Goal: Task Accomplishment & Management: Manage account settings

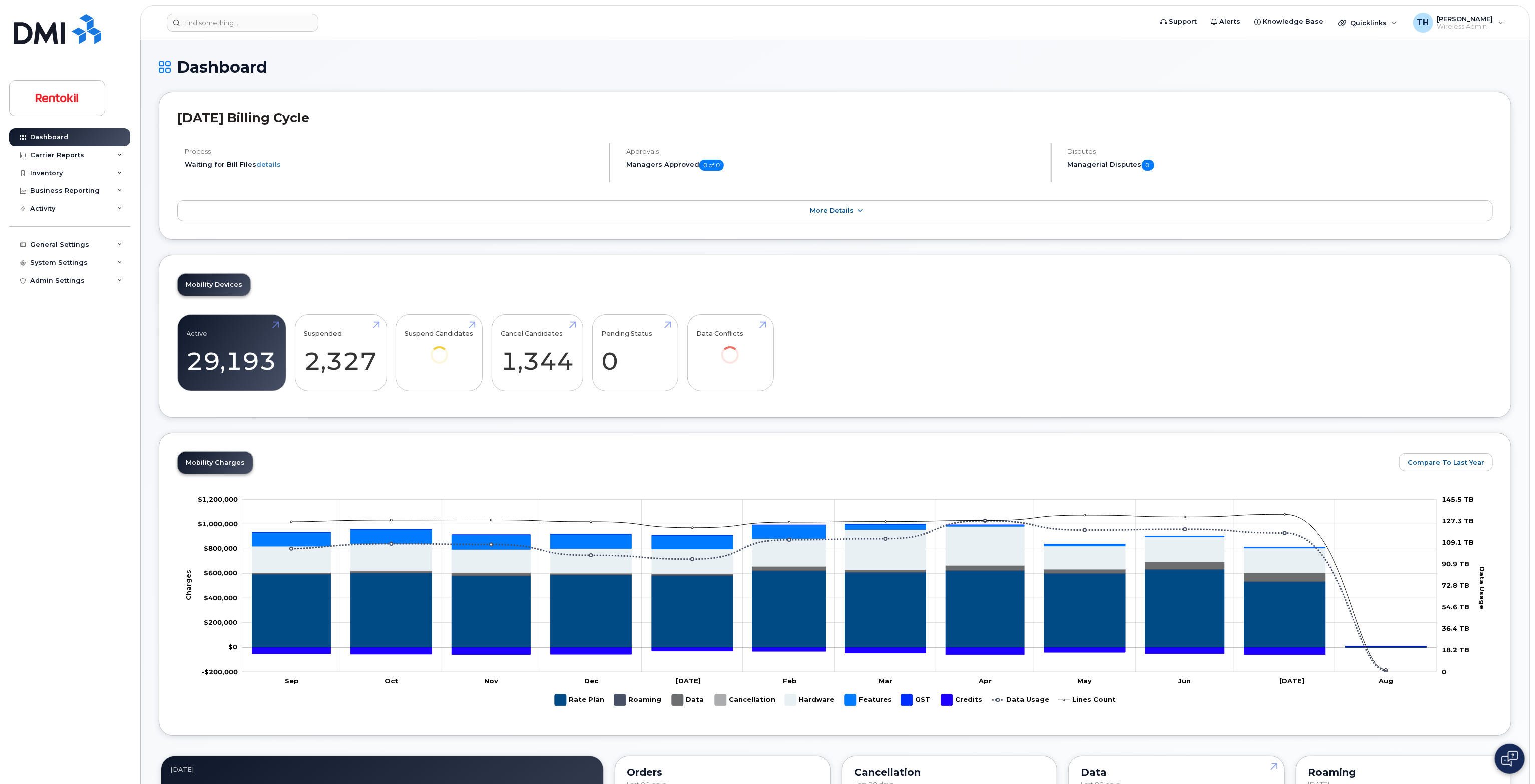
drag, startPoint x: 0, startPoint y: 0, endPoint x: 552, endPoint y: 43, distance: 553.7
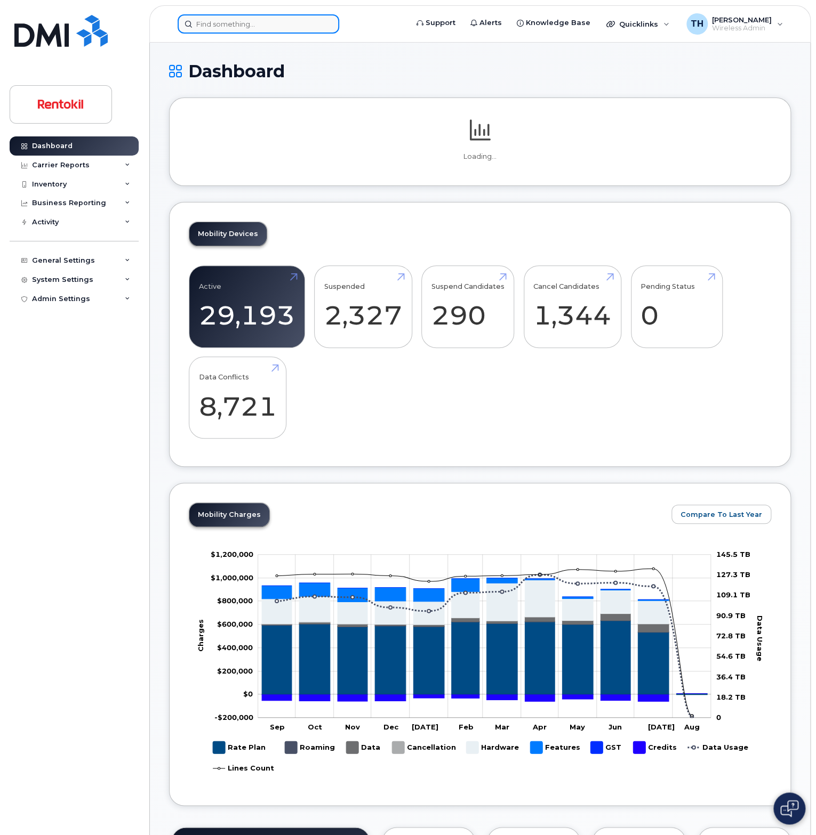
click at [189, 15] on input at bounding box center [259, 23] width 162 height 19
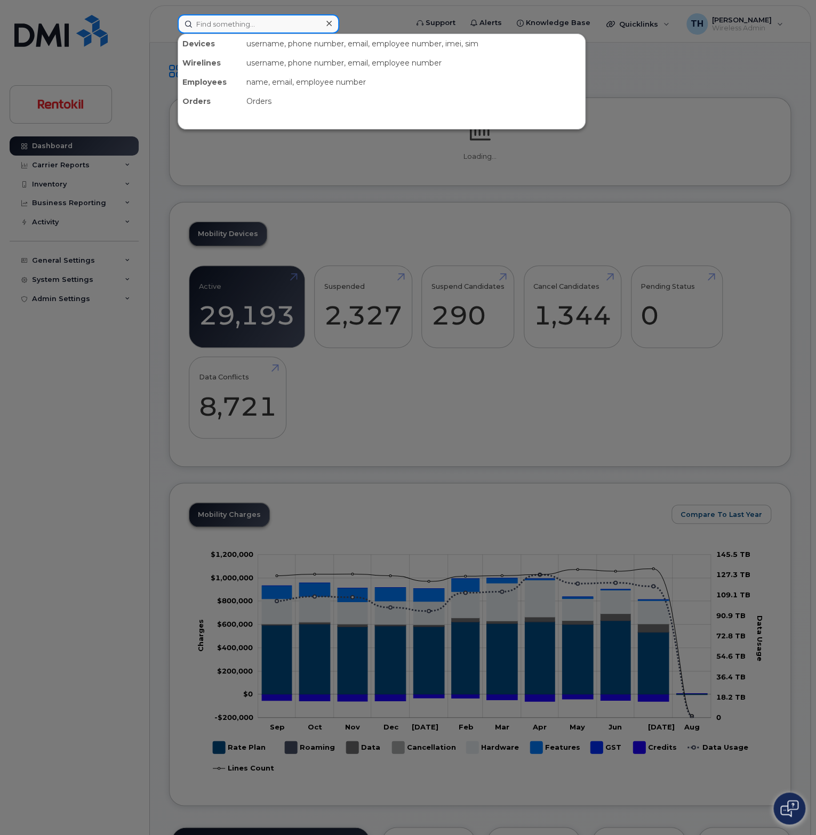
paste input "8707396259"
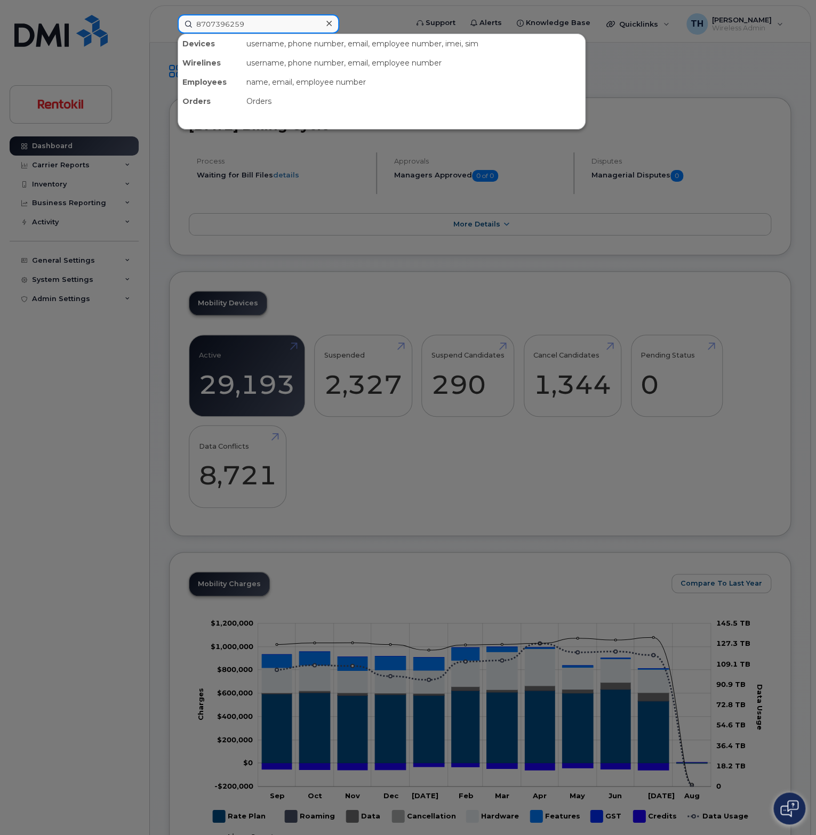
click at [268, 24] on input "8707396259" at bounding box center [259, 23] width 162 height 19
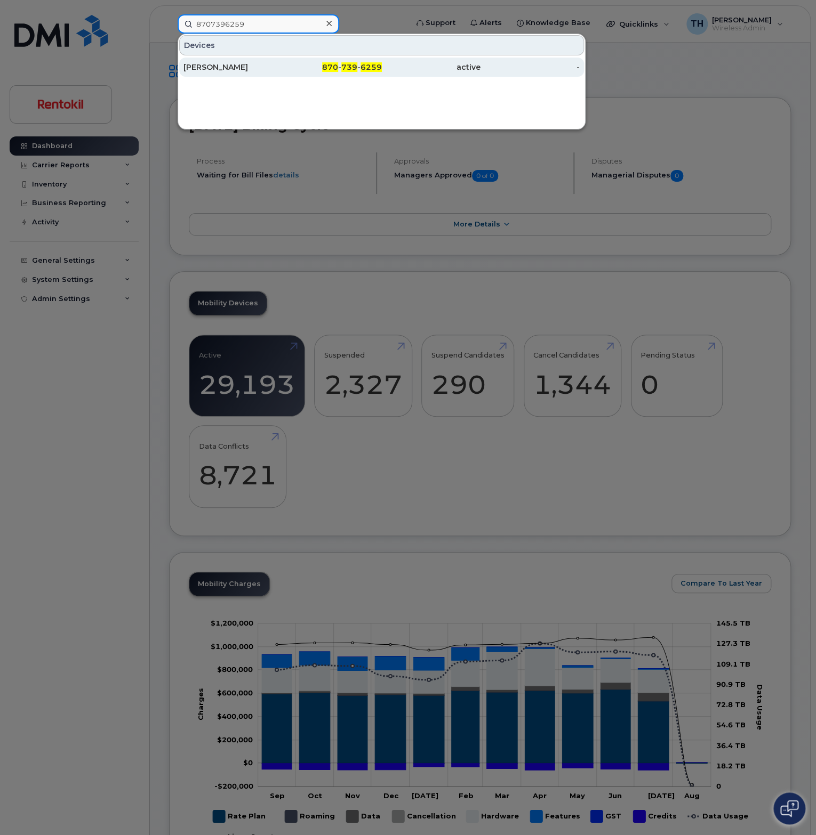
type input "8707396259"
click at [277, 65] on div "BENNIE RENSBURG" at bounding box center [232, 67] width 99 height 11
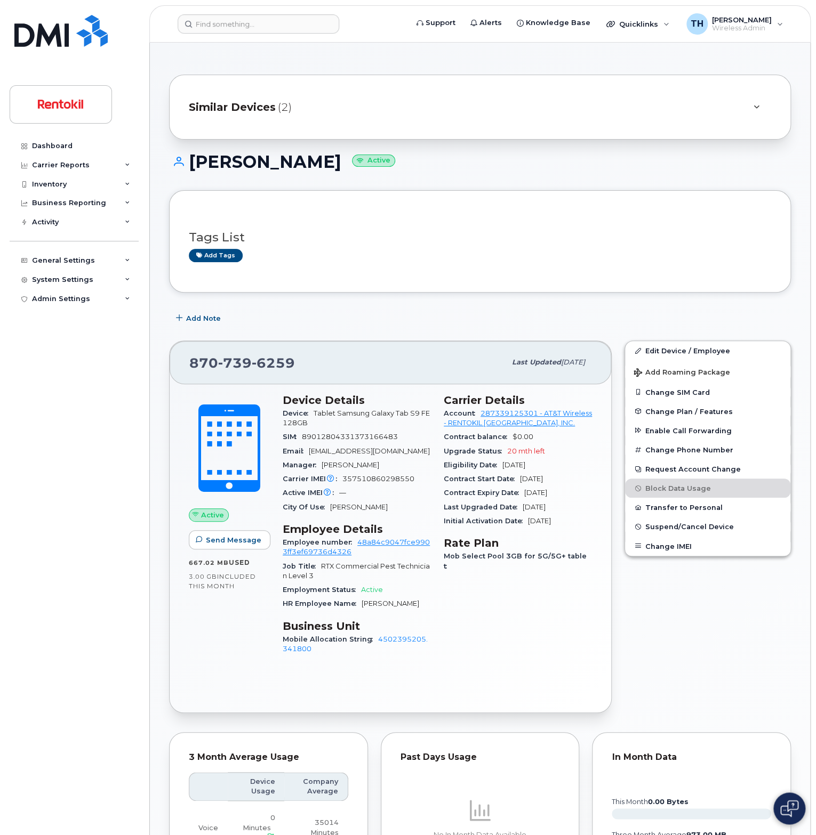
click at [312, 163] on h1 "BENNIE RENSBURG Active" at bounding box center [480, 161] width 622 height 19
copy h1 "BENNIE RENSBURG"
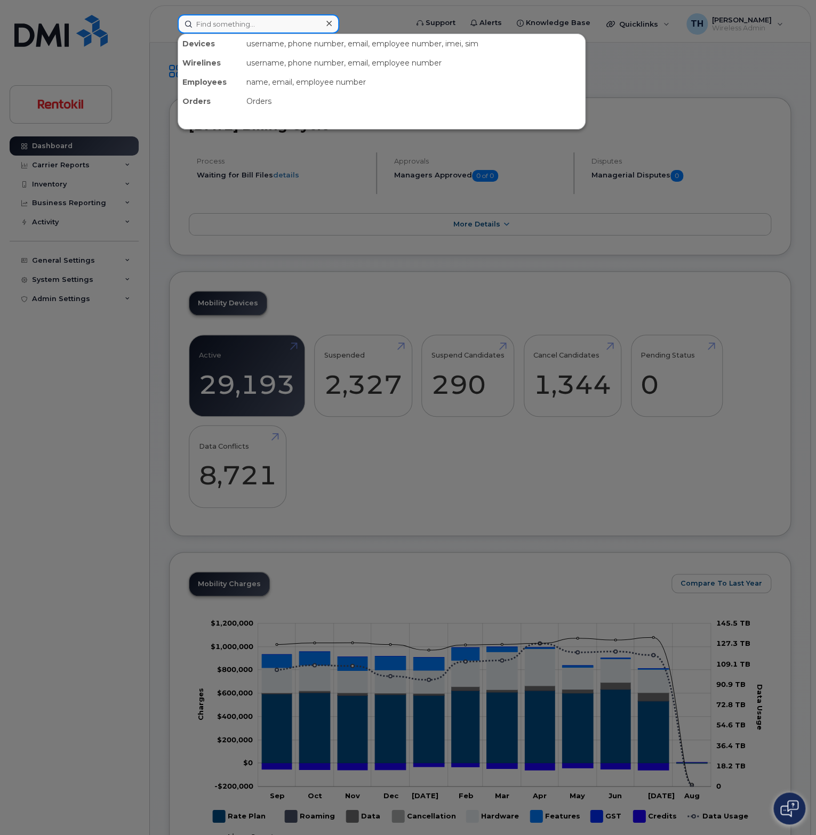
click at [277, 27] on input at bounding box center [259, 23] width 162 height 19
paste input "9208438679"
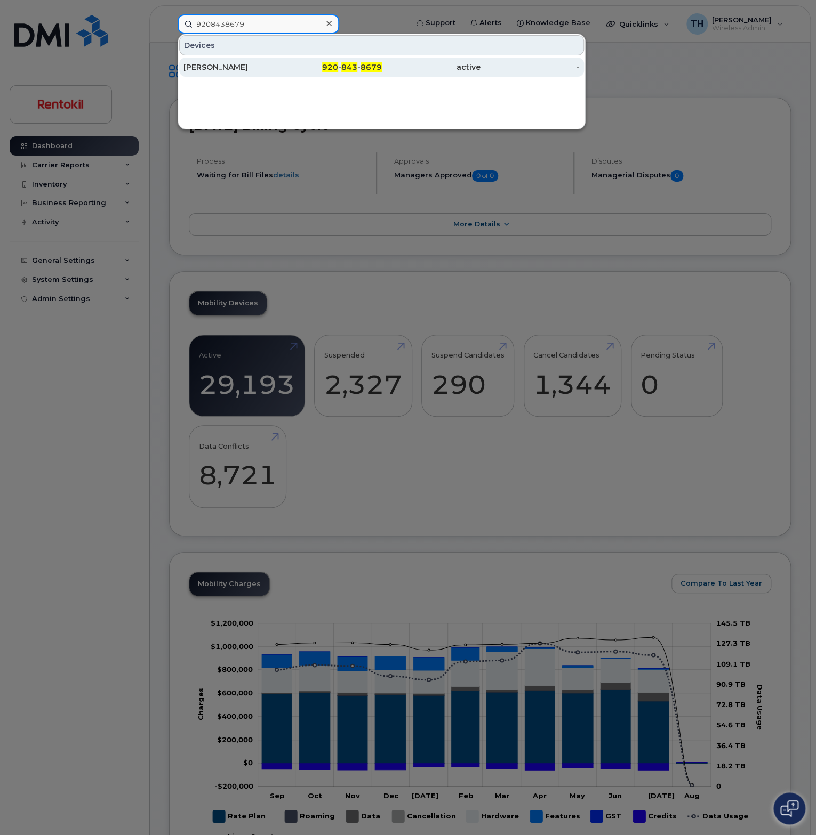
type input "9208438679"
click at [271, 68] on div "[PERSON_NAME]" at bounding box center [232, 67] width 99 height 11
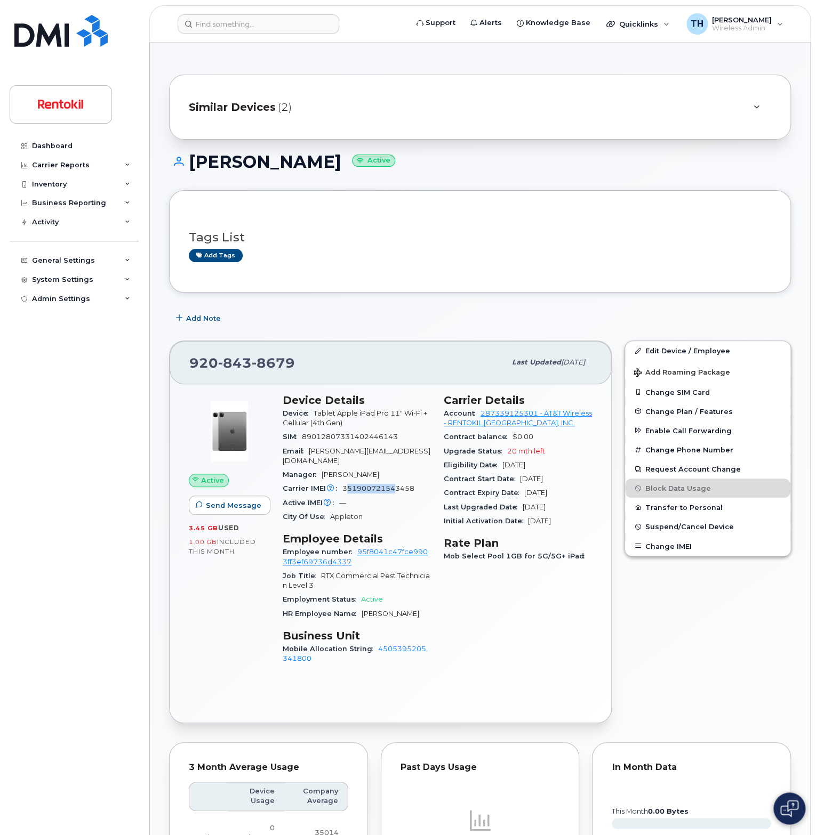
drag, startPoint x: 348, startPoint y: 480, endPoint x: 394, endPoint y: 483, distance: 47.0
click at [394, 483] on div "Carrier IMEI Carrier IMEI is reported during the last billing cycle or change o…" at bounding box center [357, 489] width 148 height 14
click at [339, 471] on span "[PERSON_NAME]" at bounding box center [350, 475] width 58 height 8
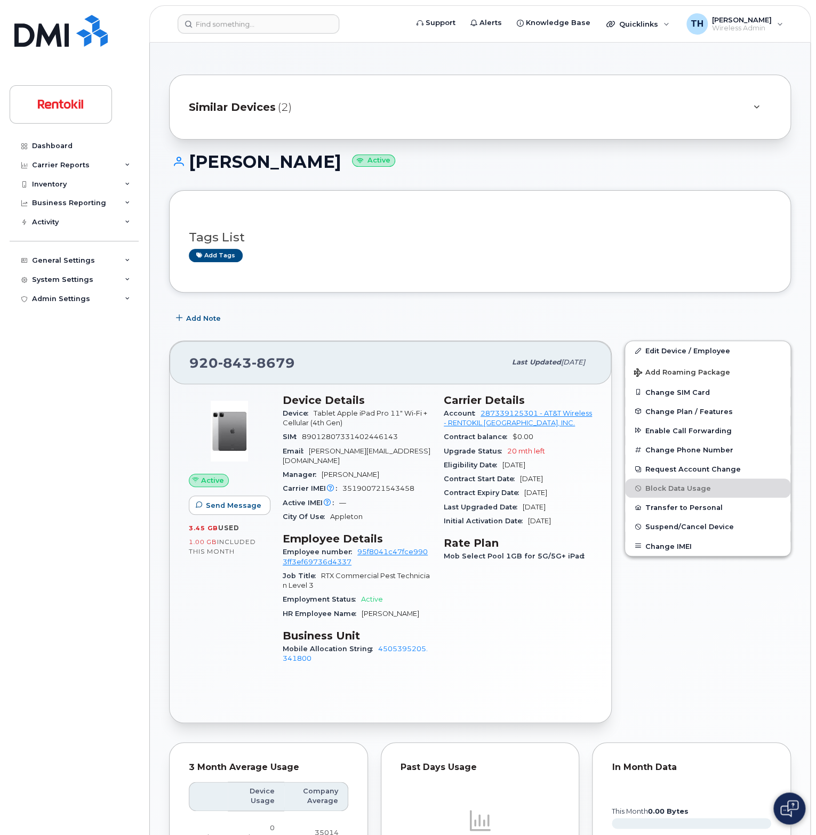
click at [341, 449] on span "[PERSON_NAME][EMAIL_ADDRESS][DOMAIN_NAME]" at bounding box center [357, 456] width 148 height 18
click at [362, 441] on div "SIM 89012807331402446143" at bounding box center [357, 437] width 148 height 14
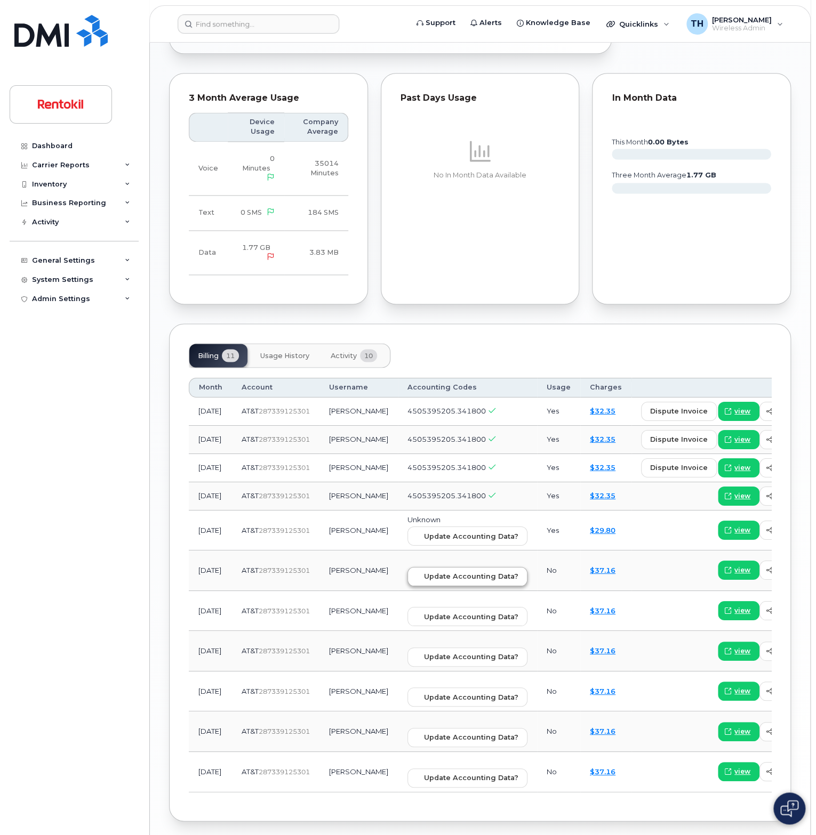
scroll to position [693, 0]
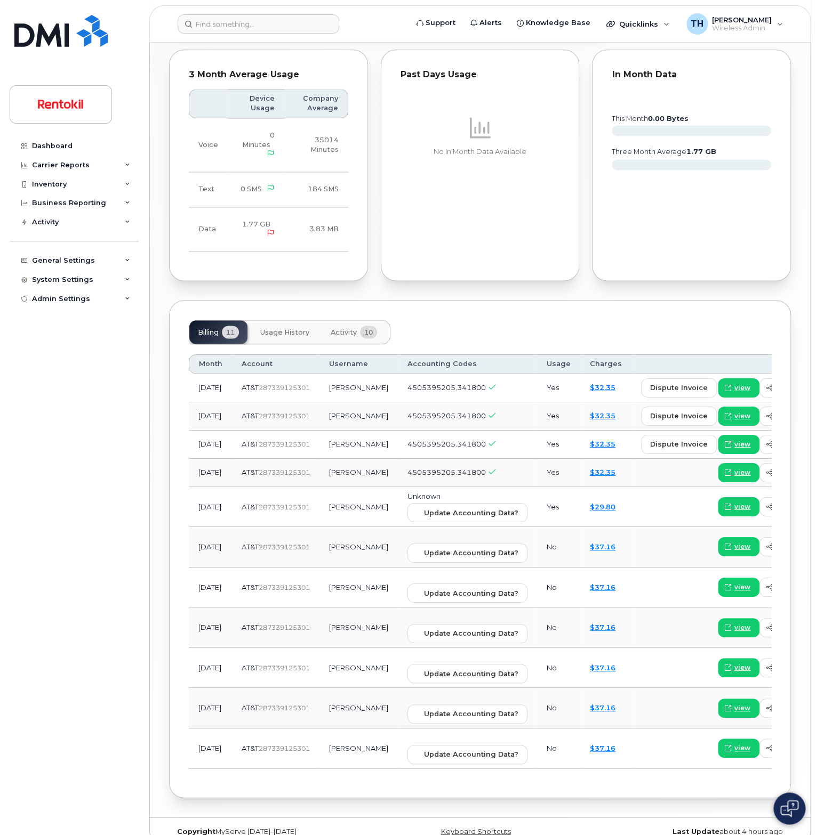
click at [351, 328] on span "Activity" at bounding box center [344, 332] width 26 height 9
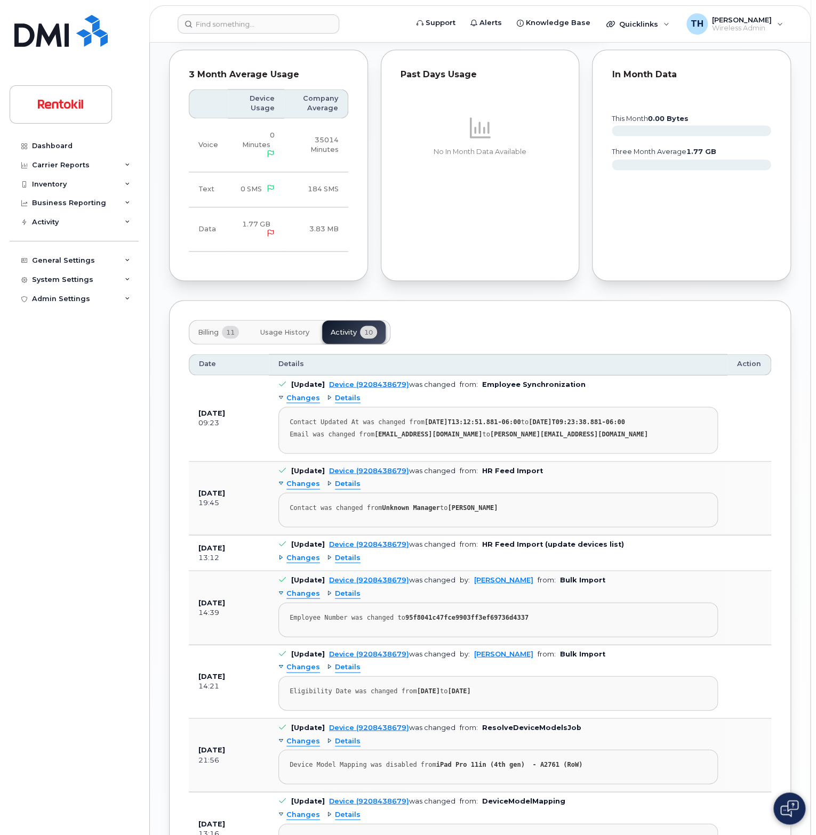
click at [283, 328] on span "Usage History" at bounding box center [284, 332] width 49 height 9
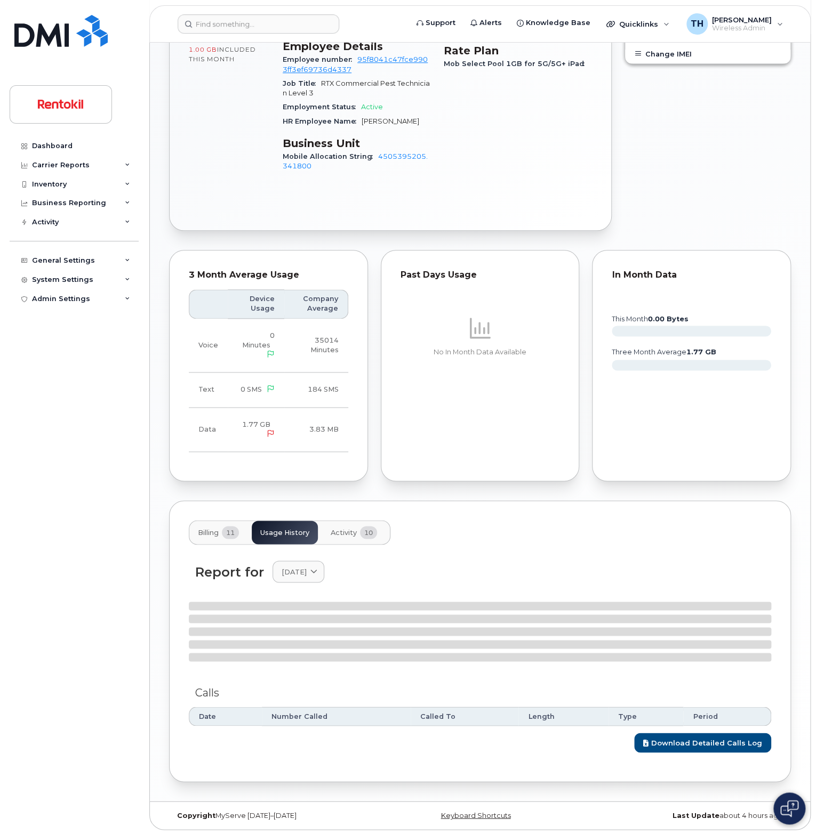
scroll to position [570, 0]
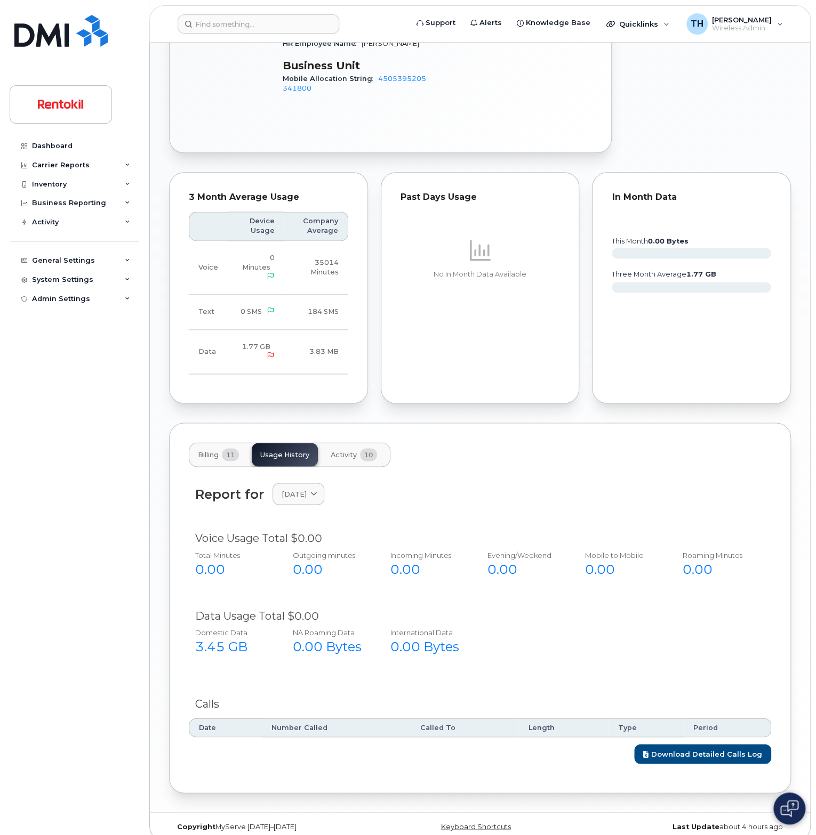
click at [377, 456] on div "Billing 11 Usage History Activity 10 Report for July 2025 2025 July June May Ap…" at bounding box center [480, 608] width 622 height 370
click at [351, 443] on button "Activity 10" at bounding box center [353, 454] width 63 height 23
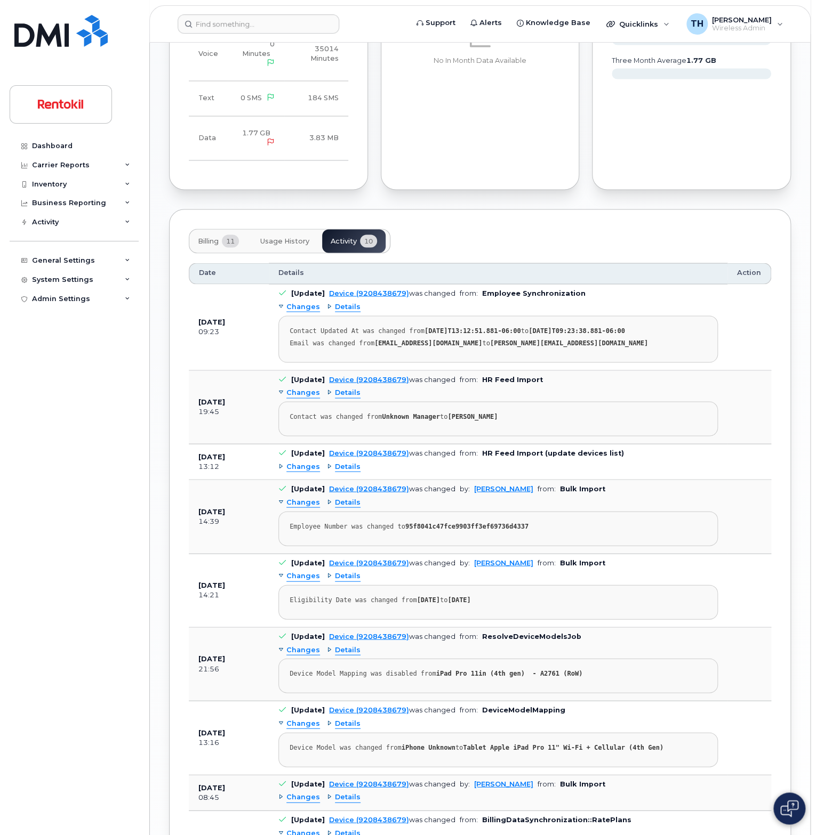
scroll to position [951, 0]
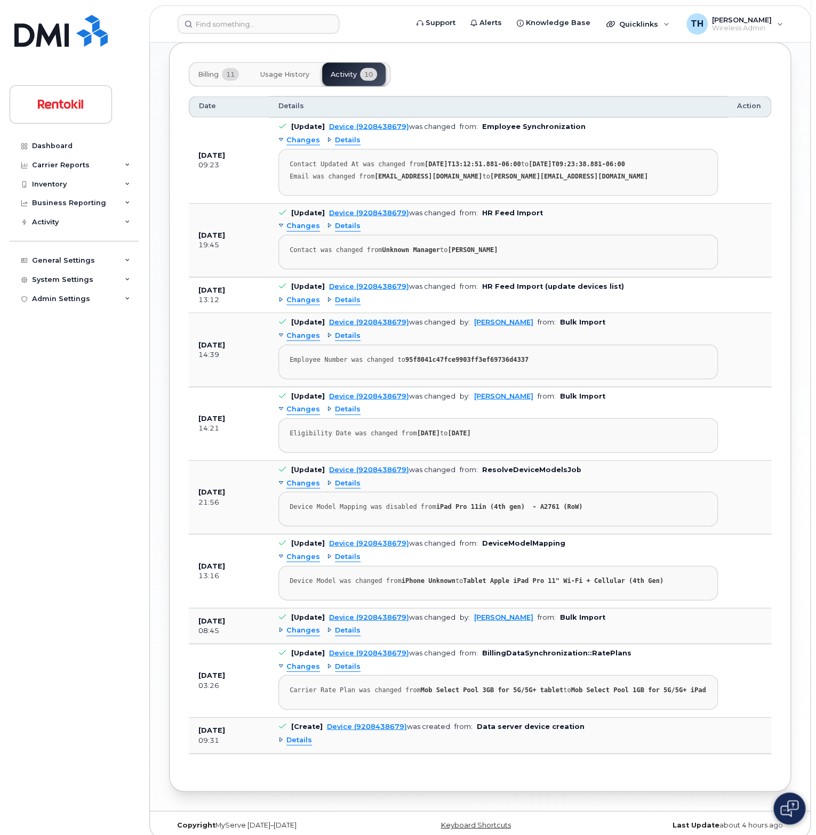
click at [353, 625] on span "Details" at bounding box center [348, 630] width 26 height 10
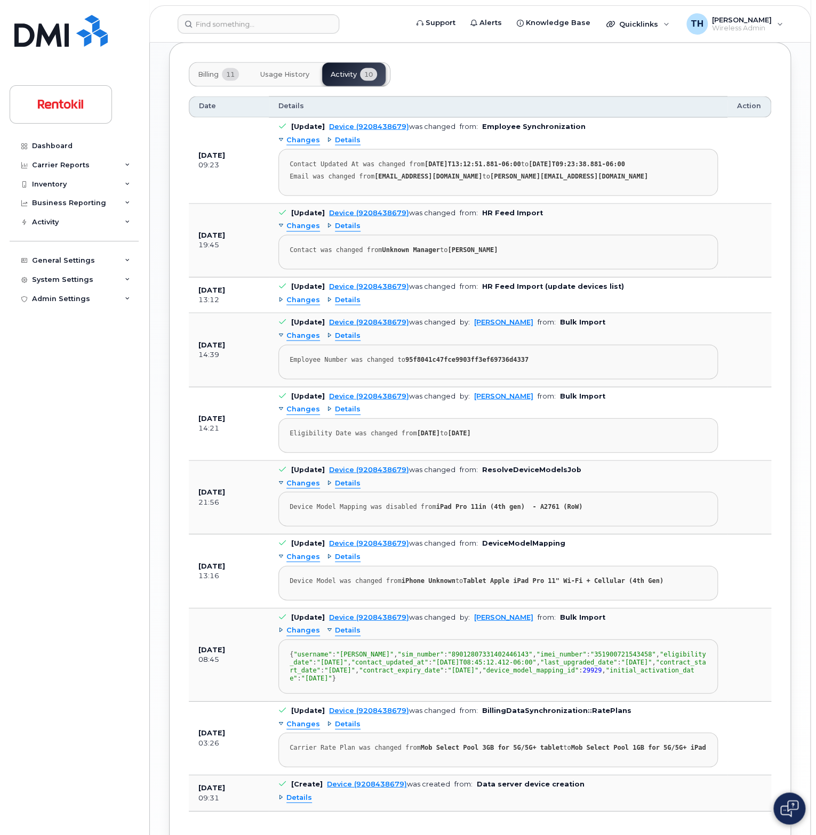
click at [348, 552] on span "Details" at bounding box center [348, 557] width 26 height 10
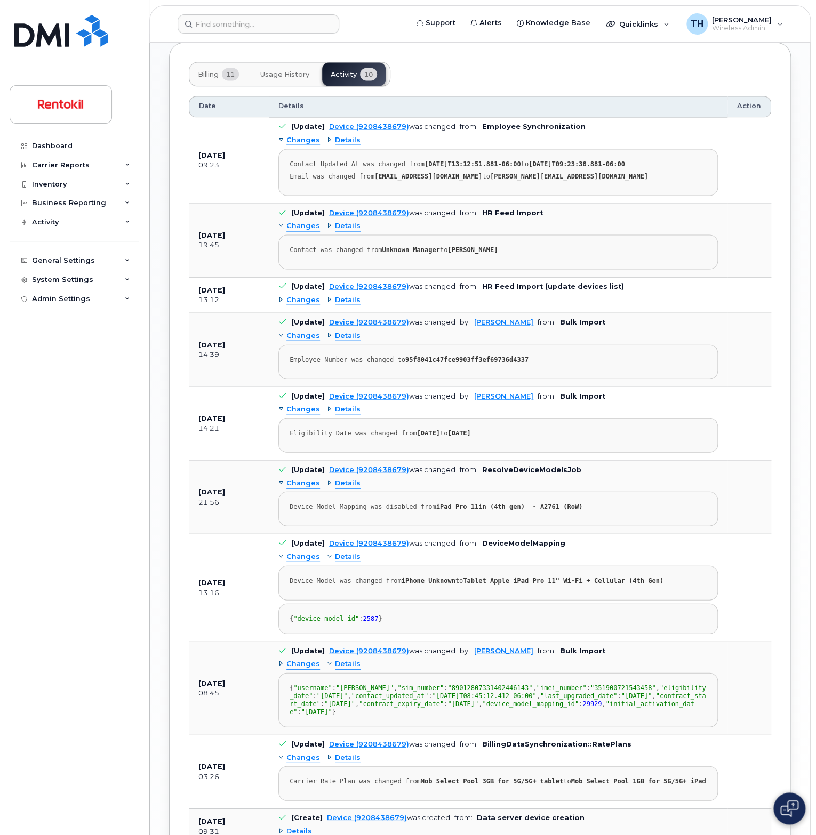
click at [341, 478] on span "Details" at bounding box center [348, 483] width 26 height 10
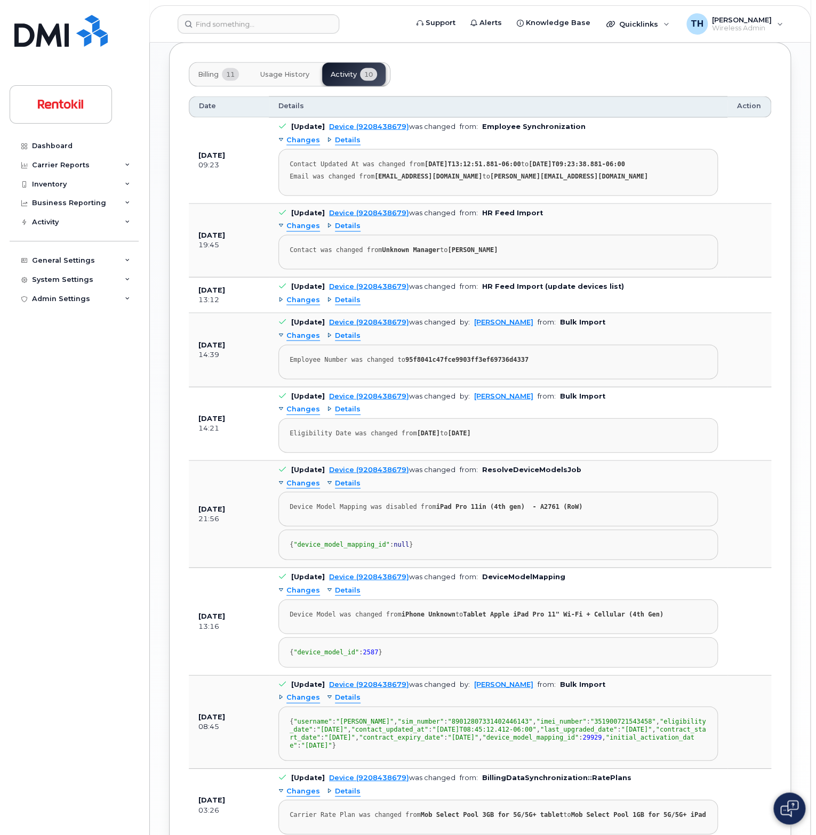
click at [346, 405] on span "Details" at bounding box center [348, 409] width 26 height 10
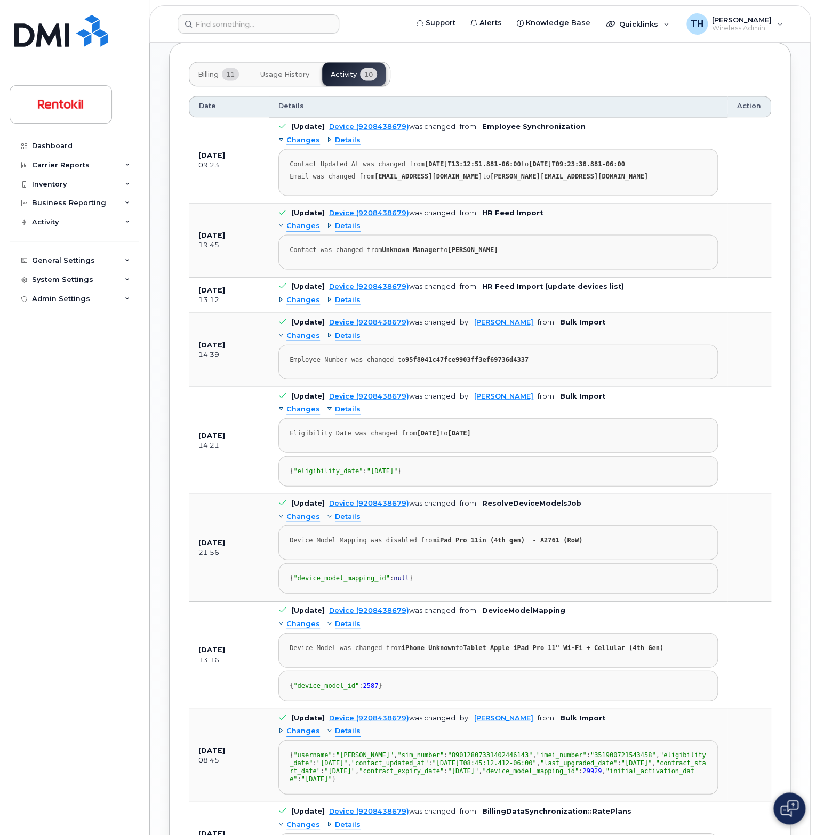
click at [344, 331] on span "Details" at bounding box center [348, 336] width 26 height 10
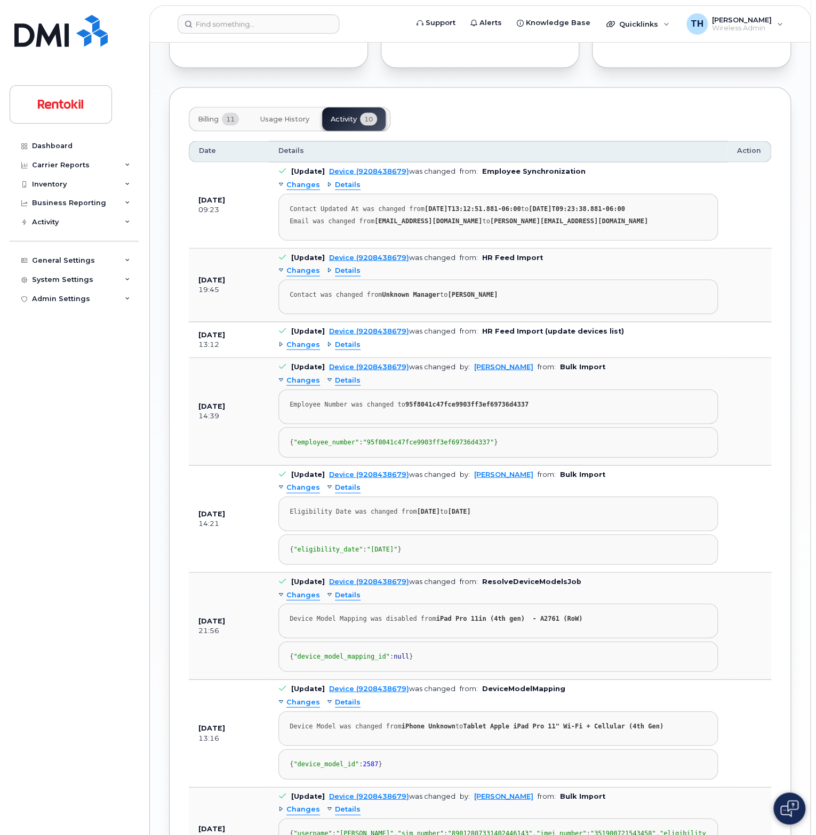
scroll to position [898, 0]
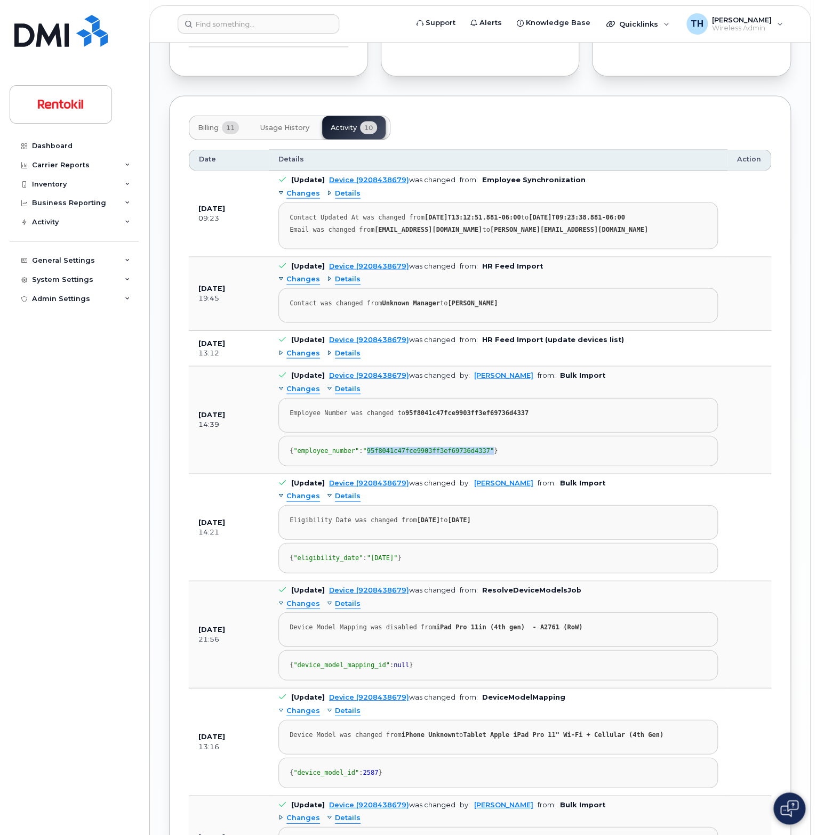
drag, startPoint x: 367, startPoint y: 449, endPoint x: 443, endPoint y: 430, distance: 78.1
click at [481, 452] on span ""95f8041c47fce9903ff3ef69736d4337"" at bounding box center [427, 450] width 131 height 7
click at [350, 348] on span "Details" at bounding box center [348, 353] width 26 height 10
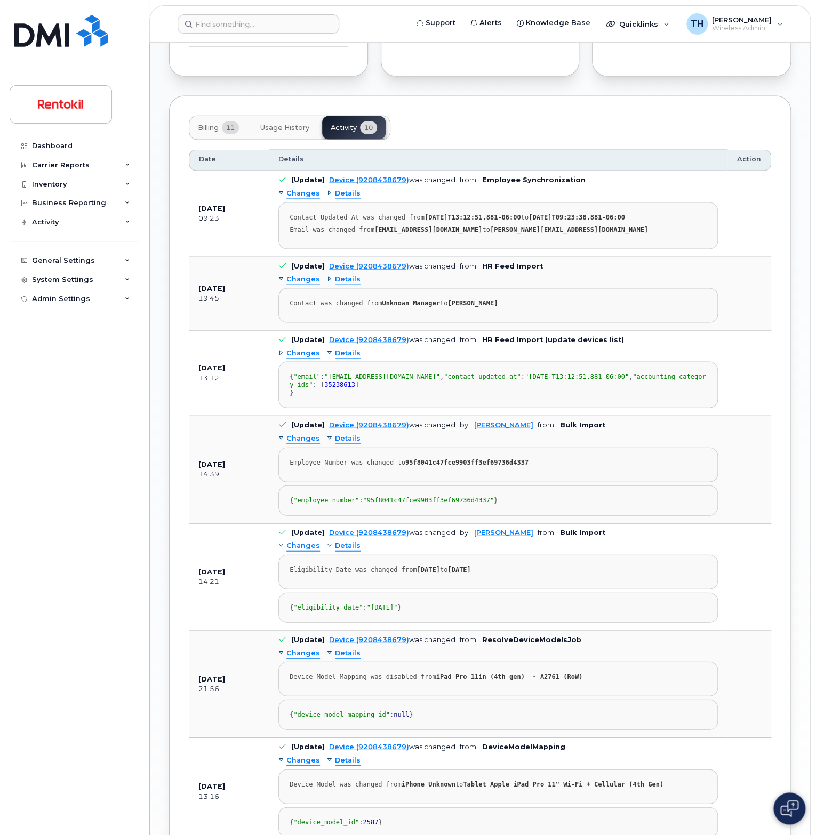
click at [434, 466] on strong "95f8041c47fce9903ff3ef69736d4337" at bounding box center [466, 461] width 123 height 7
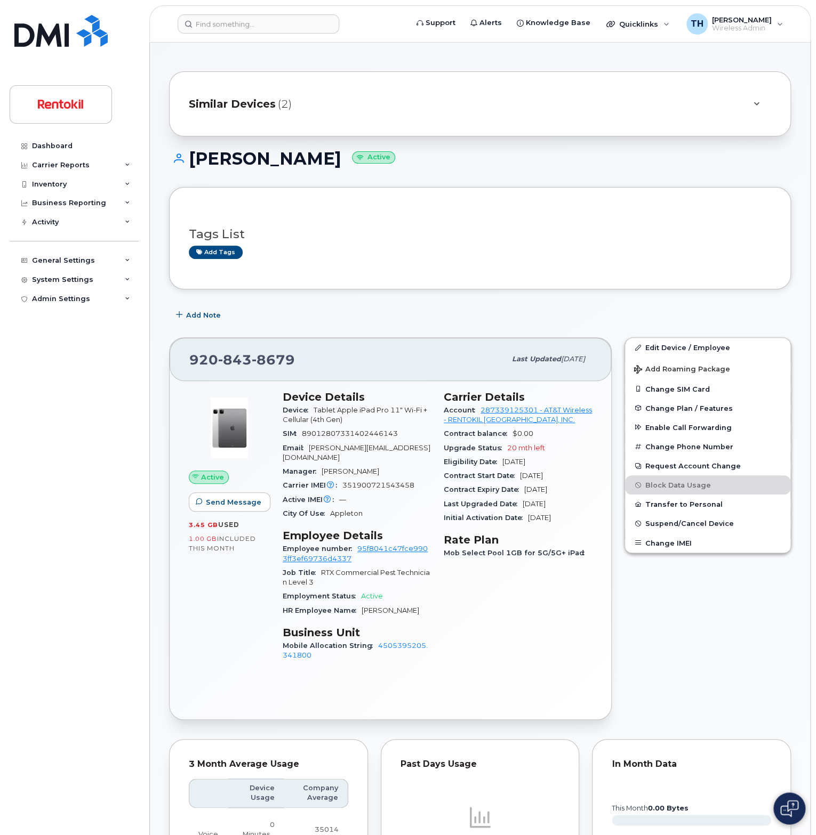
scroll to position [0, 0]
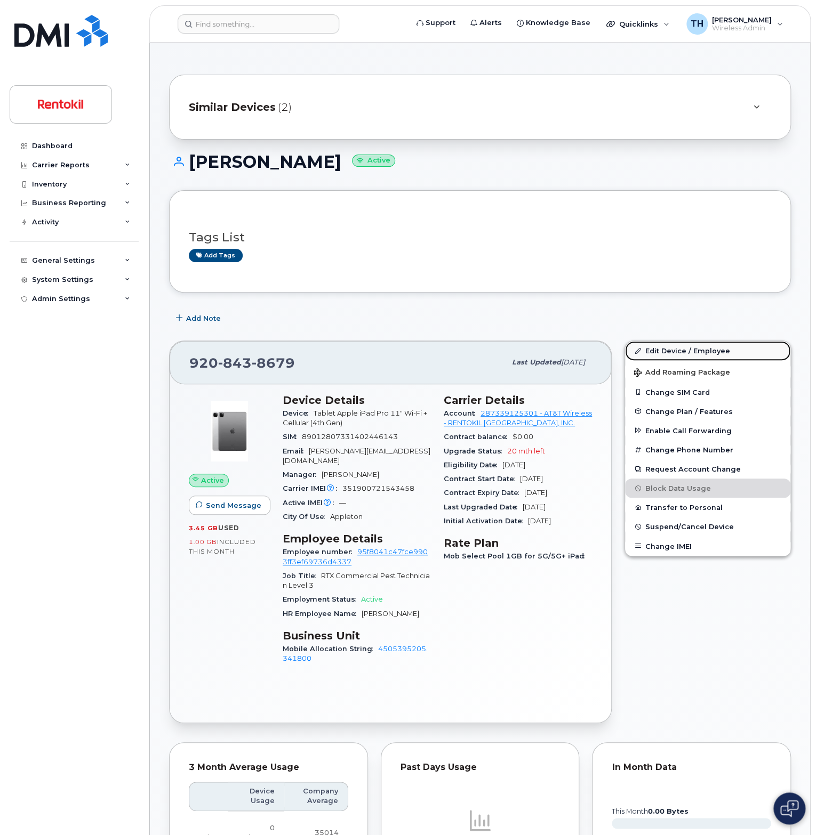
click at [684, 346] on link "Edit Device / Employee" at bounding box center [707, 350] width 165 height 19
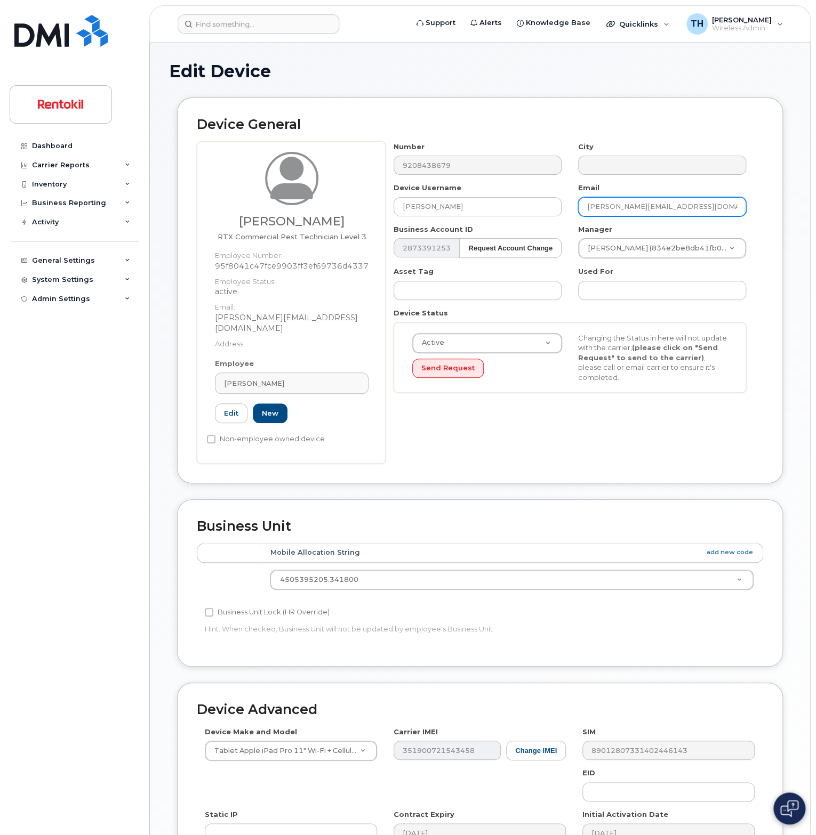
click at [662, 215] on input "[PERSON_NAME][EMAIL_ADDRESS][DOMAIN_NAME]" at bounding box center [662, 206] width 168 height 19
click at [662, 215] on input "brian.head@rentokil-terminix.com" at bounding box center [662, 206] width 168 height 19
type input "a"
click at [503, 203] on input "[PERSON_NAME]" at bounding box center [477, 206] width 168 height 19
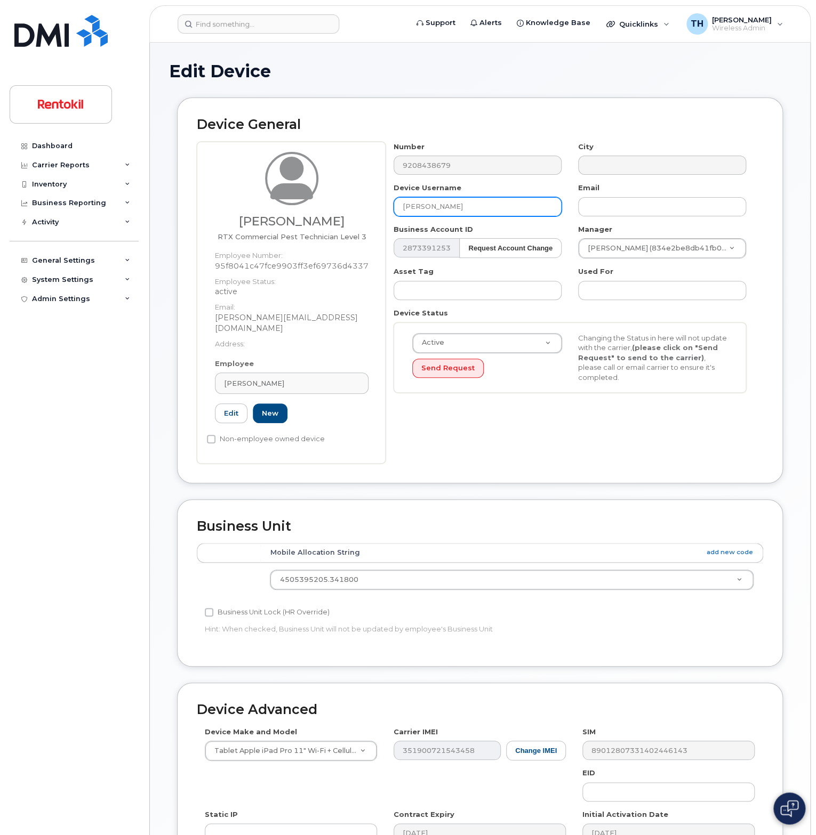
click at [503, 203] on input "[PERSON_NAME]" at bounding box center [477, 206] width 168 height 19
click at [277, 378] on div "Brian Head" at bounding box center [291, 383] width 135 height 10
paste input "[PERSON_NAME]"
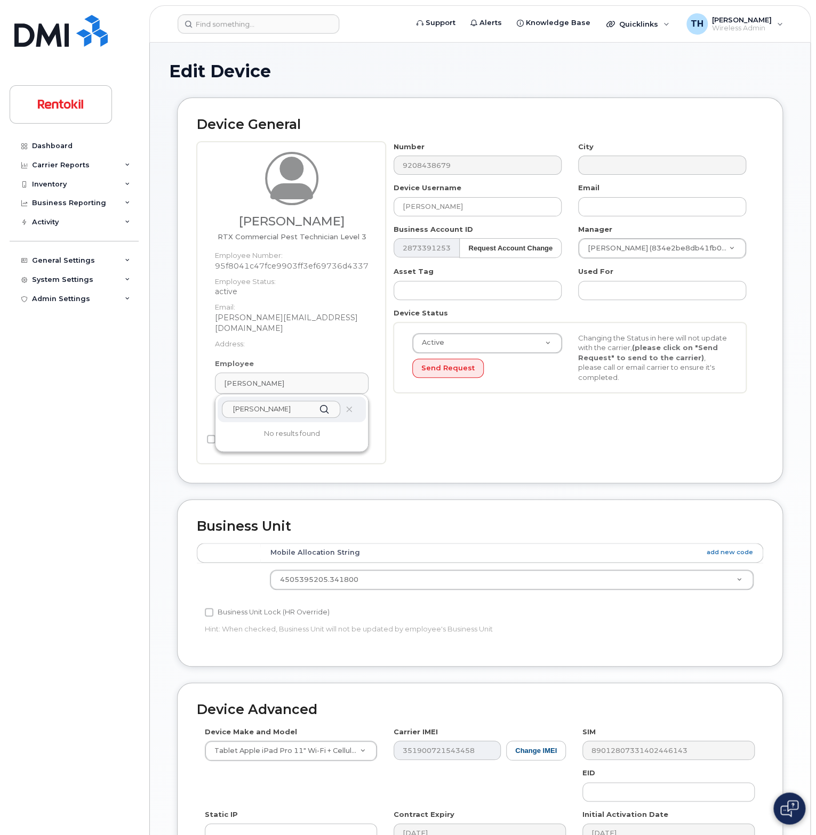
drag, startPoint x: 256, startPoint y: 399, endPoint x: 158, endPoint y: 384, distance: 98.7
click at [158, 384] on div "Edit Device Device General Brian Head RTX Commercial Pest Technician Level 3 Em…" at bounding box center [480, 505] width 660 height 924
click at [245, 378] on span "Brian Head" at bounding box center [254, 383] width 60 height 10
drag, startPoint x: 284, startPoint y: 400, endPoint x: 180, endPoint y: 384, distance: 104.6
click at [183, 385] on div "Device General Brian Head RTX Commercial Pest Technician Level 3 Employee Numbe…" at bounding box center [480, 291] width 606 height 386
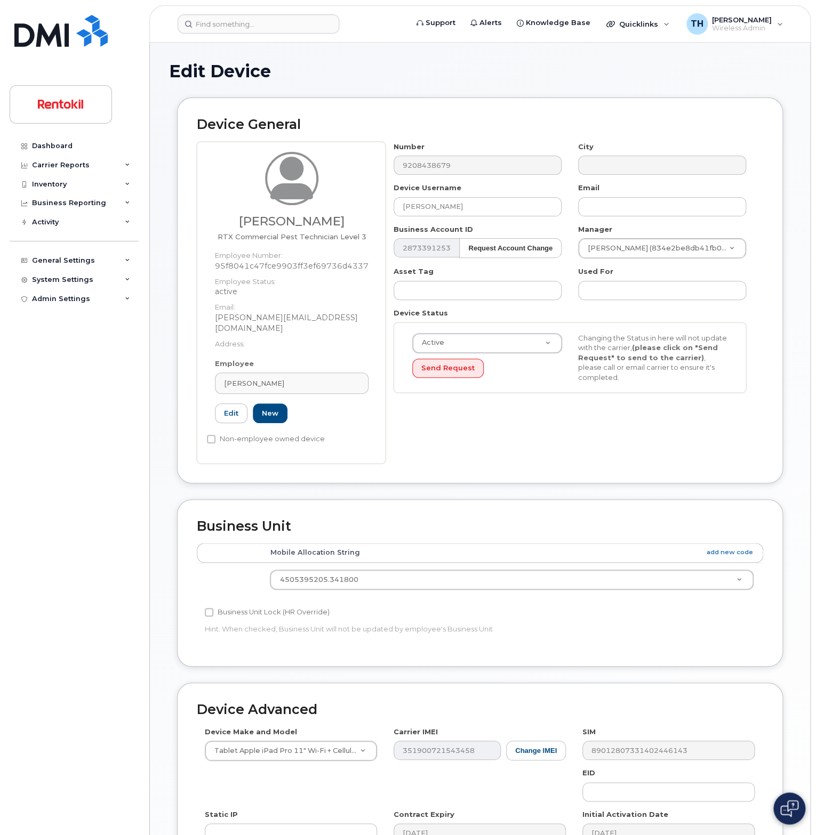
click at [469, 432] on div "Number 9208438679 City Device Username ALAIN MOFFROID Email Business Account ID…" at bounding box center [573, 303] width 377 height 322
click at [269, 378] on div "Brian Head" at bounding box center [291, 383] width 135 height 10
click at [409, 426] on div "Number 9208438679 City Device Username ALAIN MOFFROID Email Business Account ID…" at bounding box center [573, 303] width 377 height 322
click at [289, 378] on div "Brian Head" at bounding box center [291, 383] width 135 height 10
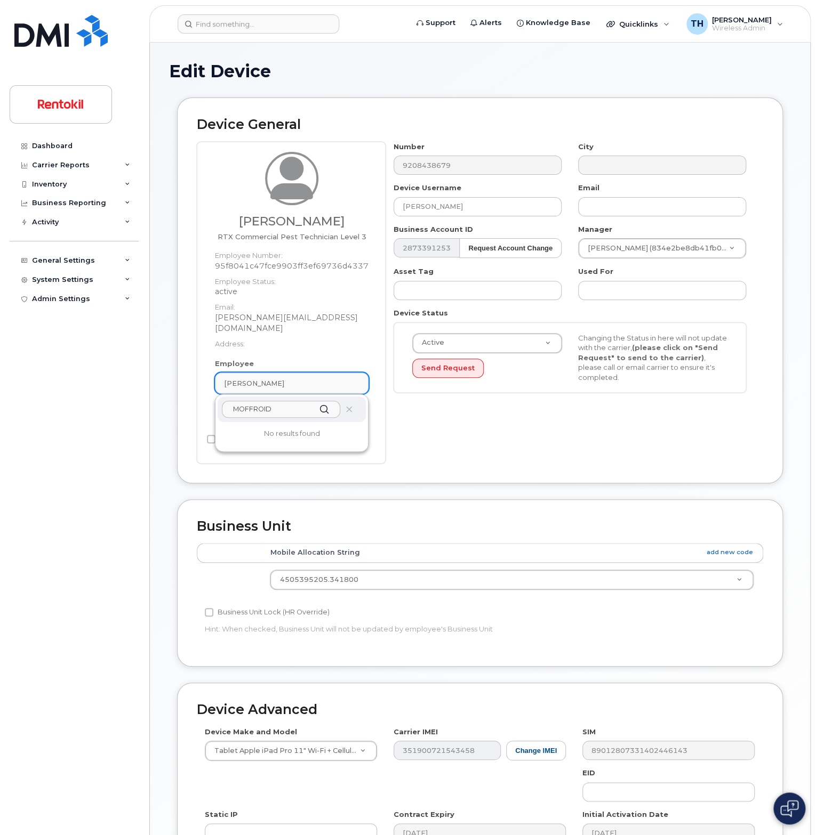
paste input "ALAIN"
click at [416, 420] on div "Number 9208438679 City Device Username ALAIN MOFFROID Email Business Account ID…" at bounding box center [573, 303] width 377 height 322
click at [294, 378] on div "Brian Head" at bounding box center [291, 383] width 135 height 10
type input "A"
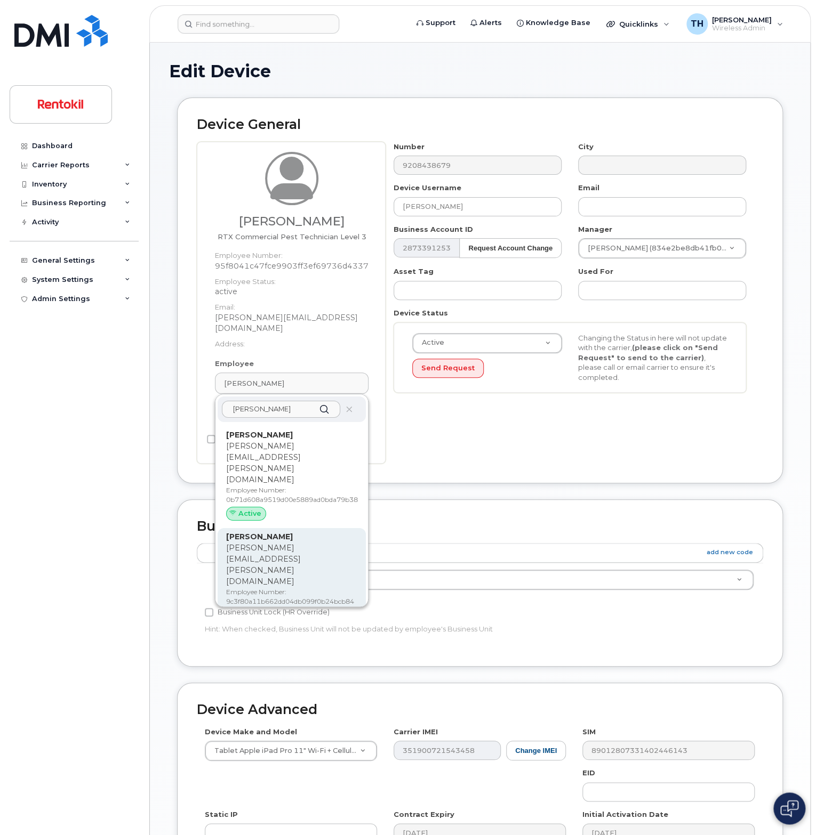
type input "john my"
click at [329, 587] on p "Employee Number: 9c3f80a11b662dd04db099f0b24bcb84" at bounding box center [291, 596] width 131 height 19
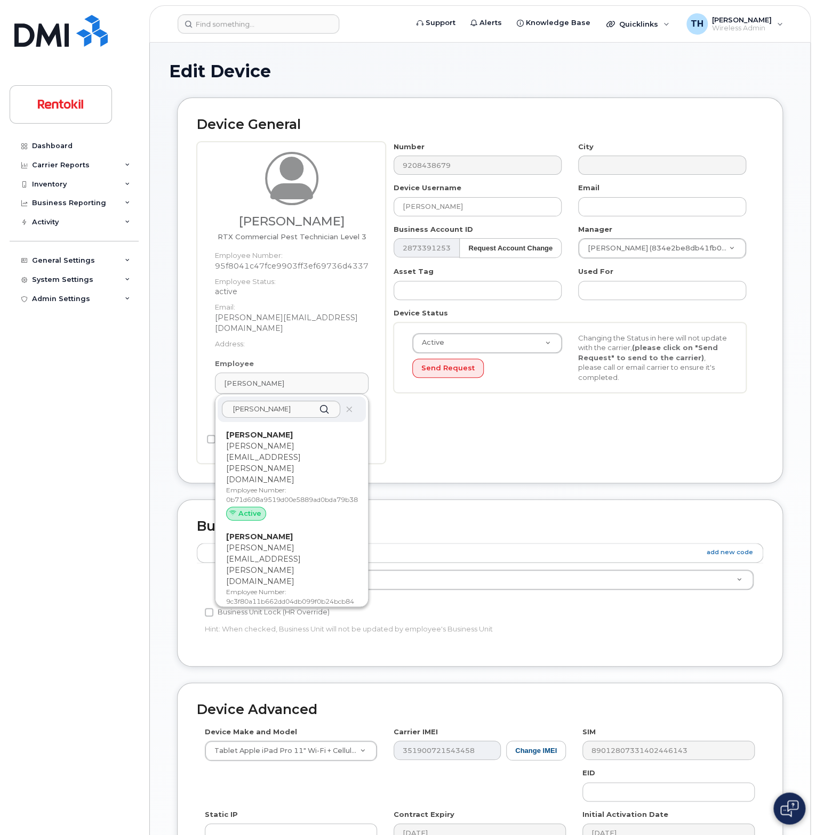
type input "9c3f80a11b662dd04db099f0b24bcb84"
type input "[PERSON_NAME]"
type input "[PERSON_NAME][EMAIL_ADDRESS][PERSON_NAME][DOMAIN_NAME]"
type input "35004598"
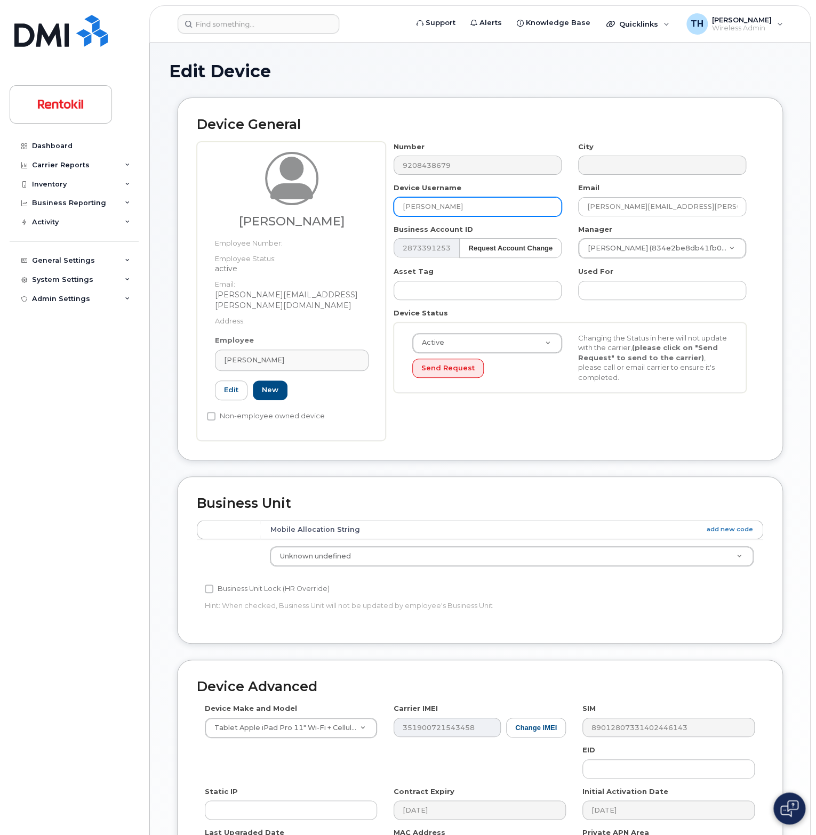
click at [486, 204] on input "[PERSON_NAME]" at bounding box center [477, 206] width 168 height 19
click at [447, 212] on input "[PERSON_NAME]" at bounding box center [477, 206] width 168 height 19
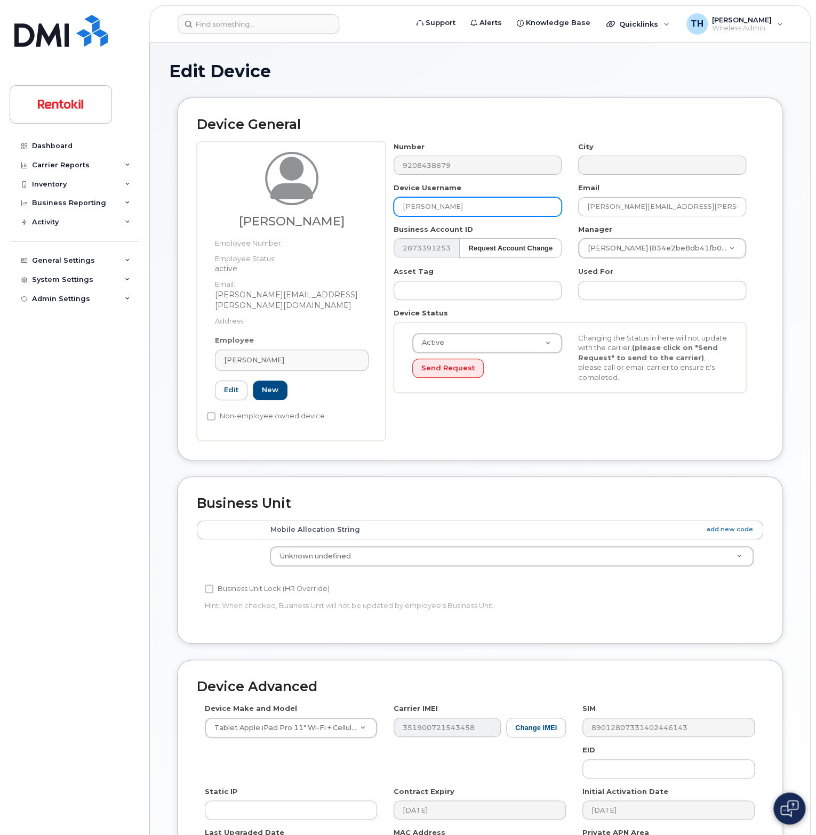
click at [447, 212] on input "John Myers" at bounding box center [477, 206] width 168 height 19
paste input "ALAIN MOFFROID"
type input "ALAIN MOFFROID"
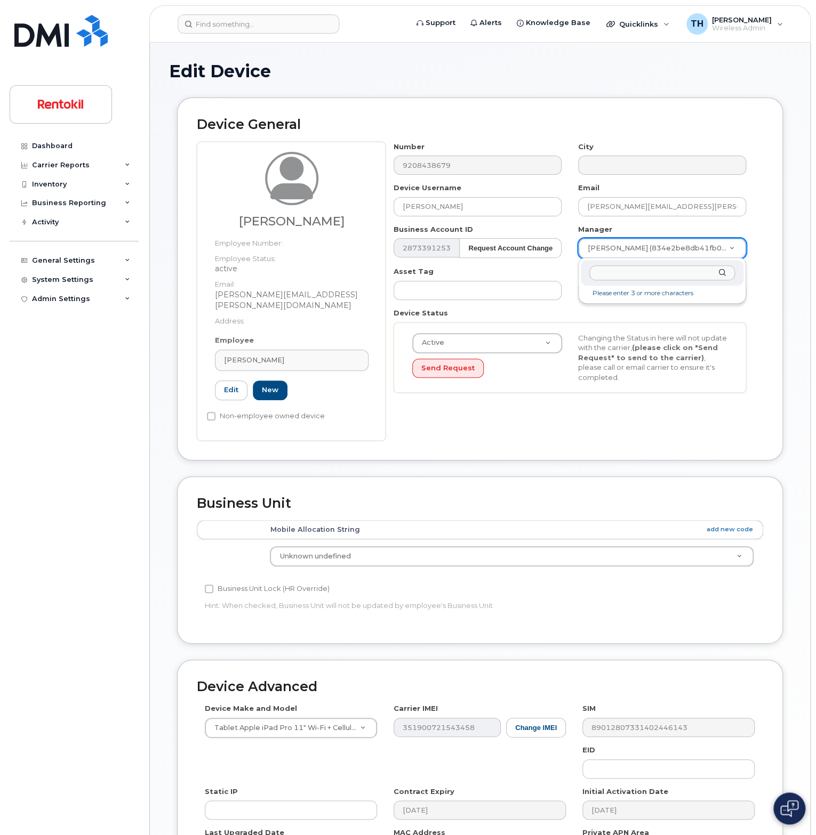
click at [626, 278] on input "text" at bounding box center [662, 272] width 146 height 15
click at [621, 94] on div "Edit Device" at bounding box center [480, 80] width 622 height 36
type input "n"
type input "unknown"
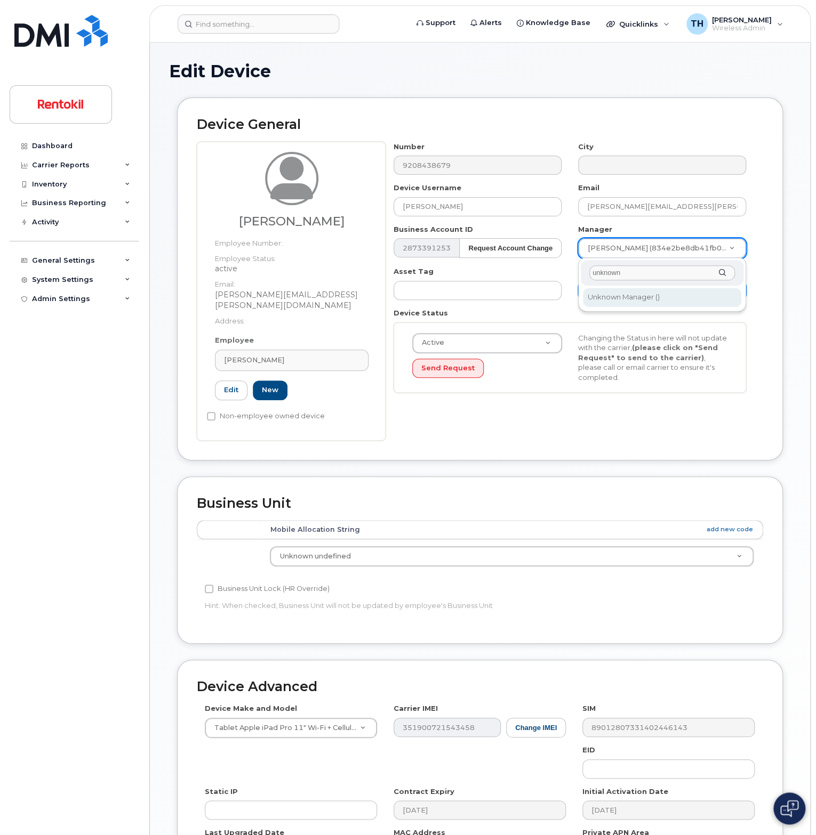
type input "2674979"
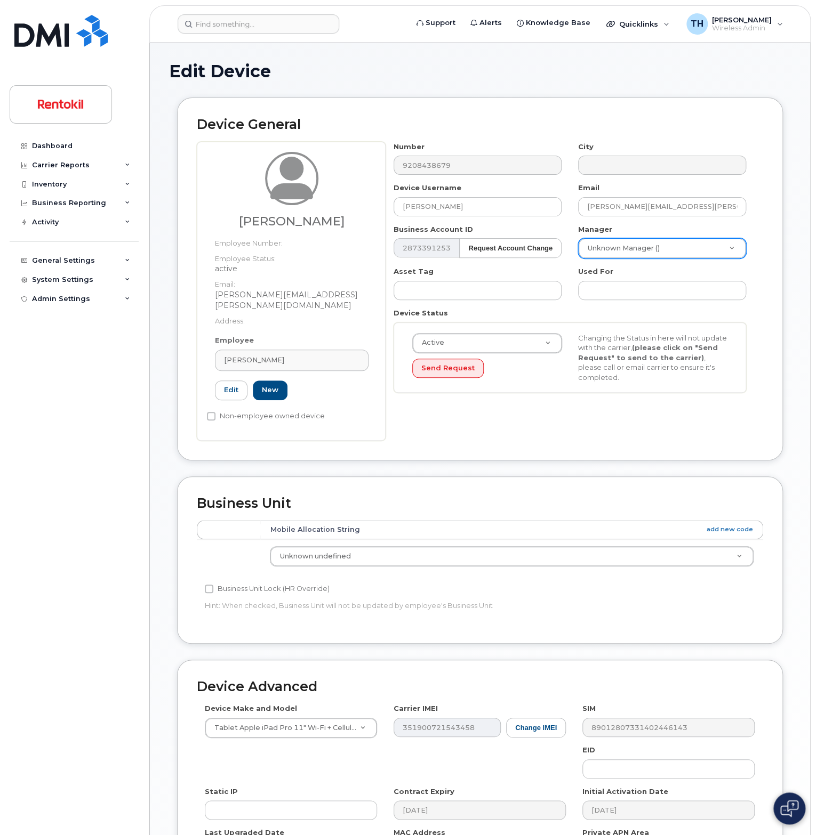
click at [735, 339] on div "Changing the Status in here will not update with the carrier, (please click on …" at bounding box center [653, 358] width 166 height 50
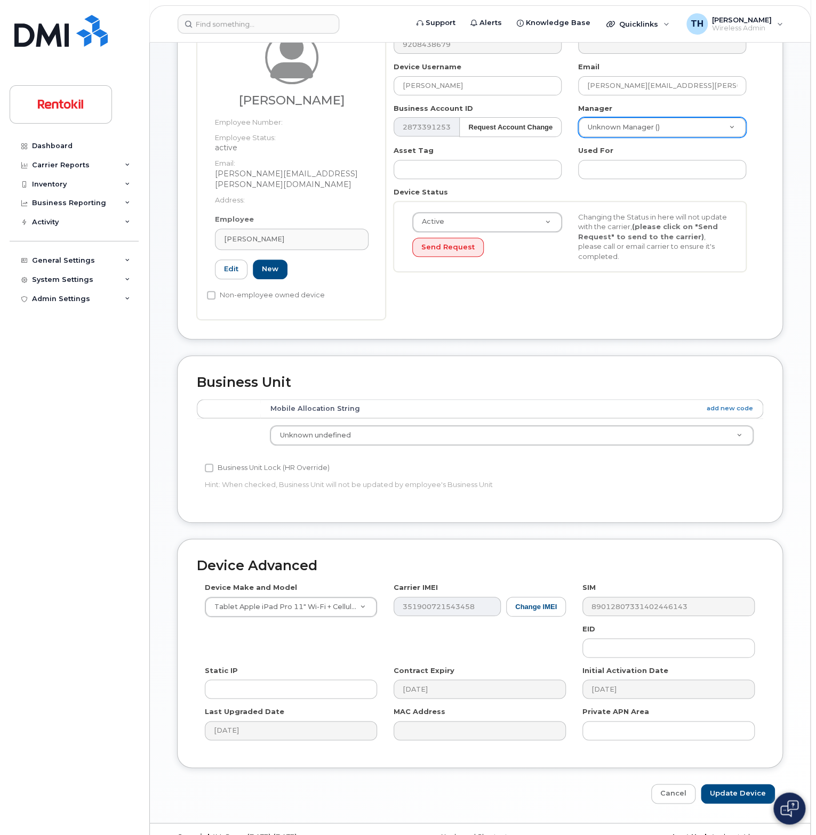
scroll to position [130, 0]
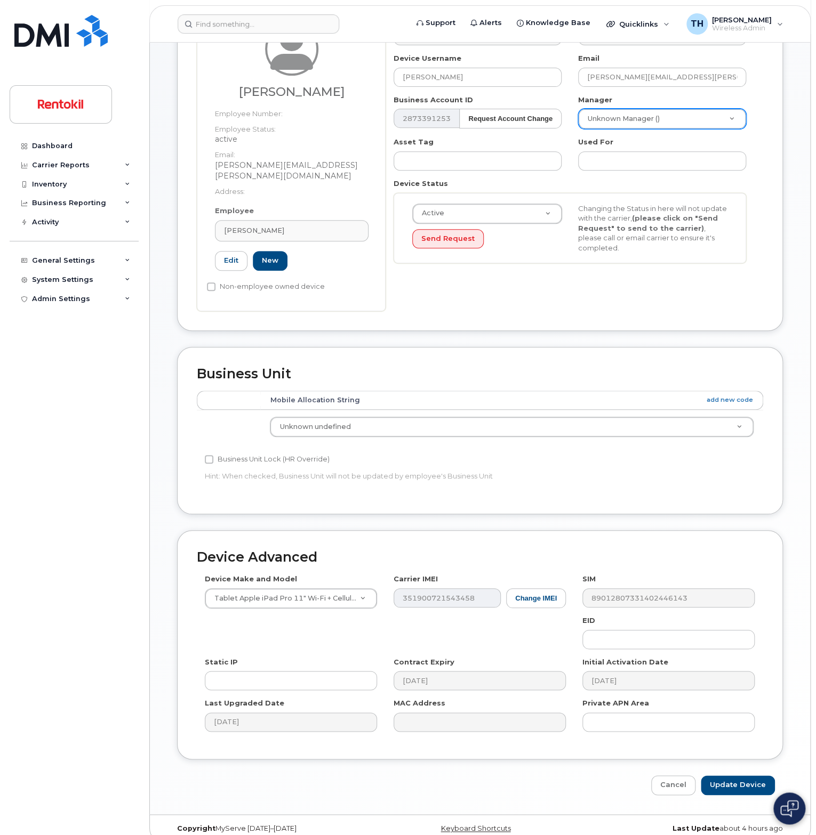
click at [729, 783] on div "Edit Device Device General John Myers Employee Number: Employee Status: active …" at bounding box center [480, 363] width 660 height 901
click at [734, 776] on input "Update Device" at bounding box center [737, 786] width 74 height 20
type input "Saving..."
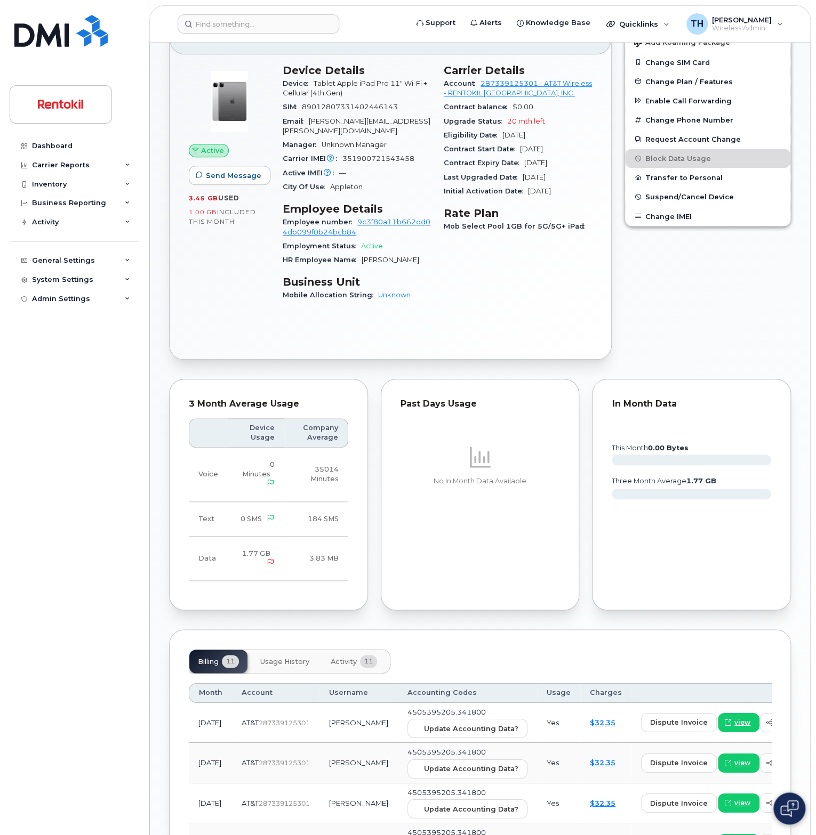
scroll to position [186, 0]
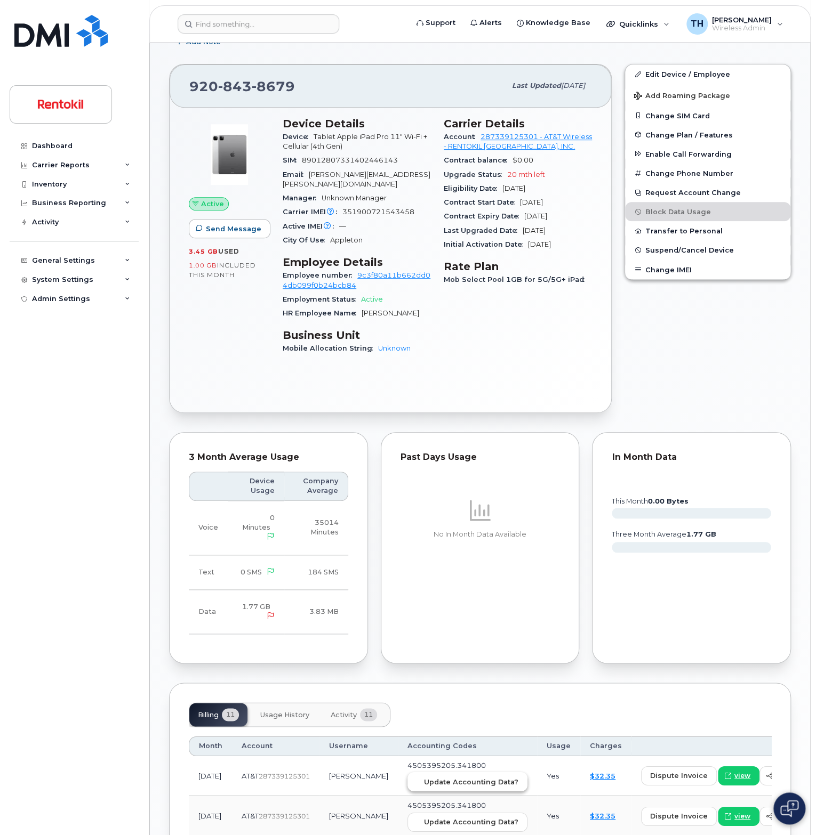
click at [426, 777] on span "Update Accounting Data?" at bounding box center [471, 782] width 94 height 10
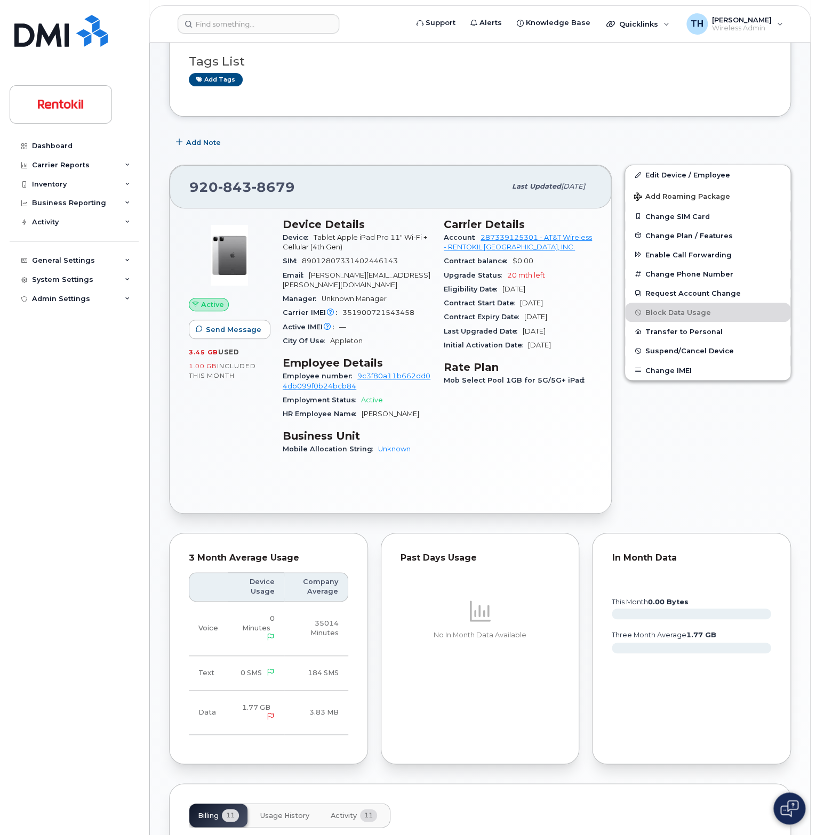
scroll to position [79, 0]
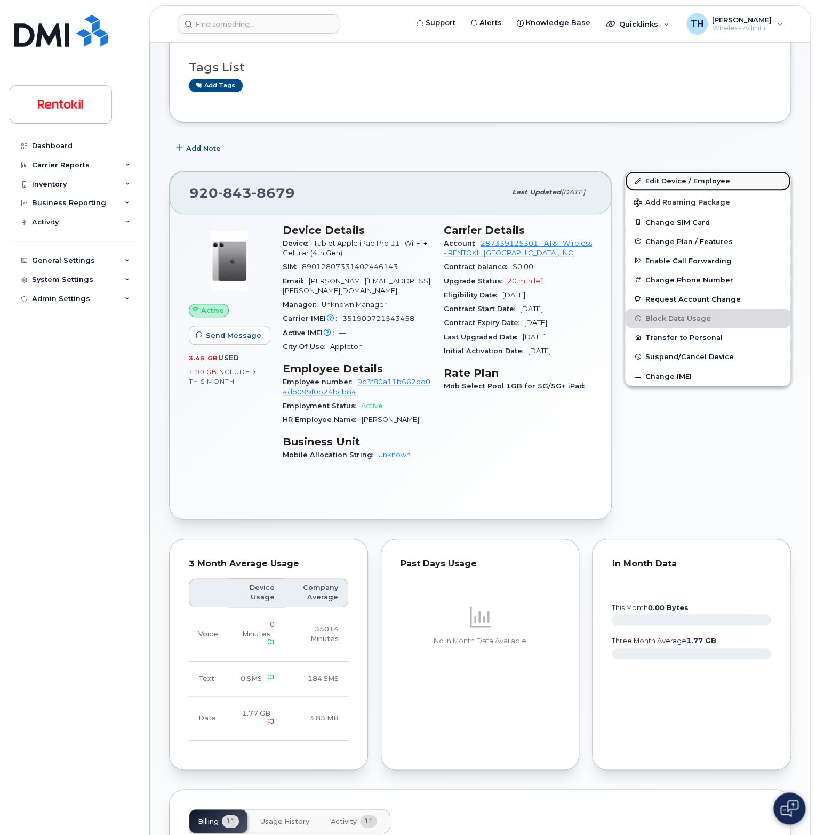
click at [686, 183] on link "Edit Device / Employee" at bounding box center [707, 180] width 165 height 19
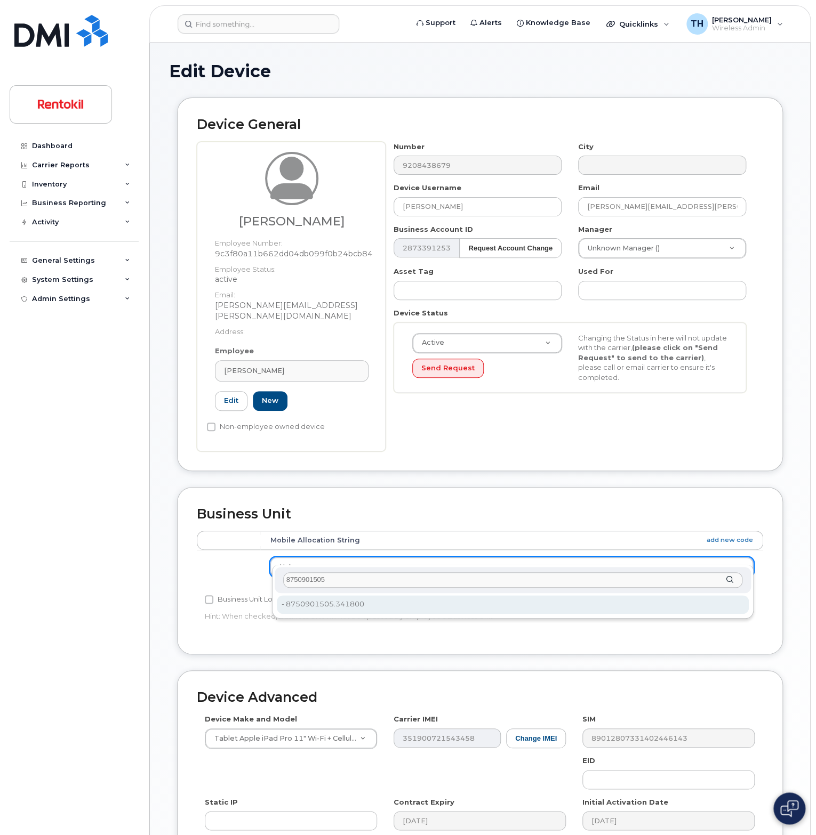
type input "8750901505"
type input "35239444"
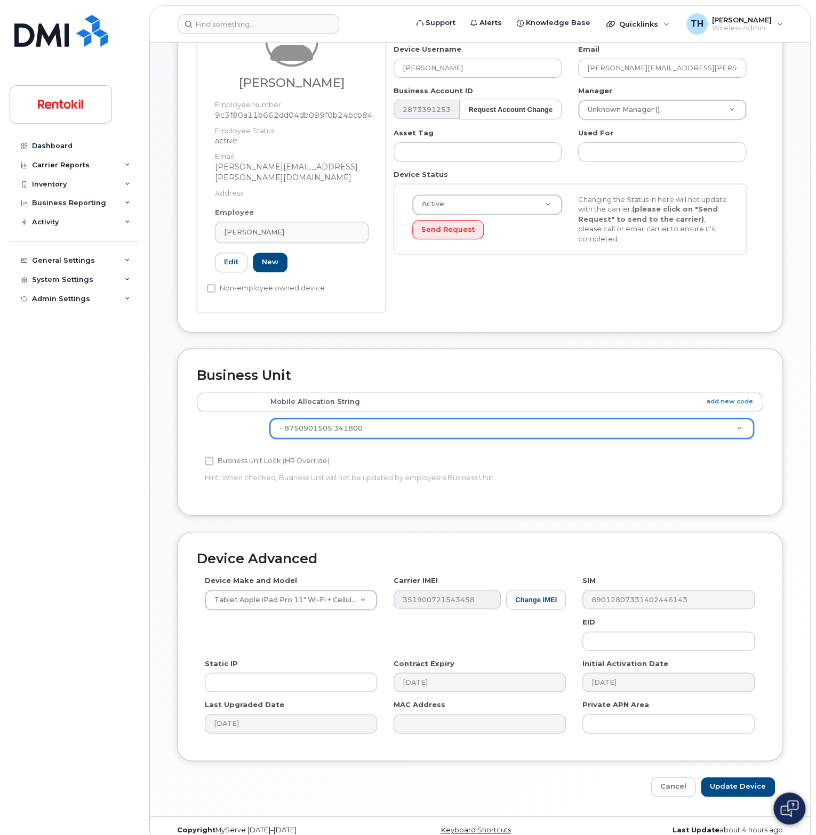
scroll to position [140, 0]
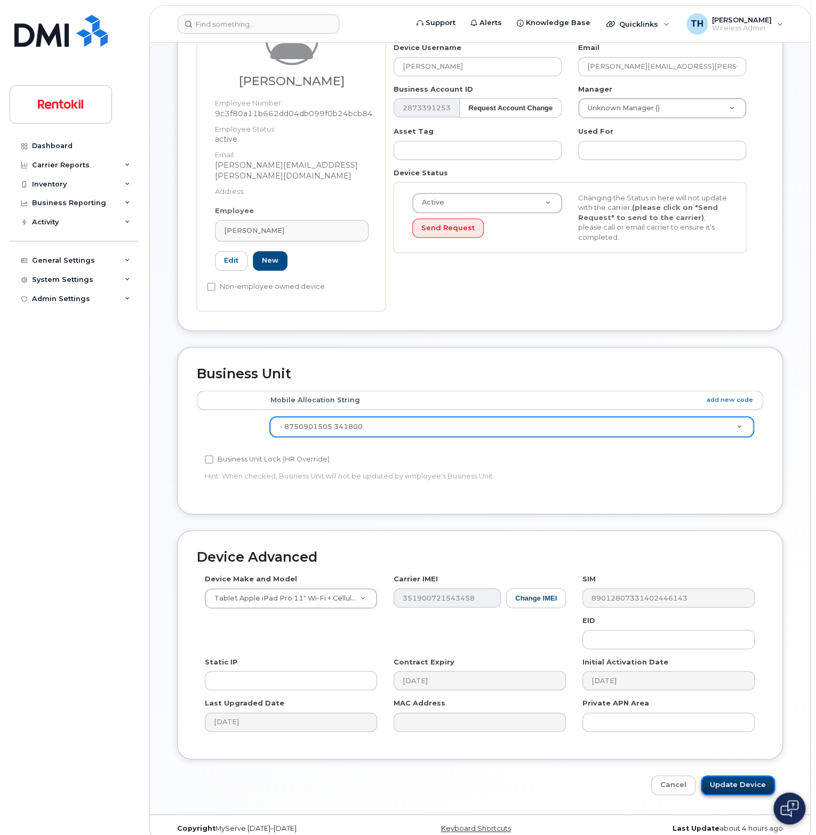
click at [755, 776] on input "Update Device" at bounding box center [737, 786] width 74 height 20
type input "Saving..."
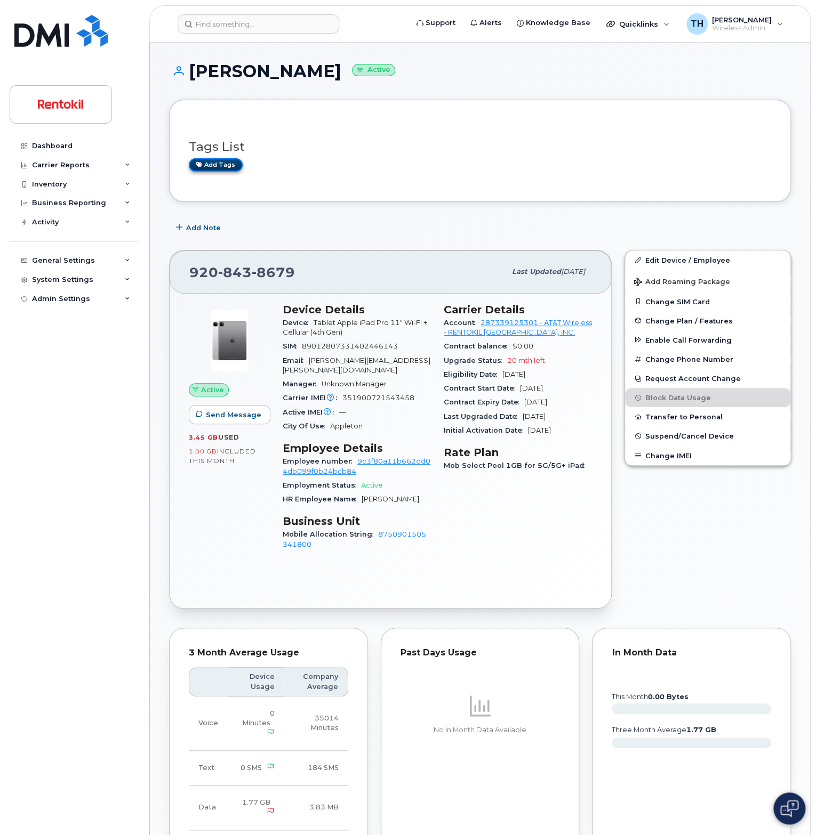
click at [222, 164] on link "Add tags" at bounding box center [216, 164] width 54 height 13
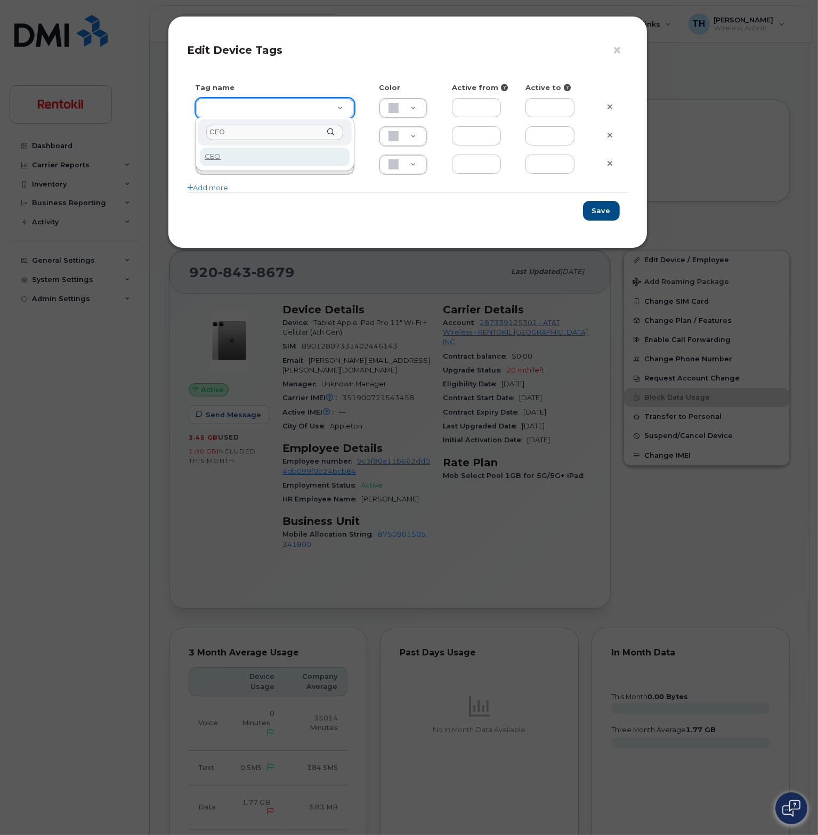
type input "CEO"
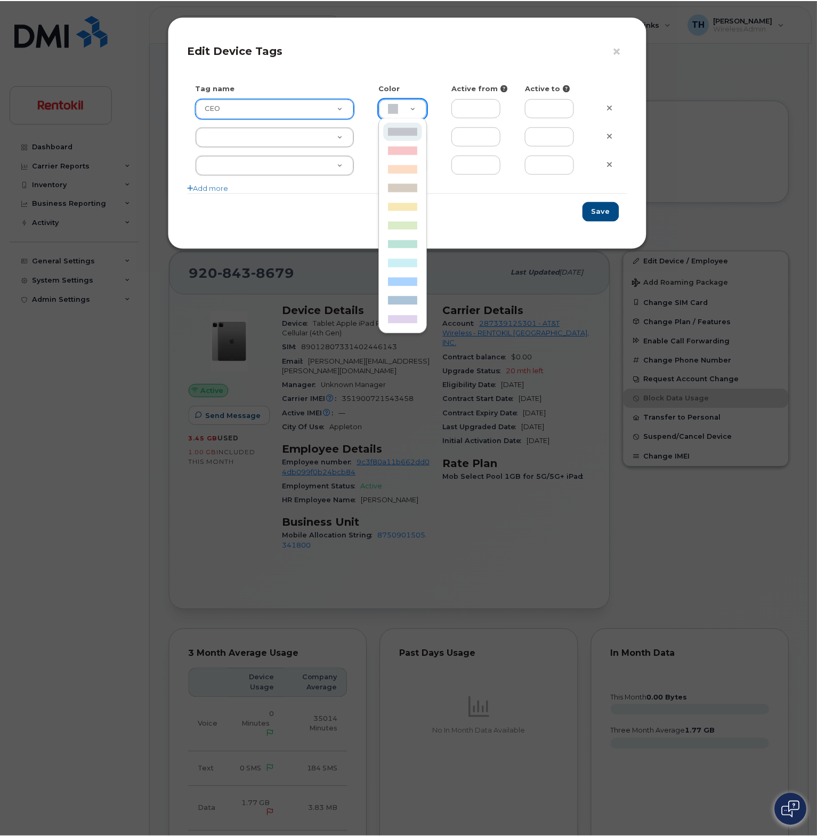
scroll to position [0, 3]
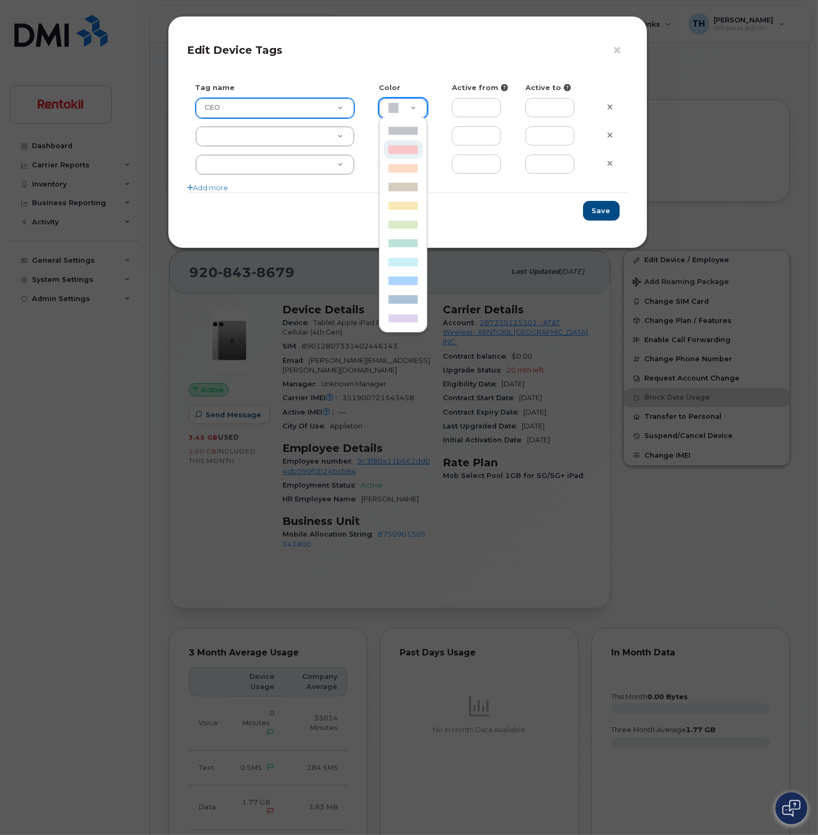
type input "F8C6C8"
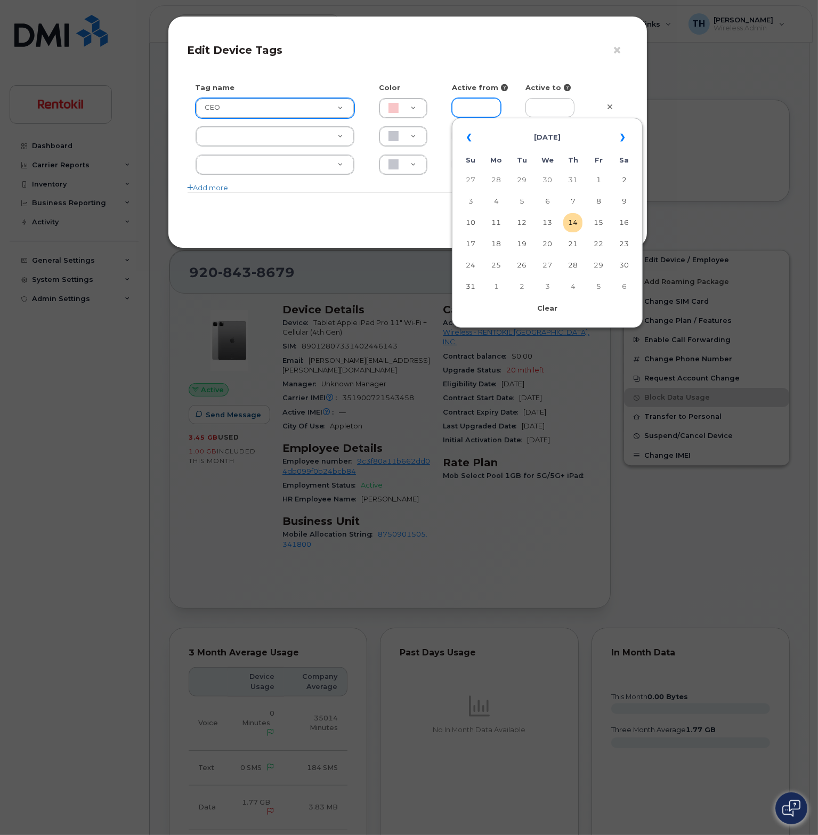
click at [473, 108] on input "text" at bounding box center [476, 107] width 49 height 19
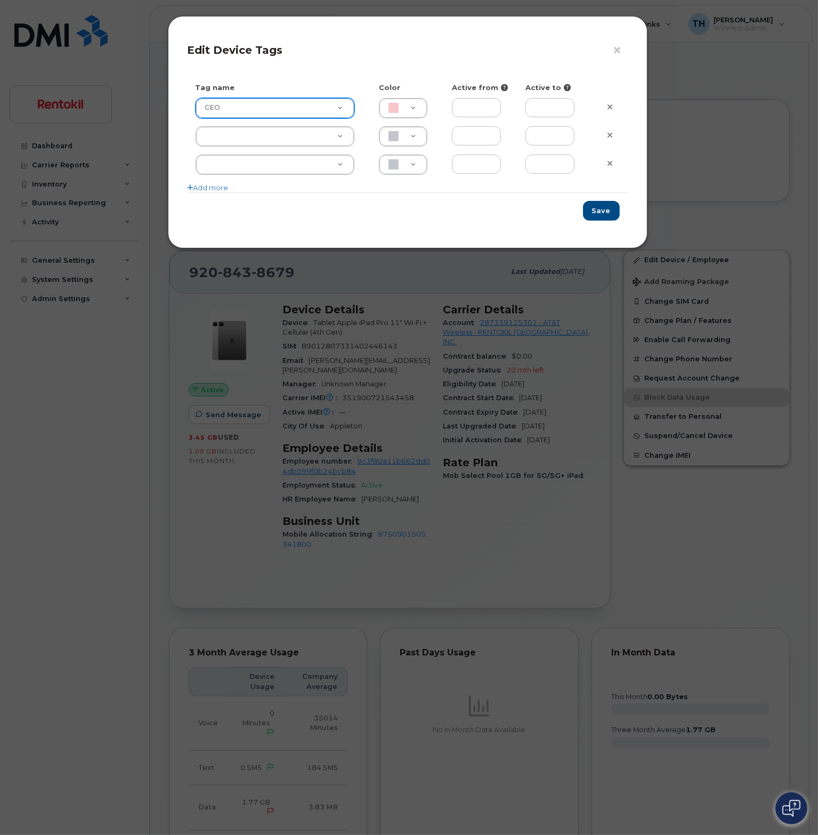
click at [461, 54] on h4 "Edit Device Tags" at bounding box center [408, 50] width 440 height 13
click at [613, 213] on button "Save" at bounding box center [601, 211] width 37 height 20
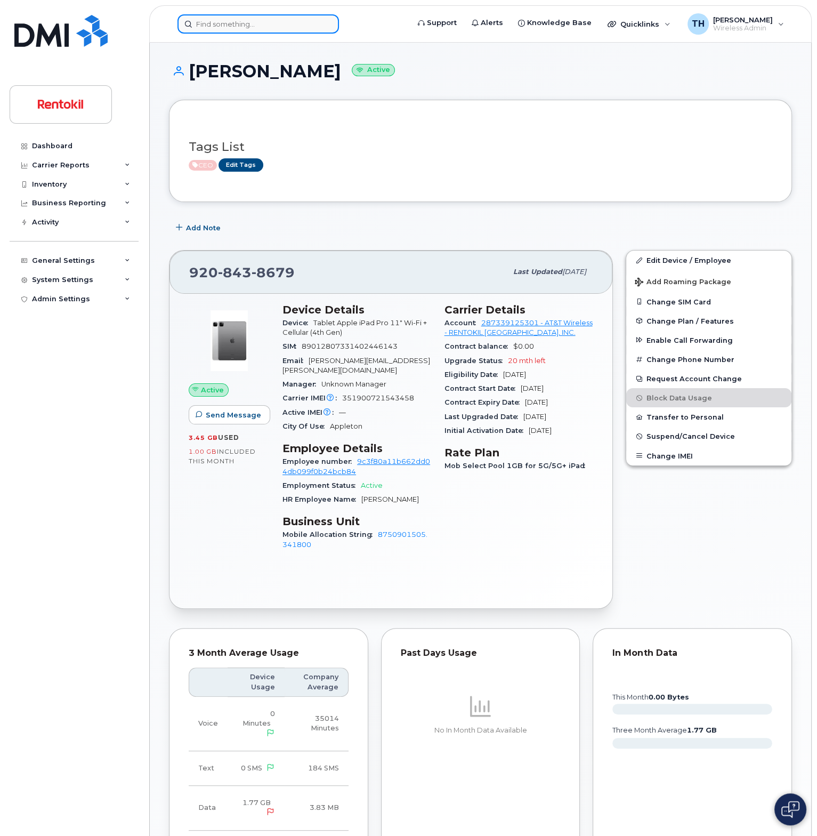
click at [249, 19] on input at bounding box center [259, 23] width 162 height 19
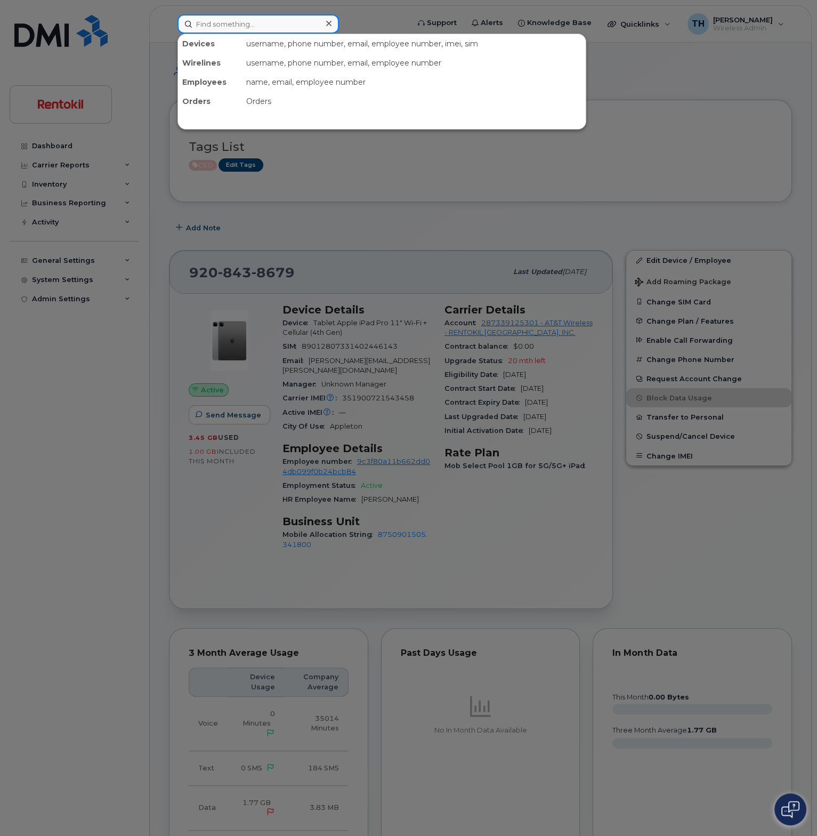
paste input "8352248020"
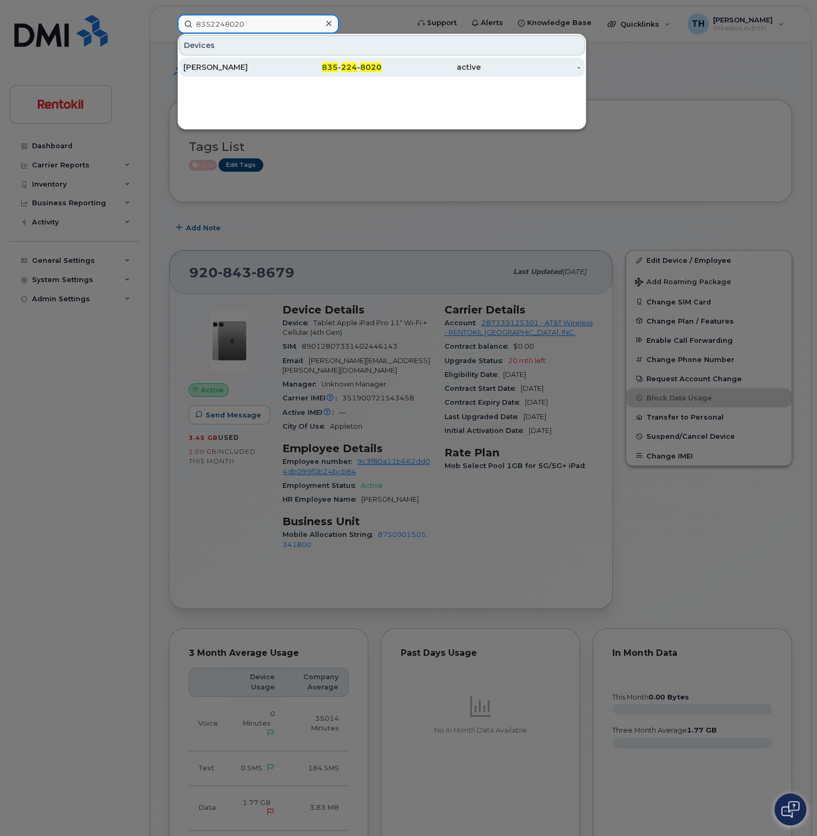
type input "8352248020"
click at [254, 63] on div "RAYMOND VICTORELL" at bounding box center [232, 67] width 99 height 11
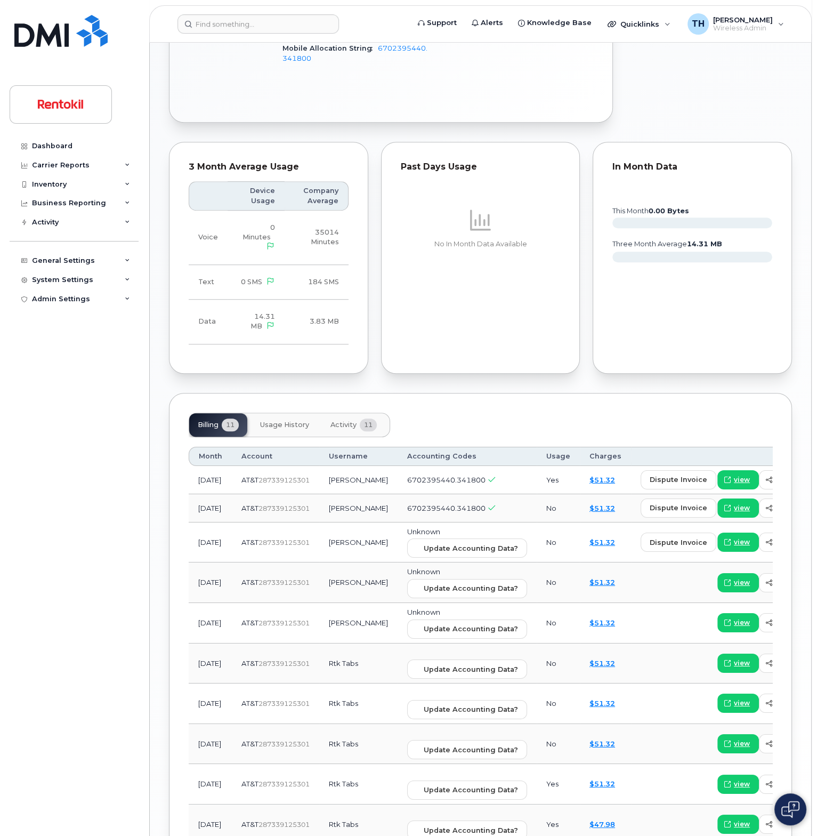
scroll to position [693, 0]
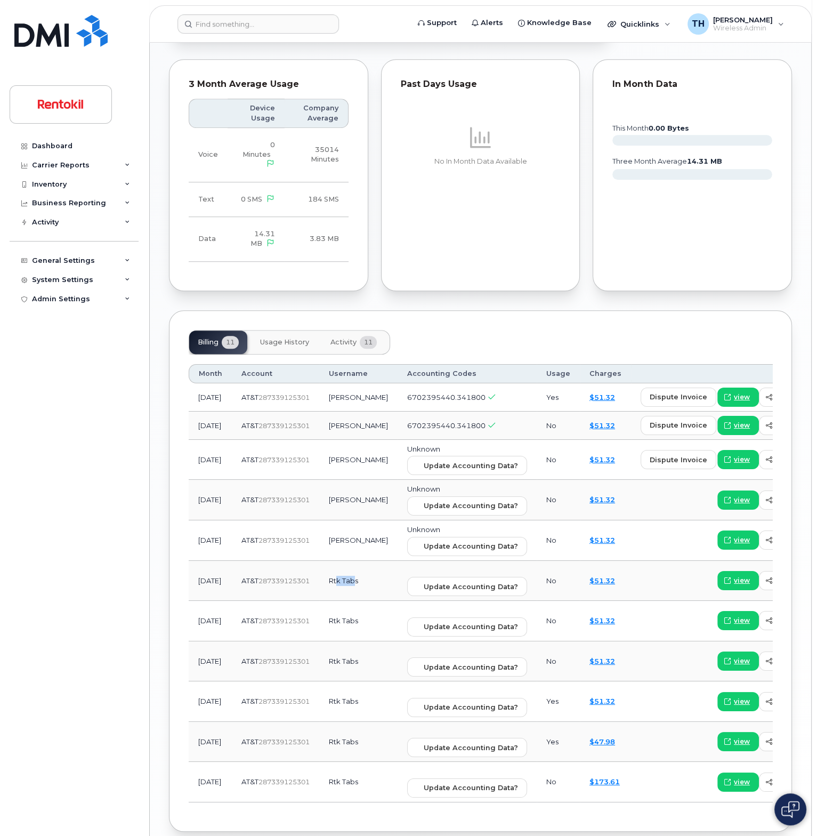
drag, startPoint x: 322, startPoint y: 561, endPoint x: 341, endPoint y: 560, distance: 19.2
click at [341, 561] on td "Rtk Tabs" at bounding box center [358, 581] width 78 height 41
click at [327, 527] on td "[PERSON_NAME]" at bounding box center [358, 540] width 78 height 41
click at [328, 524] on td "[PERSON_NAME]" at bounding box center [358, 540] width 78 height 41
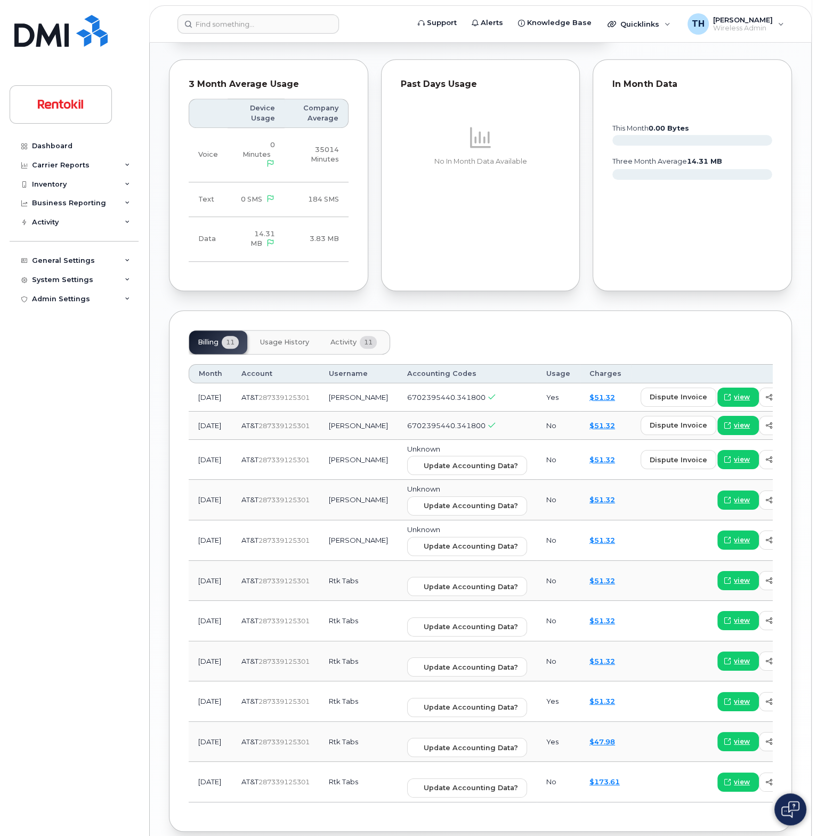
click at [335, 492] on td "[PERSON_NAME]" at bounding box center [358, 500] width 78 height 41
click at [335, 452] on td "[PERSON_NAME]" at bounding box center [358, 460] width 78 height 41
drag, startPoint x: 335, startPoint y: 452, endPoint x: 339, endPoint y: 529, distance: 77.4
click at [335, 453] on td "[PERSON_NAME]" at bounding box center [358, 460] width 78 height 41
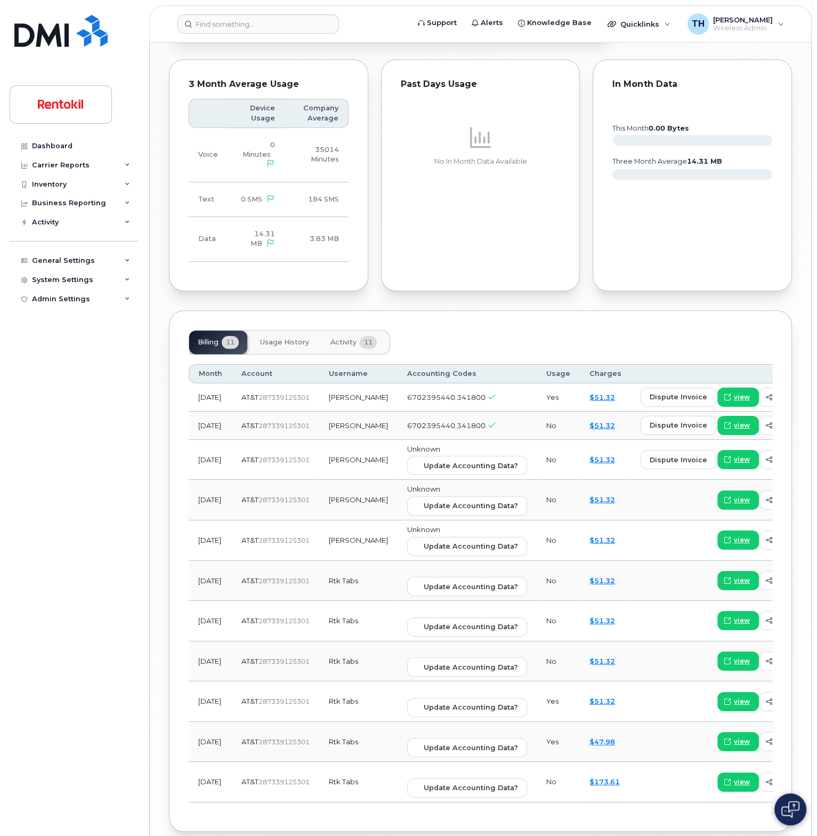
click at [339, 529] on td "[PERSON_NAME]" at bounding box center [358, 540] width 78 height 41
drag, startPoint x: 311, startPoint y: 567, endPoint x: 342, endPoint y: 570, distance: 31.1
click at [343, 567] on td "Rtk Tabs" at bounding box center [358, 581] width 78 height 41
drag, startPoint x: 314, startPoint y: 601, endPoint x: 340, endPoint y: 616, distance: 30.4
click at [347, 603] on td "Rtk Tabs" at bounding box center [358, 621] width 78 height 41
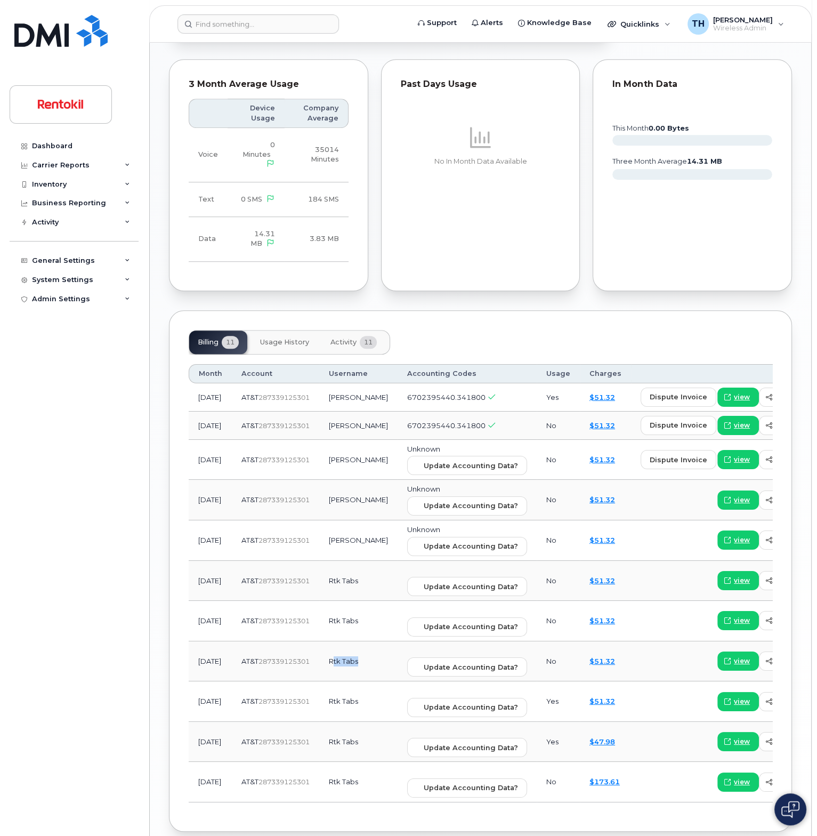
drag, startPoint x: 319, startPoint y: 633, endPoint x: 353, endPoint y: 651, distance: 38.9
click at [350, 649] on td "Rtk Tabs" at bounding box center [358, 661] width 78 height 41
drag, startPoint x: 319, startPoint y: 682, endPoint x: 343, endPoint y: 691, distance: 25.5
click at [343, 690] on td "Rtk Tabs" at bounding box center [358, 701] width 78 height 41
drag, startPoint x: 342, startPoint y: 735, endPoint x: 329, endPoint y: 747, distance: 17.8
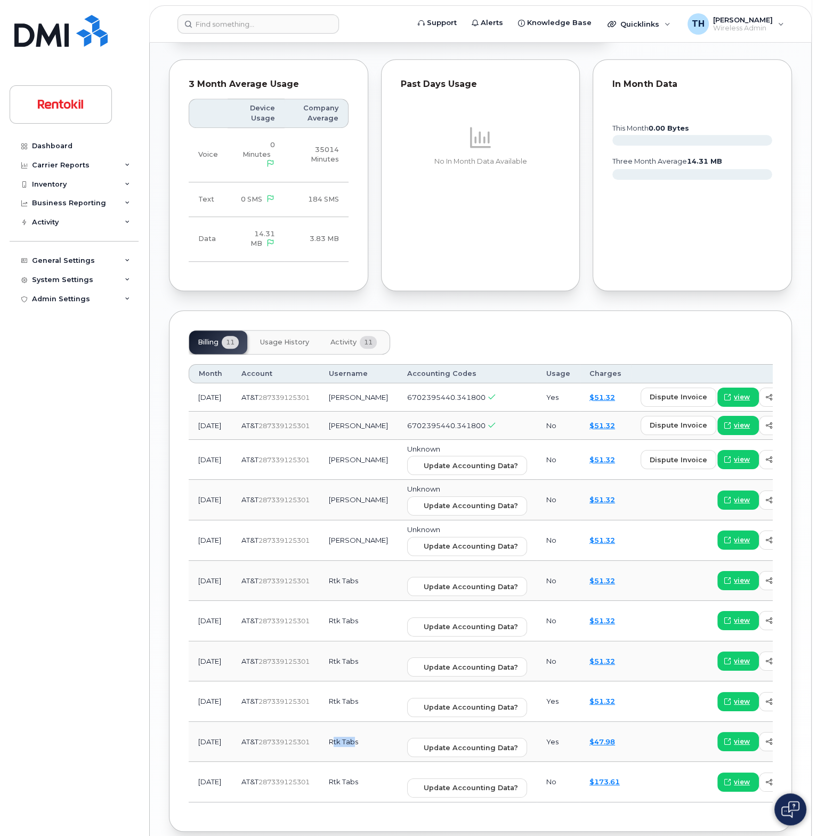
click at [343, 736] on td "Rtk Tabs" at bounding box center [358, 742] width 78 height 41
drag, startPoint x: 326, startPoint y: 764, endPoint x: 333, endPoint y: 753, distance: 13.2
click at [336, 763] on td "Rtk Tabs" at bounding box center [358, 782] width 78 height 41
drag, startPoint x: 331, startPoint y: 723, endPoint x: 347, endPoint y: 720, distance: 16.3
click at [342, 722] on tr "Oct 2024 AT&T  287339125301 Rtk Tabs Update Accounting Data? Yes $47.98 view se…" at bounding box center [533, 742] width 689 height 41
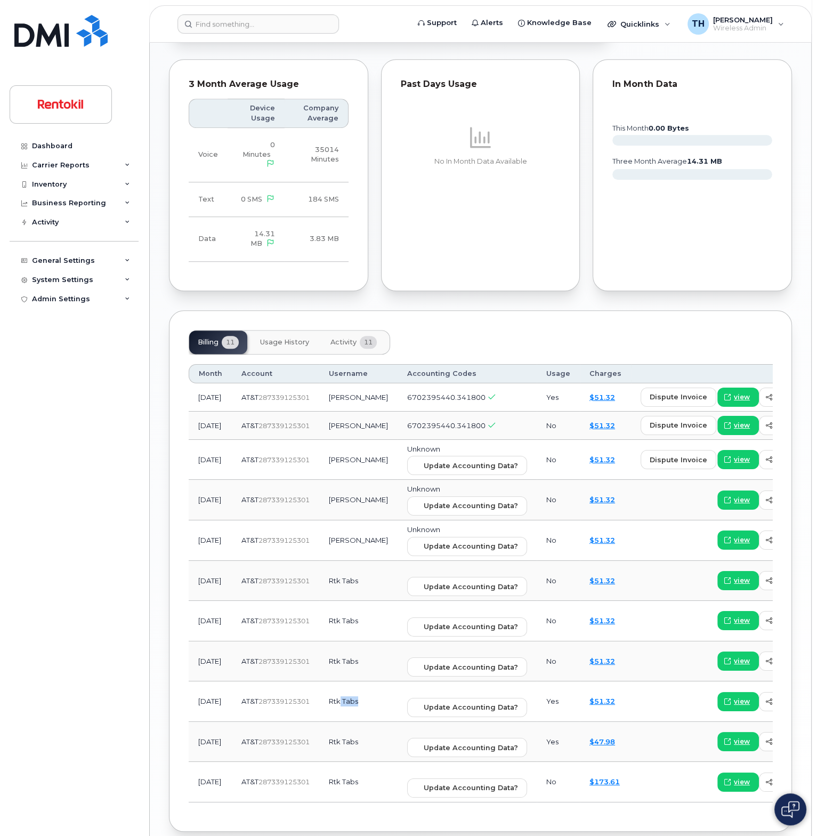
drag, startPoint x: 341, startPoint y: 675, endPoint x: 318, endPoint y: 634, distance: 47.3
click at [348, 681] on td "Rtk Tabs" at bounding box center [358, 701] width 78 height 41
drag, startPoint x: 318, startPoint y: 634, endPoint x: 335, endPoint y: 610, distance: 29.9
click at [336, 641] on td "Rtk Tabs" at bounding box center [358, 661] width 78 height 41
drag, startPoint x: 320, startPoint y: 591, endPoint x: 316, endPoint y: 560, distance: 31.7
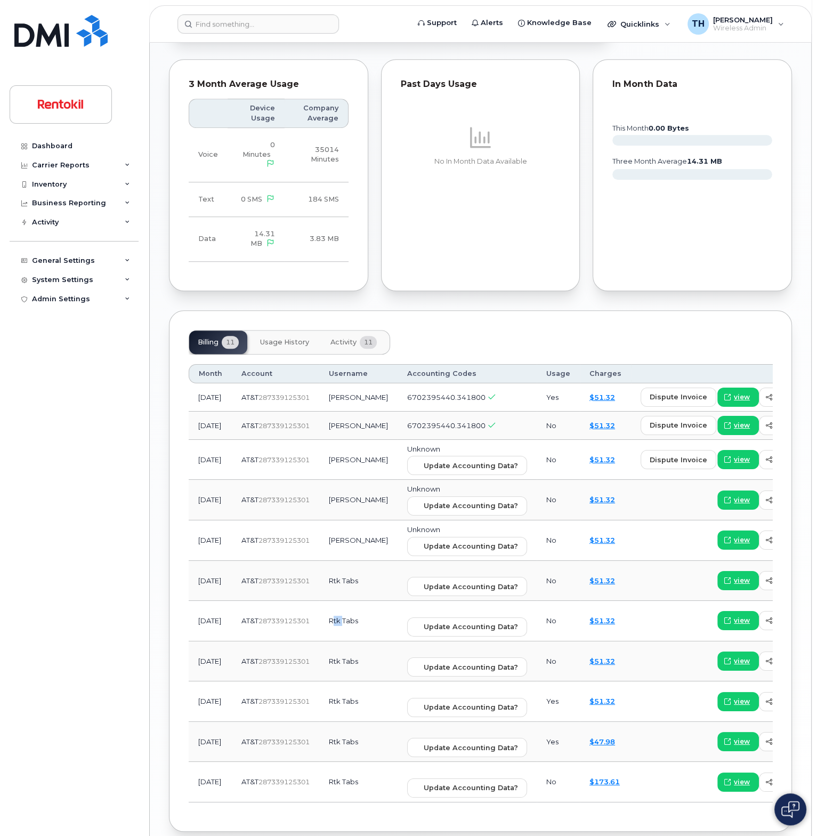
click at [332, 601] on td "Rtk Tabs" at bounding box center [358, 621] width 78 height 41
drag, startPoint x: 325, startPoint y: 558, endPoint x: 313, endPoint y: 531, distance: 29.6
click at [335, 561] on td "Rtk Tabs" at bounding box center [358, 581] width 78 height 41
drag, startPoint x: 339, startPoint y: 516, endPoint x: 317, endPoint y: 570, distance: 58.3
click at [356, 521] on td "[PERSON_NAME]" at bounding box center [358, 540] width 78 height 41
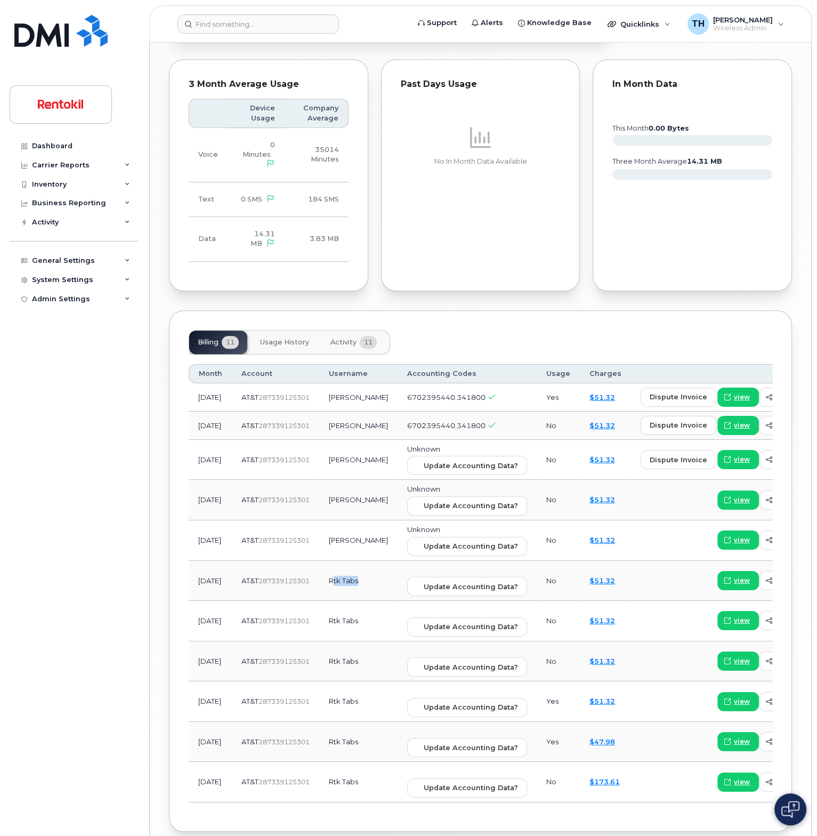
drag, startPoint x: 328, startPoint y: 566, endPoint x: 337, endPoint y: 560, distance: 10.8
click at [360, 574] on td "Rtk Tabs" at bounding box center [358, 581] width 78 height 41
drag, startPoint x: 325, startPoint y: 524, endPoint x: 358, endPoint y: 537, distance: 35.4
click at [358, 533] on td "[PERSON_NAME]" at bounding box center [358, 540] width 78 height 41
drag, startPoint x: 324, startPoint y: 563, endPoint x: 364, endPoint y: 555, distance: 40.1
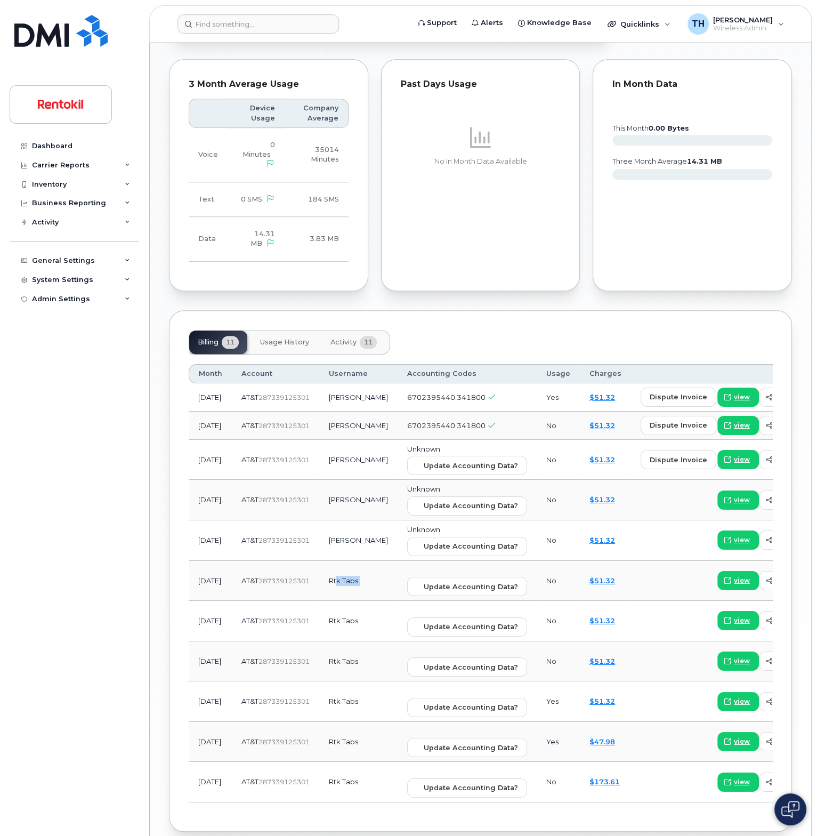
click at [375, 574] on tr "Feb 2025 AT&T  287339125301 Rtk Tabs Update Accounting Data? No $51.32 view sen…" at bounding box center [533, 581] width 689 height 41
drag, startPoint x: 331, startPoint y: 525, endPoint x: 325, endPoint y: 559, distance: 34.5
click at [353, 532] on td "[PERSON_NAME]" at bounding box center [358, 540] width 78 height 41
drag, startPoint x: 356, startPoint y: 566, endPoint x: 368, endPoint y: 563, distance: 12.2
click at [365, 565] on tr "Feb 2025 AT&T  287339125301 Rtk Tabs Update Accounting Data? No $51.32 view sen…" at bounding box center [533, 581] width 689 height 41
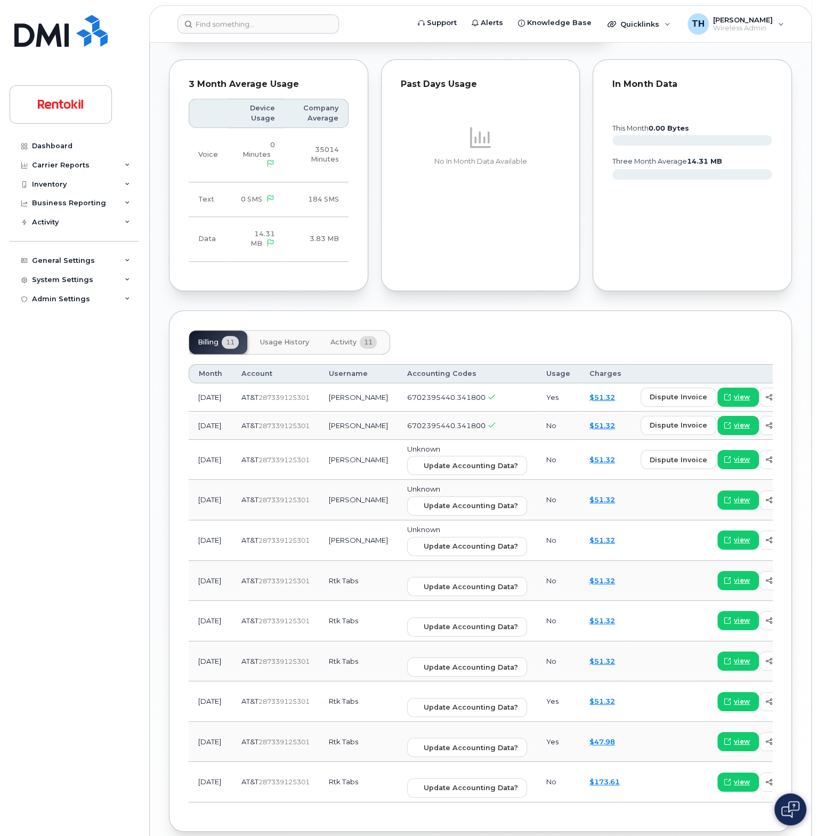
drag, startPoint x: 292, startPoint y: 348, endPoint x: 293, endPoint y: 336, distance: 11.2
click at [292, 364] on th "Account" at bounding box center [275, 373] width 87 height 19
click at [295, 338] on span "Usage History" at bounding box center [284, 342] width 49 height 9
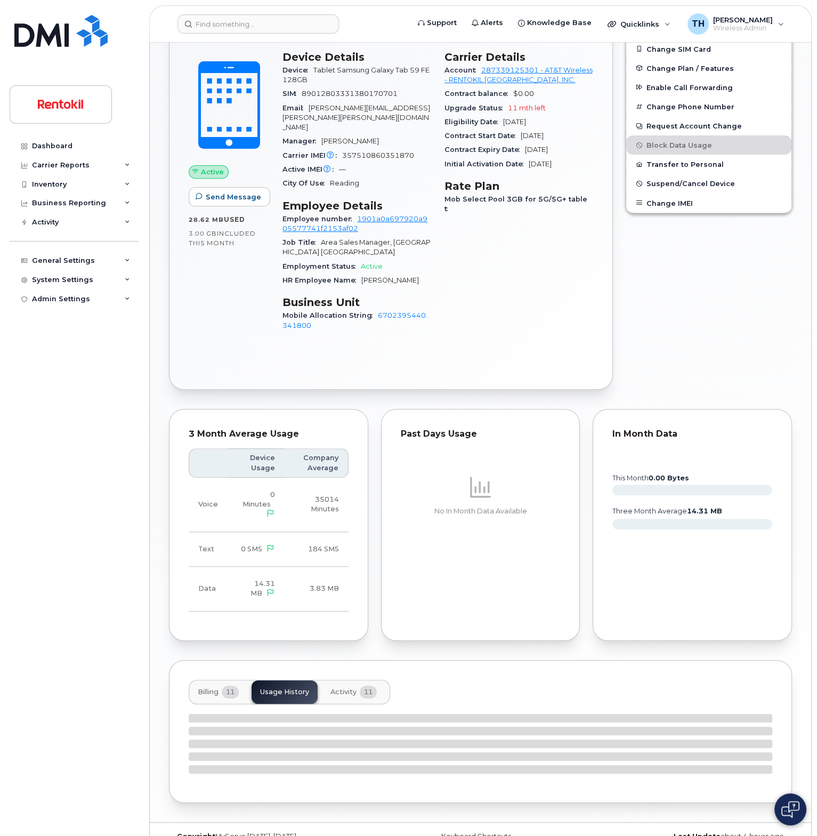
click at [373, 326] on div "Device Details Device Tablet Samsung Galaxy Tab S9 FE 128GB SIM 890128033313801…" at bounding box center [357, 195] width 162 height 303
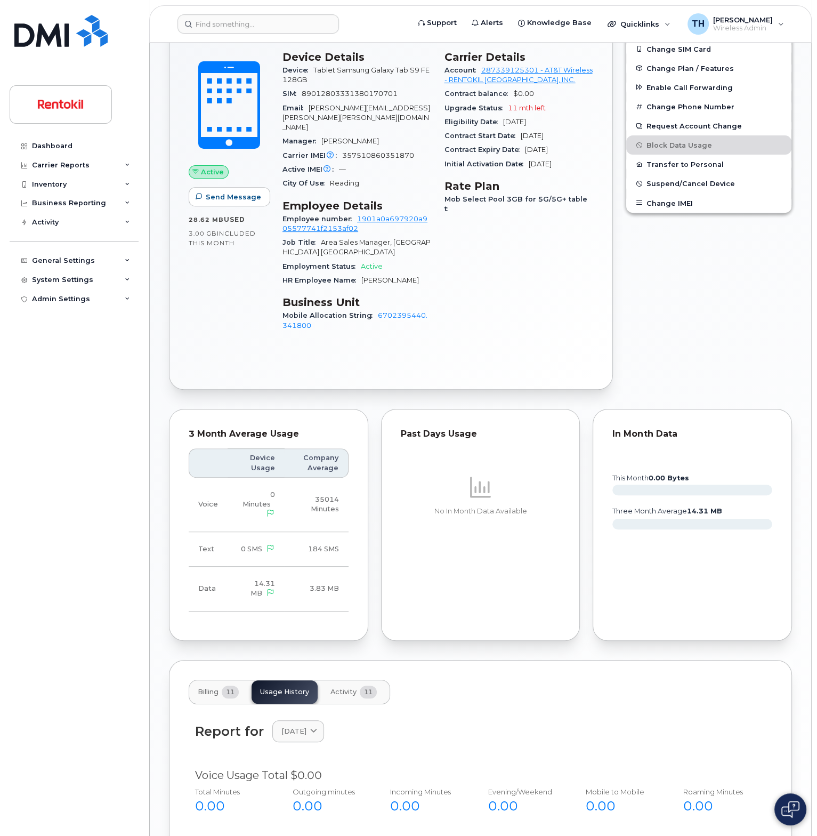
click at [360, 680] on button "Activity 11" at bounding box center [353, 691] width 63 height 23
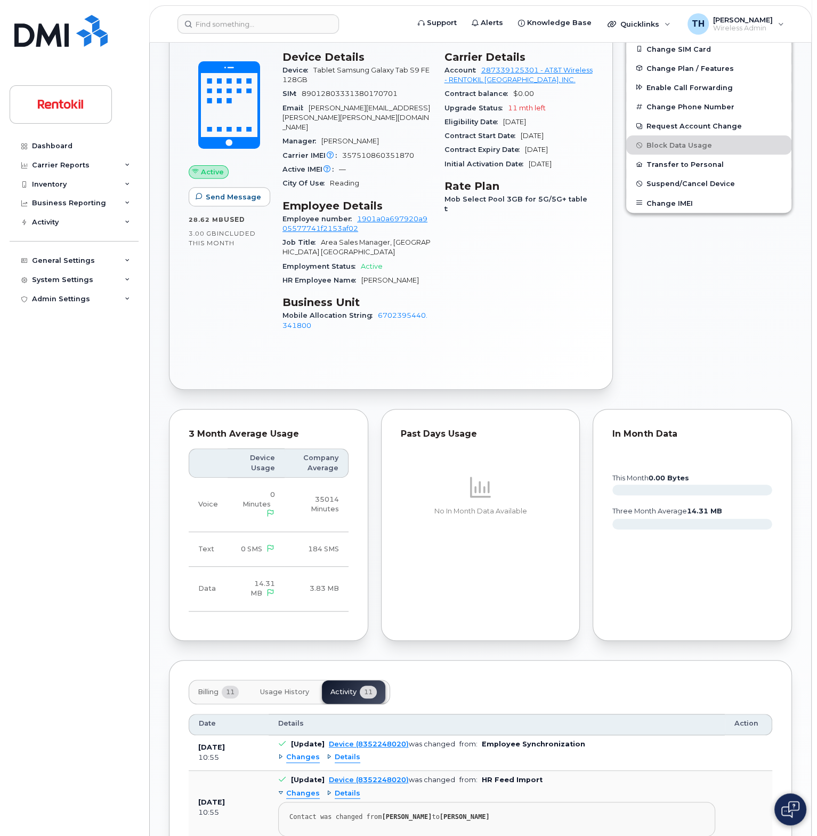
click at [228, 686] on span "11" at bounding box center [230, 692] width 17 height 13
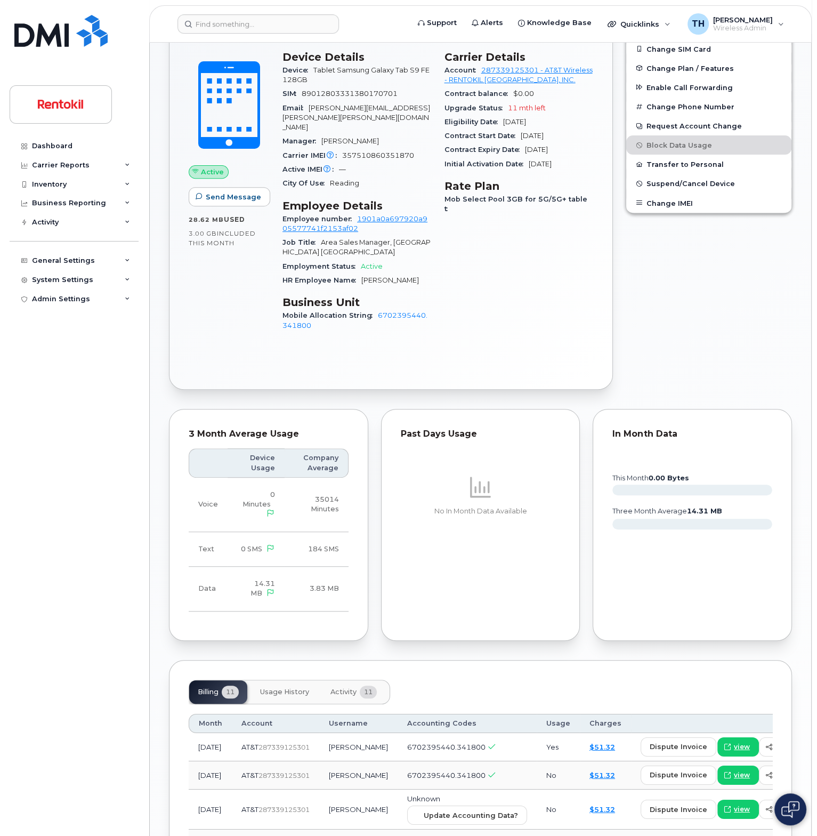
click at [333, 680] on button "Activity 11" at bounding box center [353, 691] width 63 height 23
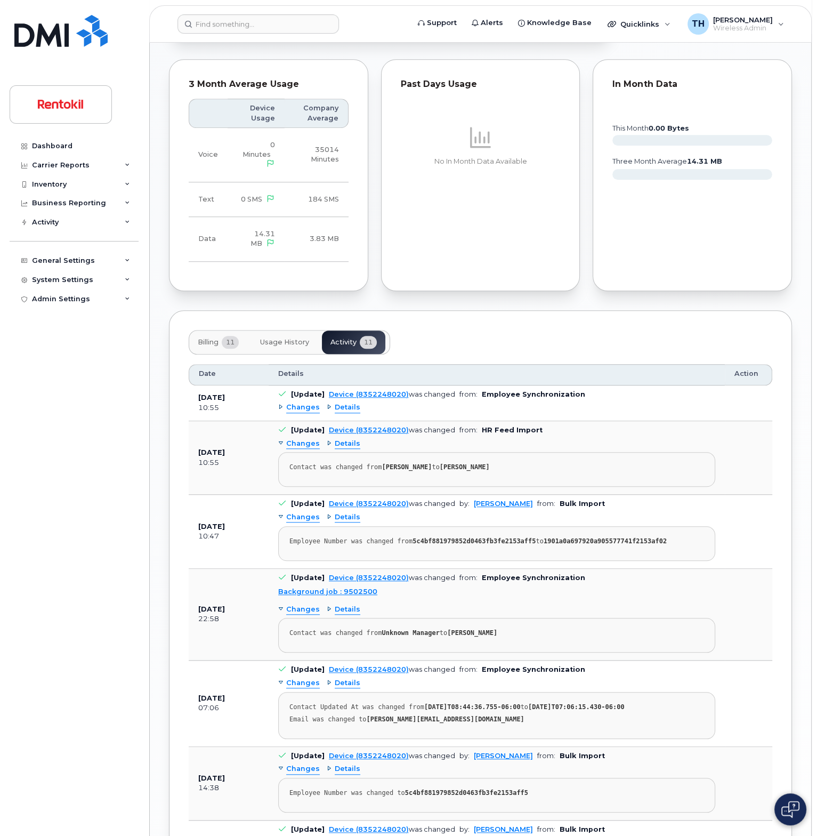
scroll to position [557, 0]
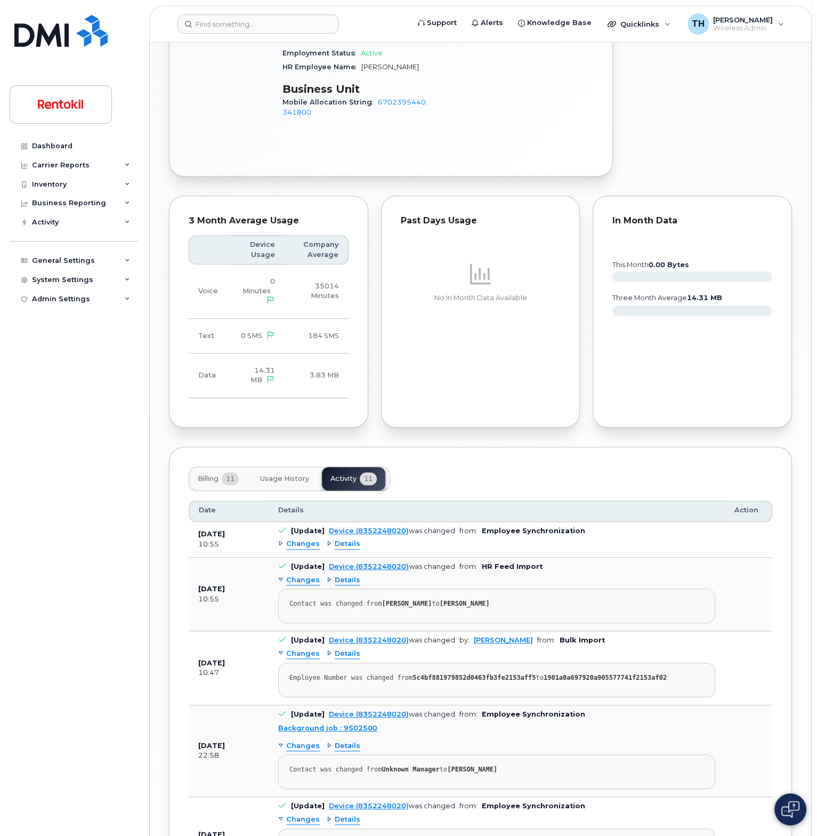
click at [218, 467] on button "Billing 11" at bounding box center [218, 478] width 58 height 23
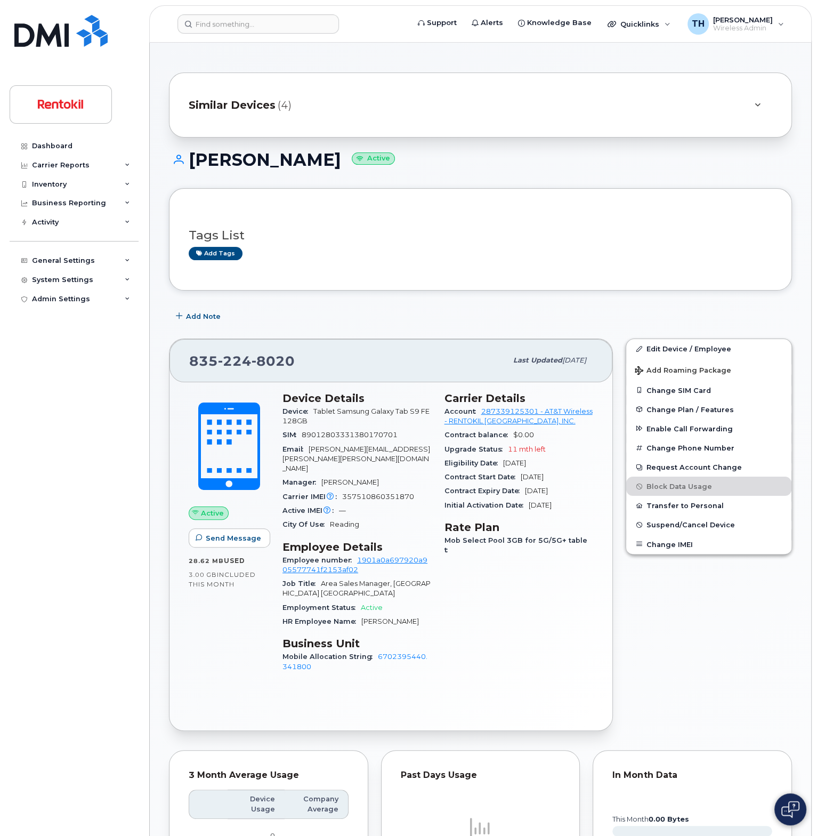
scroll to position [0, 0]
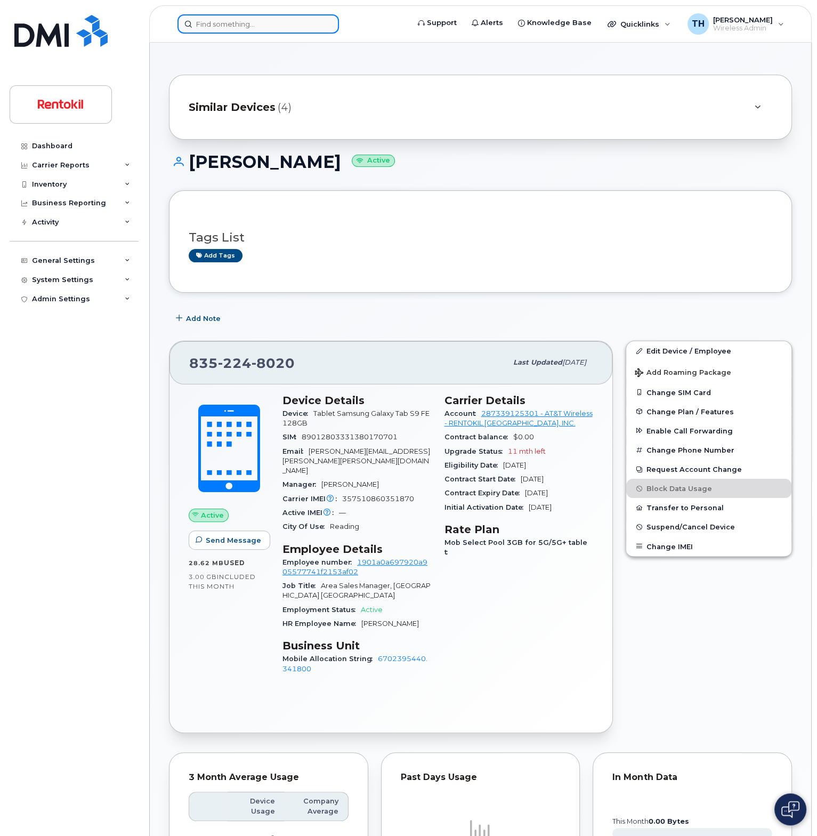
click at [245, 30] on input at bounding box center [259, 23] width 162 height 19
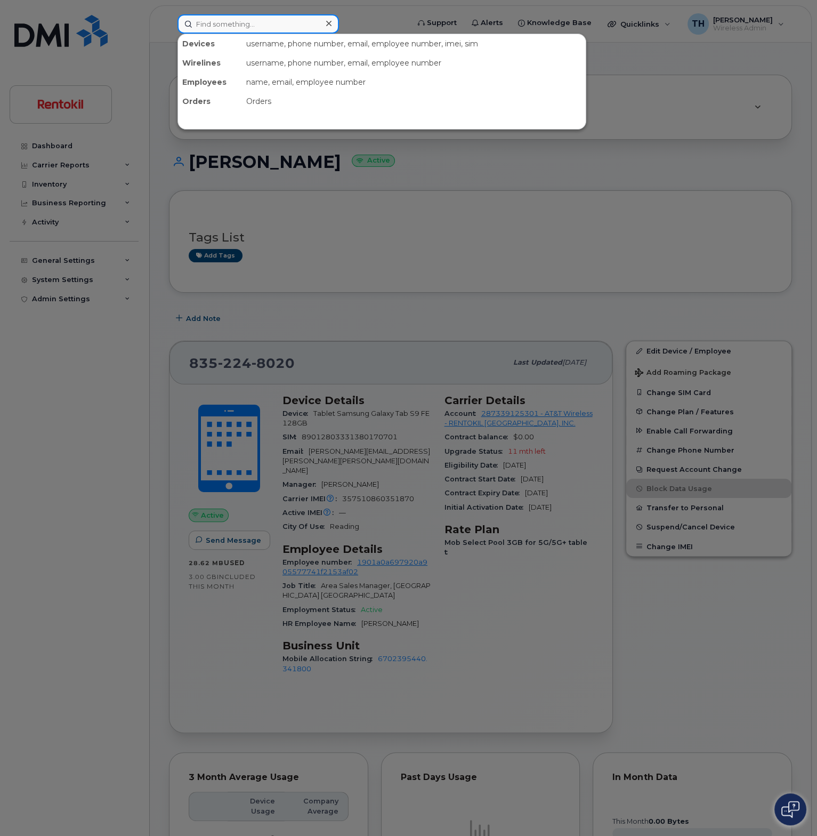
paste input "9208438679"
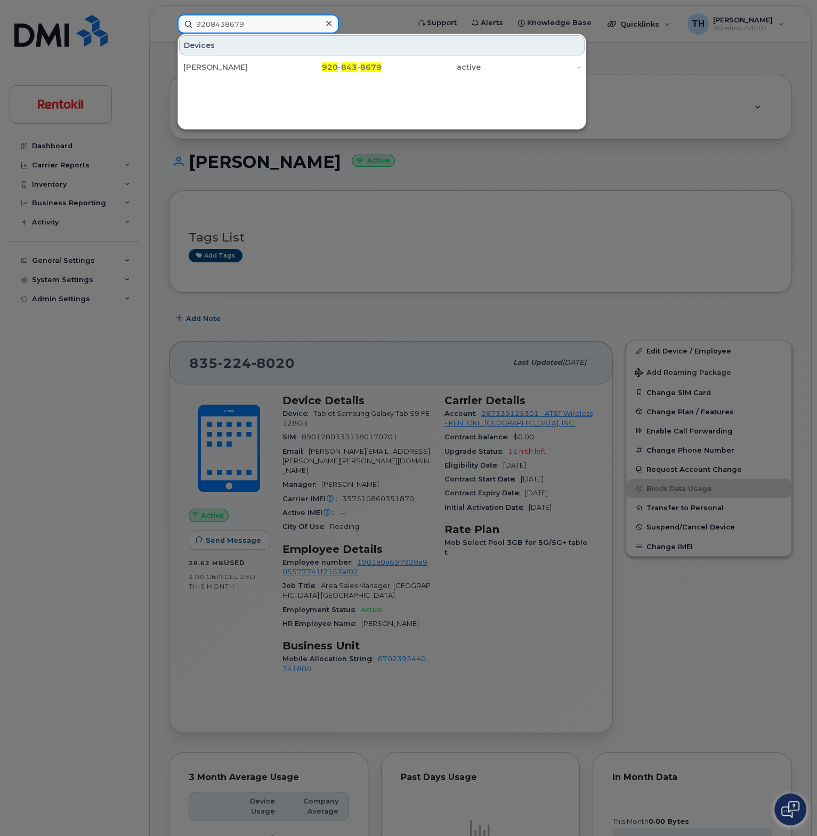
type input "9208438679"
click at [272, 60] on div "[PERSON_NAME]" at bounding box center [232, 67] width 99 height 19
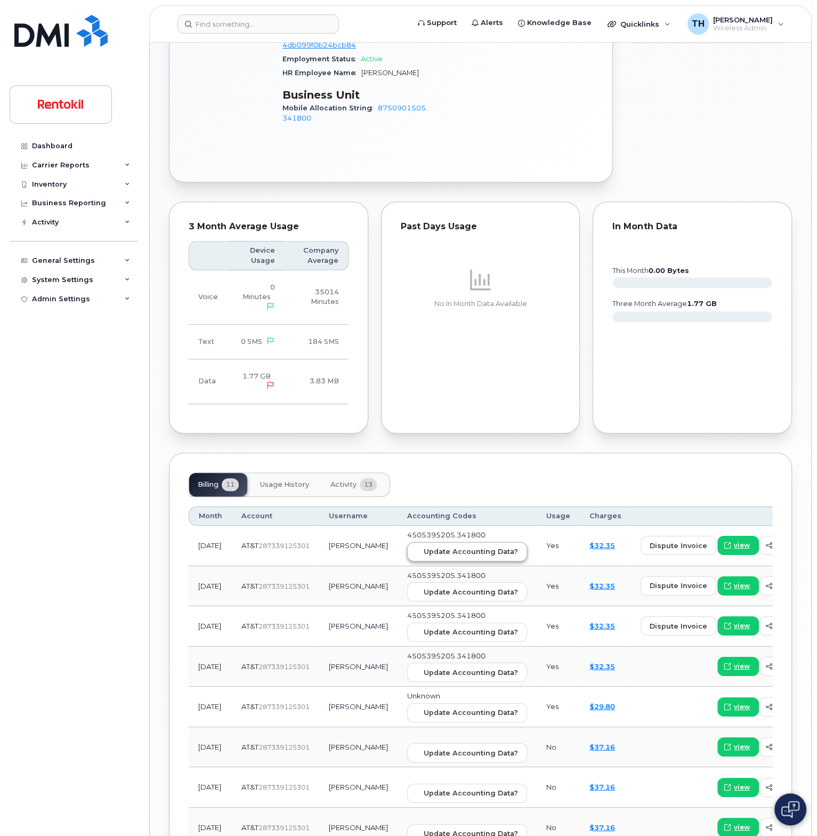
scroll to position [633, 0]
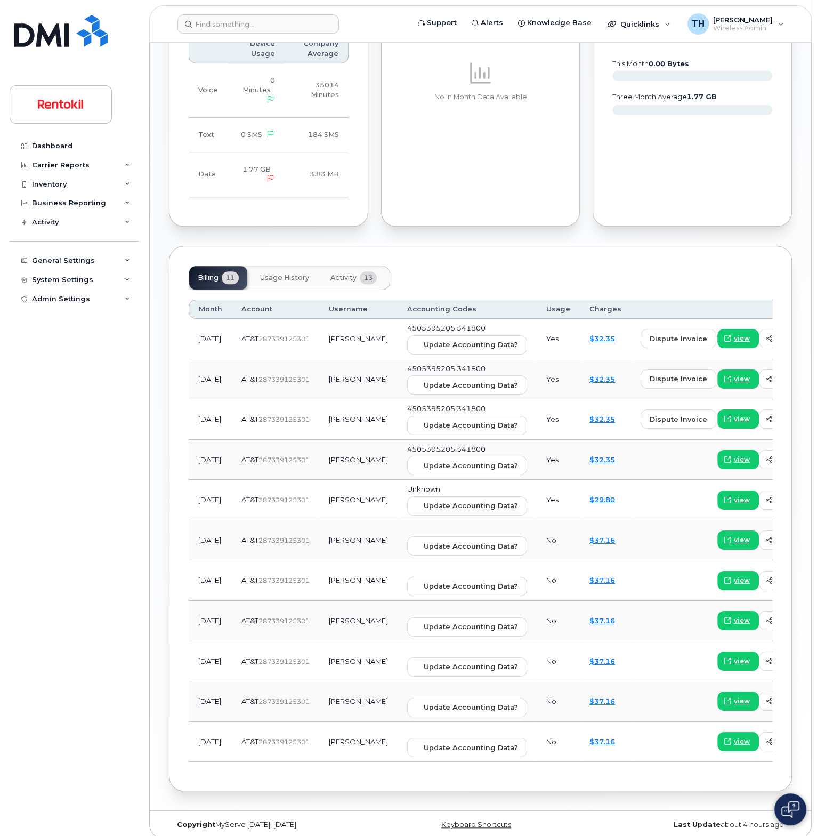
click at [307, 273] on span "Usage History" at bounding box center [284, 277] width 49 height 9
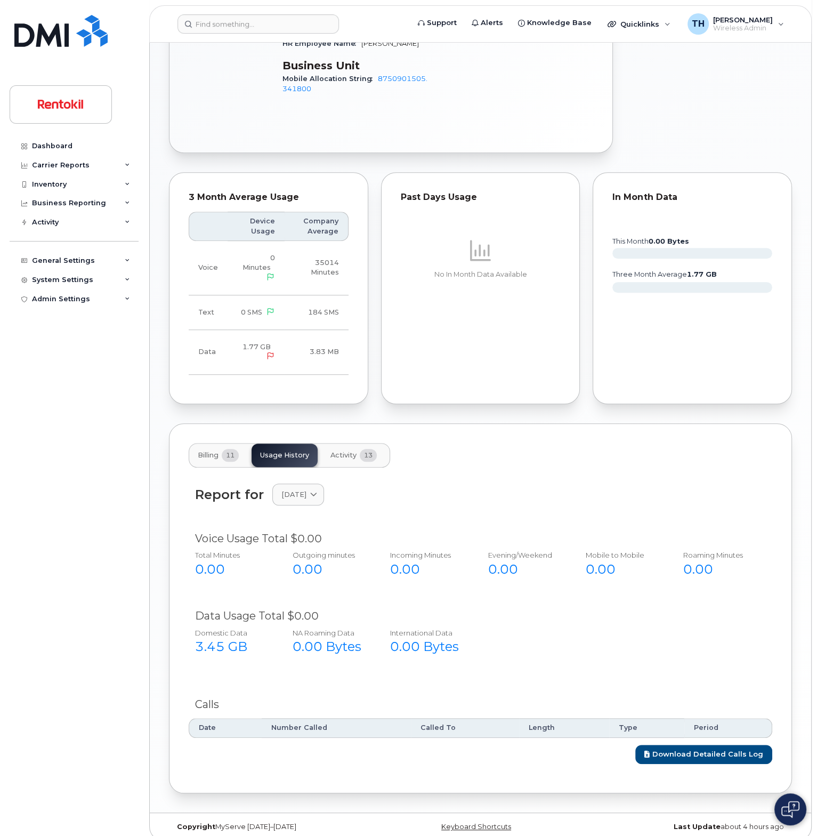
click at [358, 444] on button "Activity 13" at bounding box center [353, 455] width 63 height 23
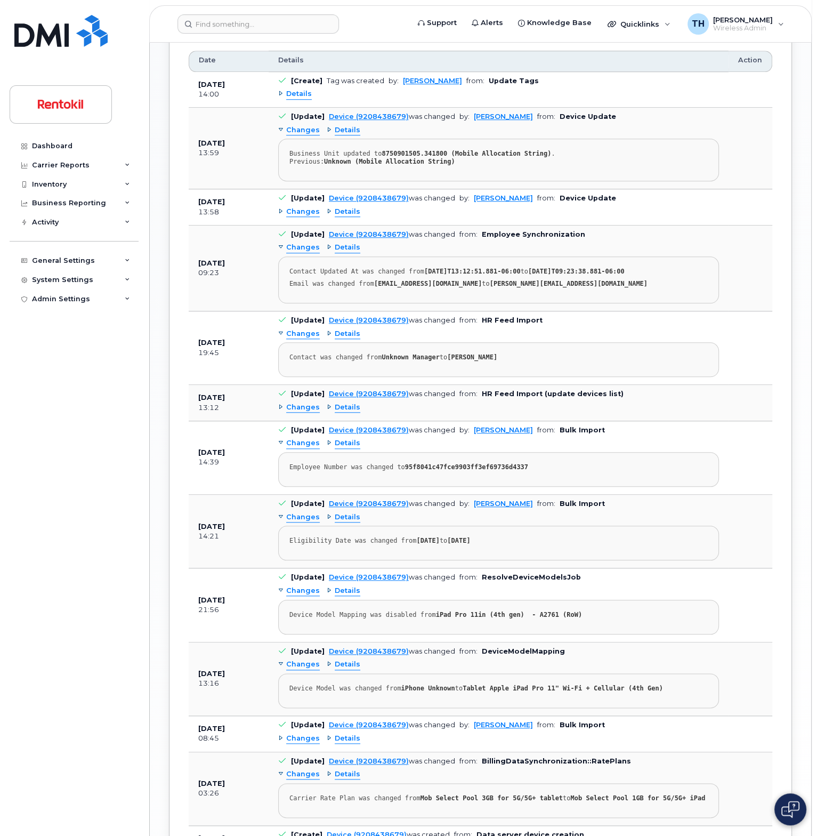
scroll to position [990, 0]
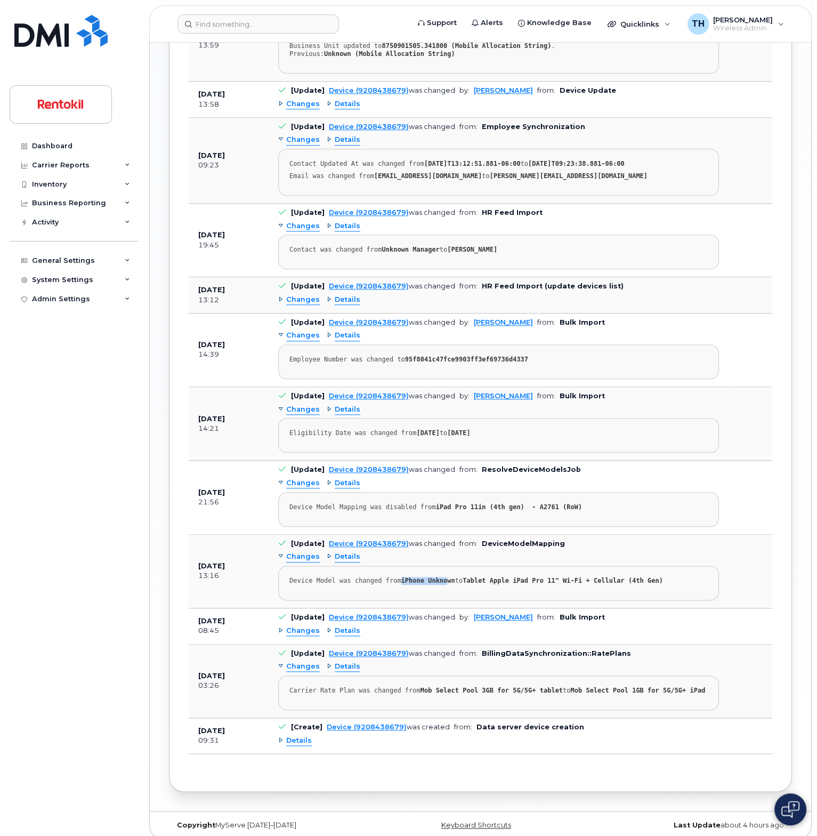
drag, startPoint x: 394, startPoint y: 575, endPoint x: 470, endPoint y: 575, distance: 75.7
click at [436, 577] on strong "iPhone Unknown" at bounding box center [428, 580] width 54 height 7
drag, startPoint x: 473, startPoint y: 575, endPoint x: 530, endPoint y: 575, distance: 57.0
click at [526, 577] on strong "Tablet Apple iPad Pro 11" Wi-Fi + Cellular (4th Gen)" at bounding box center [563, 580] width 200 height 7
drag, startPoint x: 559, startPoint y: 575, endPoint x: 623, endPoint y: 577, distance: 64.0
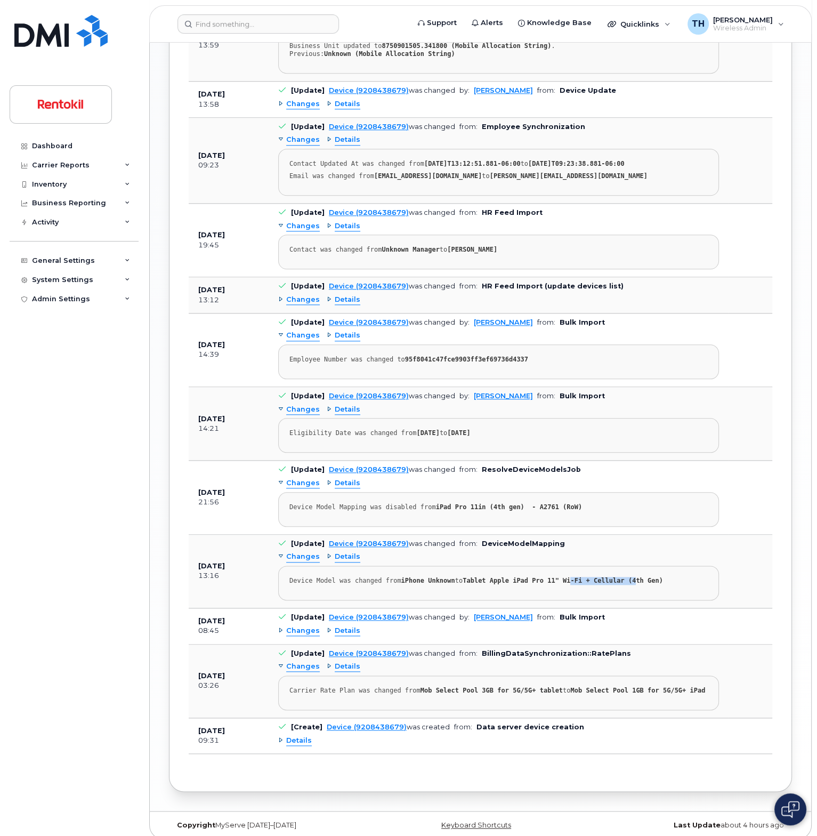
click at [621, 577] on pre "Device Model was changed from iPhone Unknown to Tablet Apple iPad Pro 11" Wi-Fi…" at bounding box center [498, 583] width 441 height 35
click at [649, 577] on pre "Device Model was changed from iPhone Unknown to Tablet Apple iPad Pro 11" Wi-Fi…" at bounding box center [498, 583] width 441 height 35
click at [609, 577] on pre "Device Model was changed from iPhone Unknown to Tablet Apple iPad Pro 11" Wi-Fi…" at bounding box center [498, 583] width 441 height 35
drag, startPoint x: 486, startPoint y: 502, endPoint x: 511, endPoint y: 503, distance: 25.6
click at [511, 503] on pre "Device Model Mapping was disabled from iPad Pro 11in (4th gen) - A2761 (RoW)" at bounding box center [498, 509] width 441 height 35
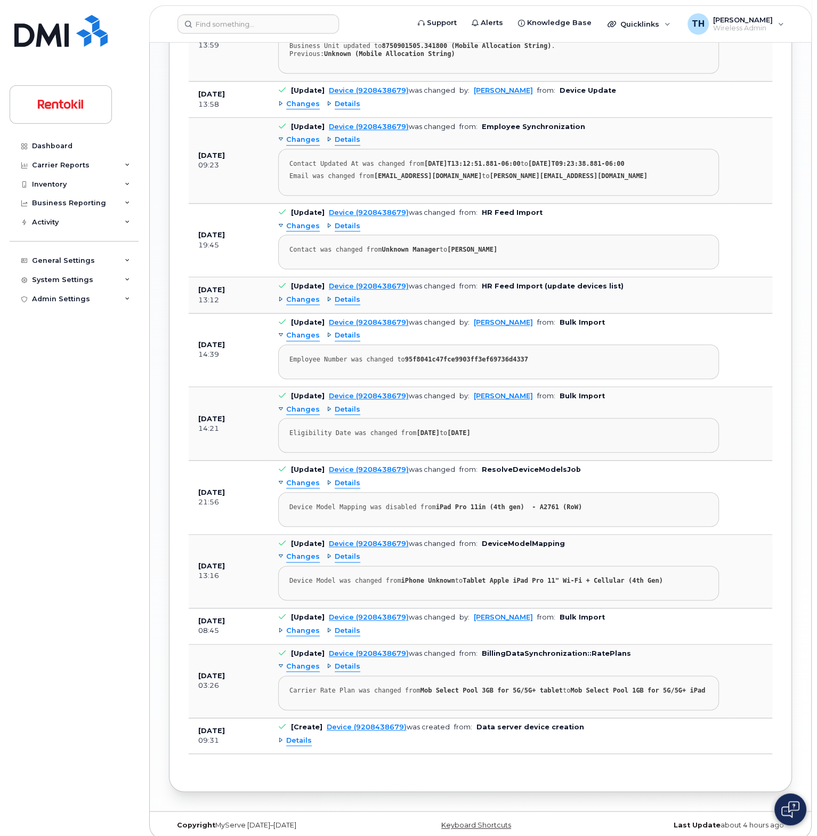
drag, startPoint x: 517, startPoint y: 503, endPoint x: 507, endPoint y: 504, distance: 9.7
click at [516, 503] on pre "Device Model Mapping was disabled from iPad Pro 11in (4th gen) - A2761 (RoW)" at bounding box center [498, 509] width 441 height 35
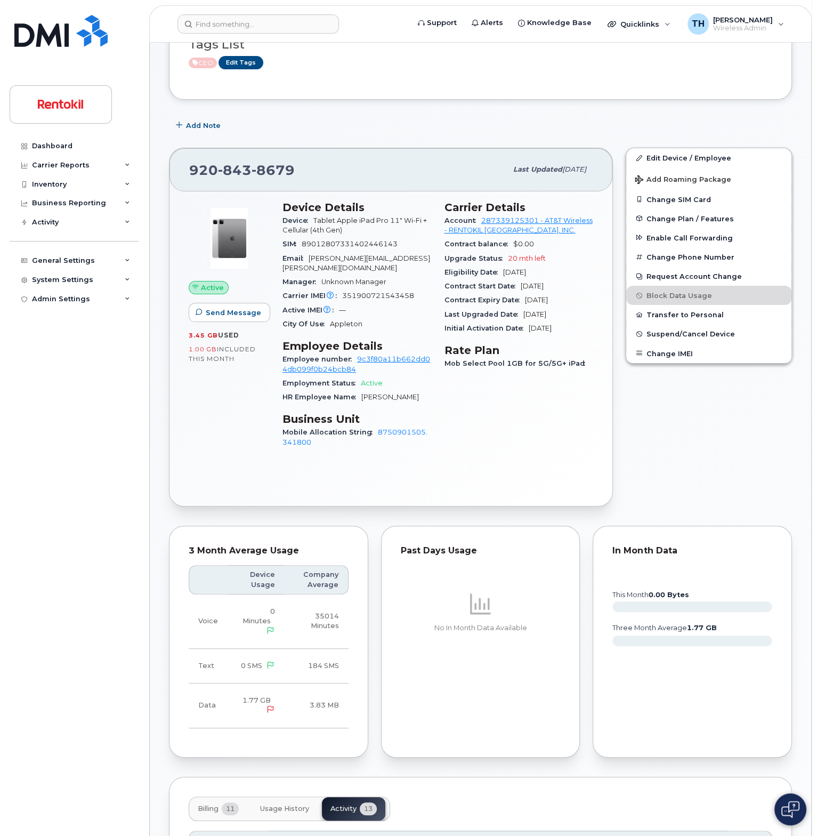
scroll to position [0, 0]
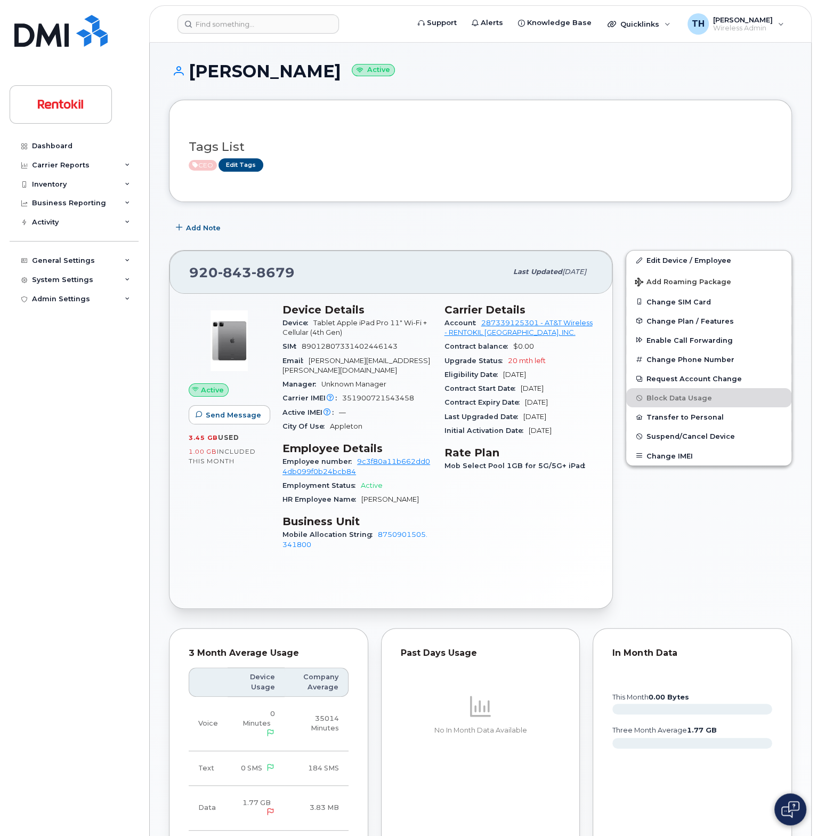
drag, startPoint x: 189, startPoint y: 71, endPoint x: 343, endPoint y: 71, distance: 154.1
click at [343, 71] on h1 "ALAIN MOFFROID Active" at bounding box center [480, 71] width 623 height 19
copy h1 "[PERSON_NAME]"
click at [206, 271] on span "[PHONE_NUMBER]" at bounding box center [242, 272] width 106 height 16
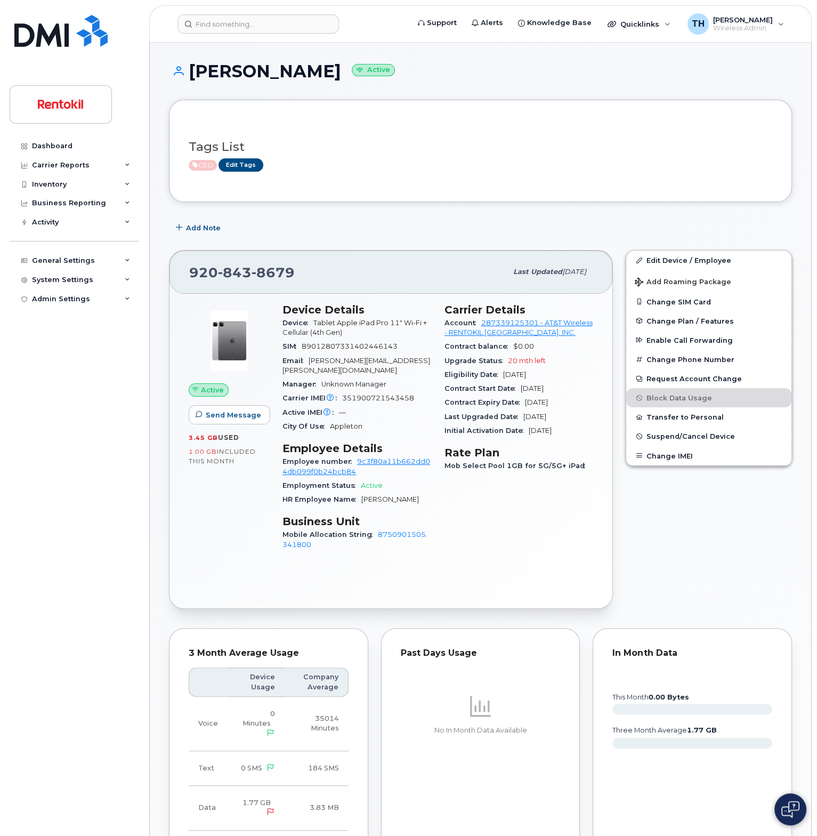
click at [357, 394] on span "351900721543458" at bounding box center [378, 398] width 72 height 8
copy span "351900721543458"
click at [198, 16] on input at bounding box center [259, 23] width 162 height 19
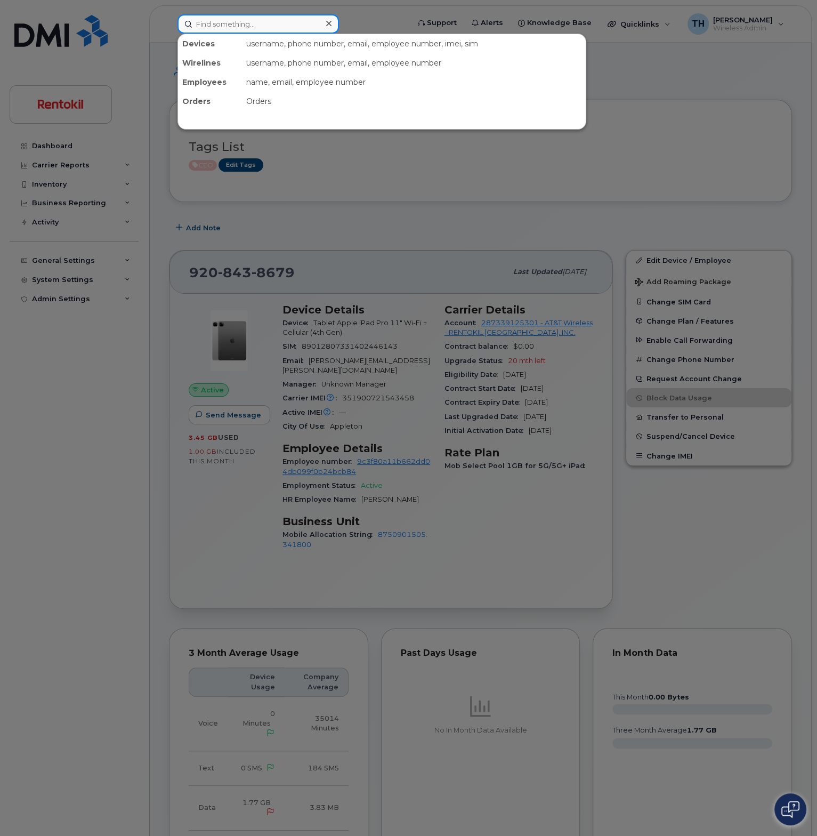
paste input "351900721543458"
click at [280, 22] on input "351900721543458" at bounding box center [259, 23] width 162 height 19
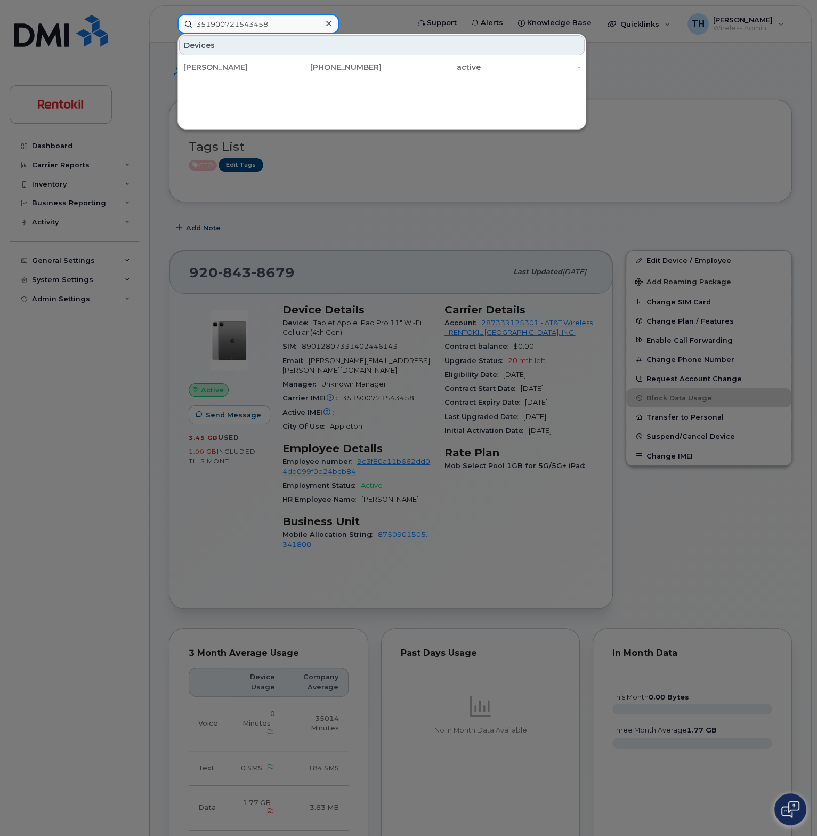
type input "351900721543458"
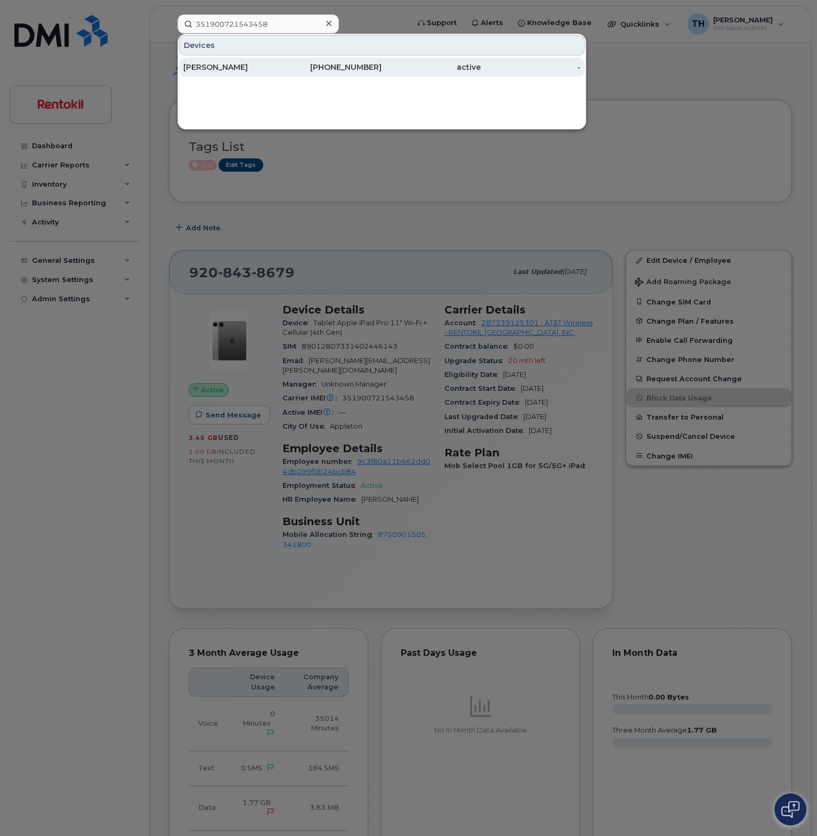
click at [517, 69] on div "-" at bounding box center [530, 67] width 99 height 11
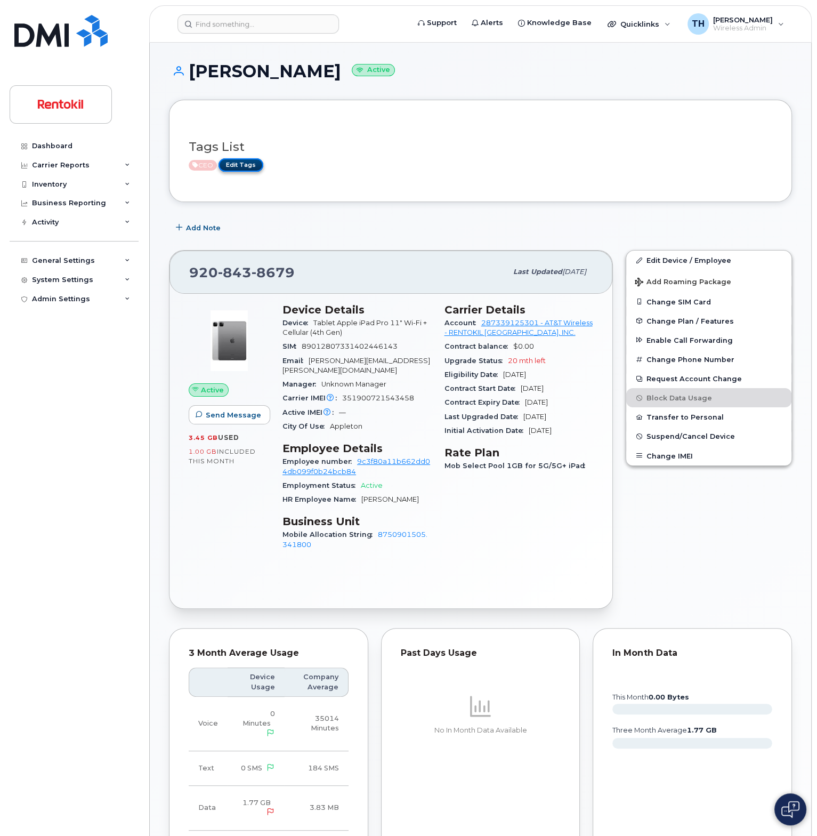
click at [247, 167] on link "Edit Tags" at bounding box center [241, 164] width 45 height 13
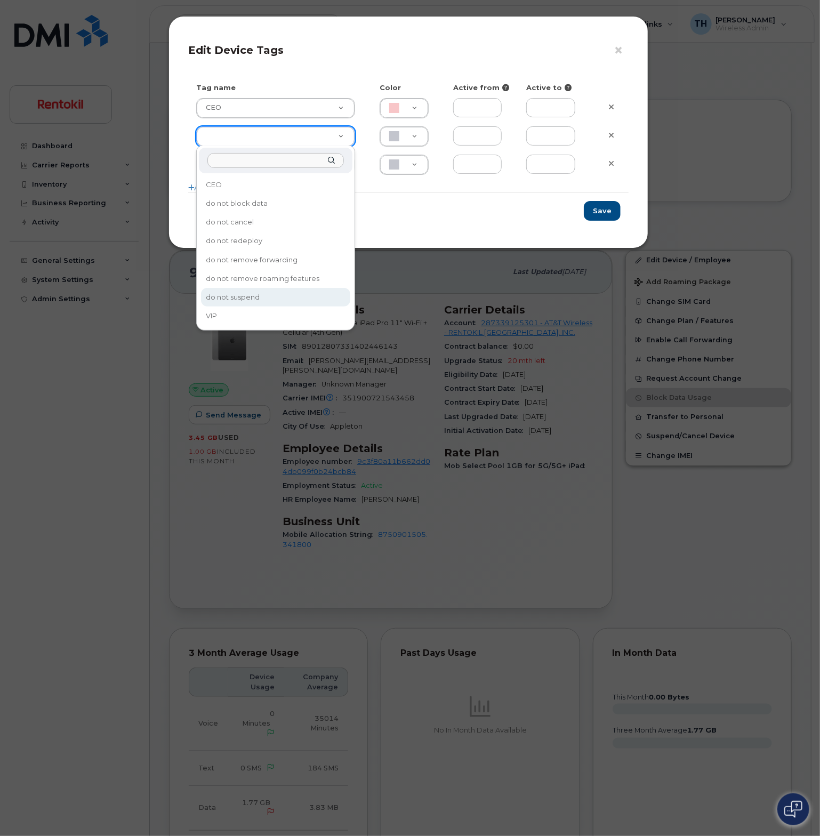
type input "do not suspend"
type input "F8C6C8"
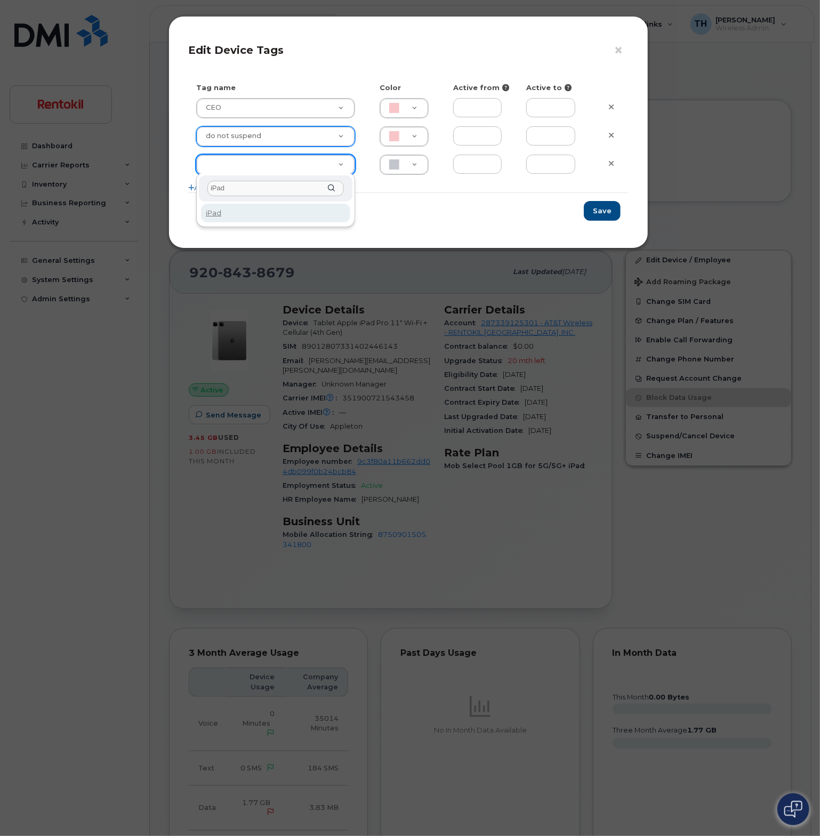
type input "iPad"
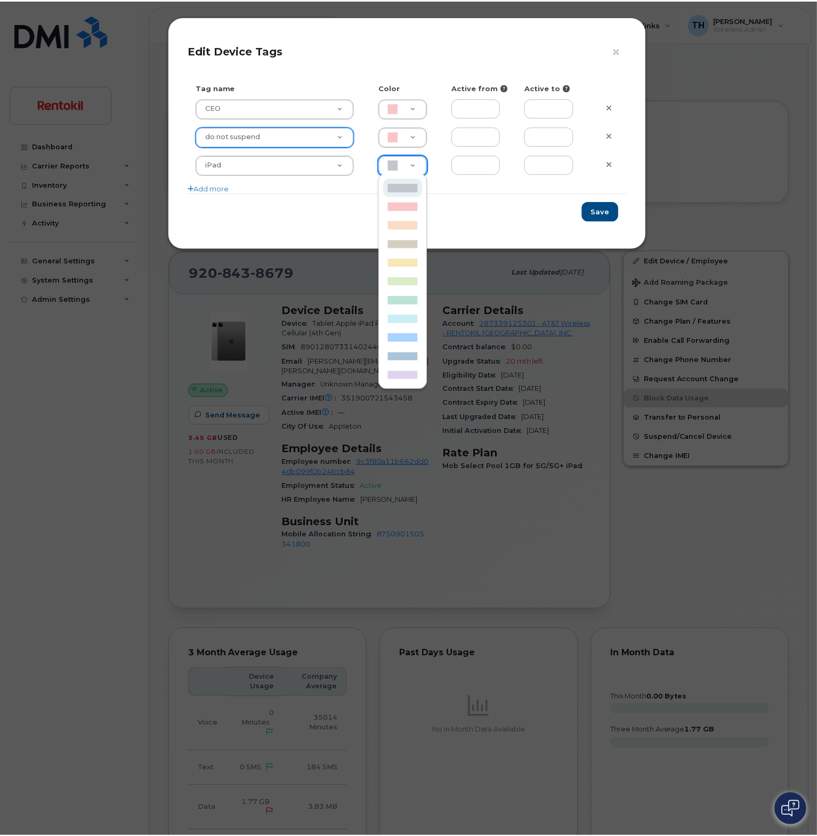
scroll to position [0, 3]
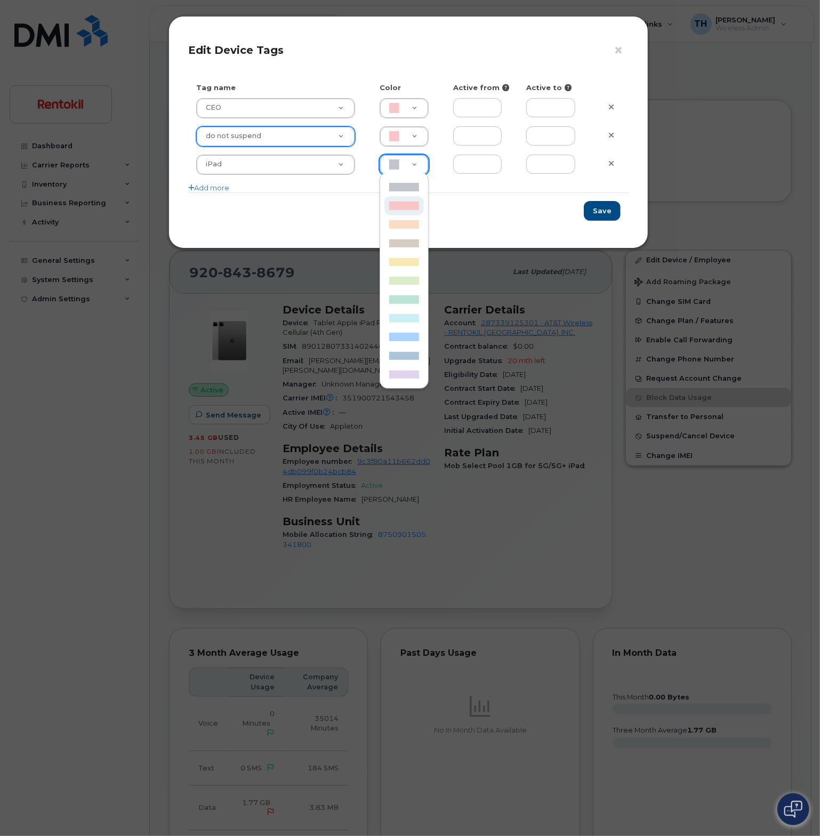
type input "F8C6C8"
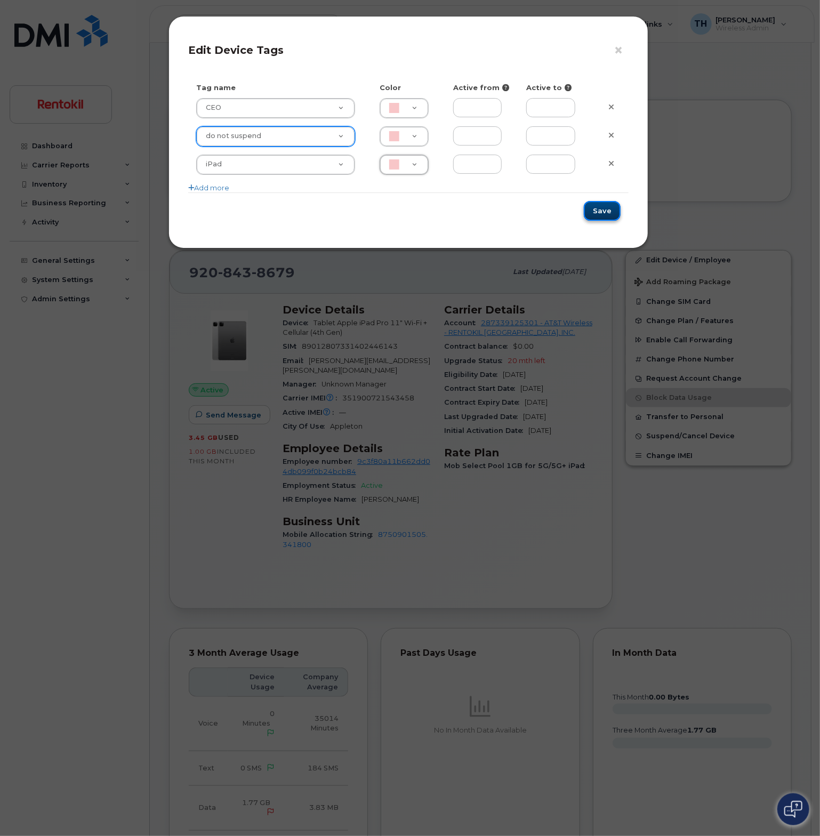
click at [608, 203] on button "Save" at bounding box center [602, 211] width 37 height 20
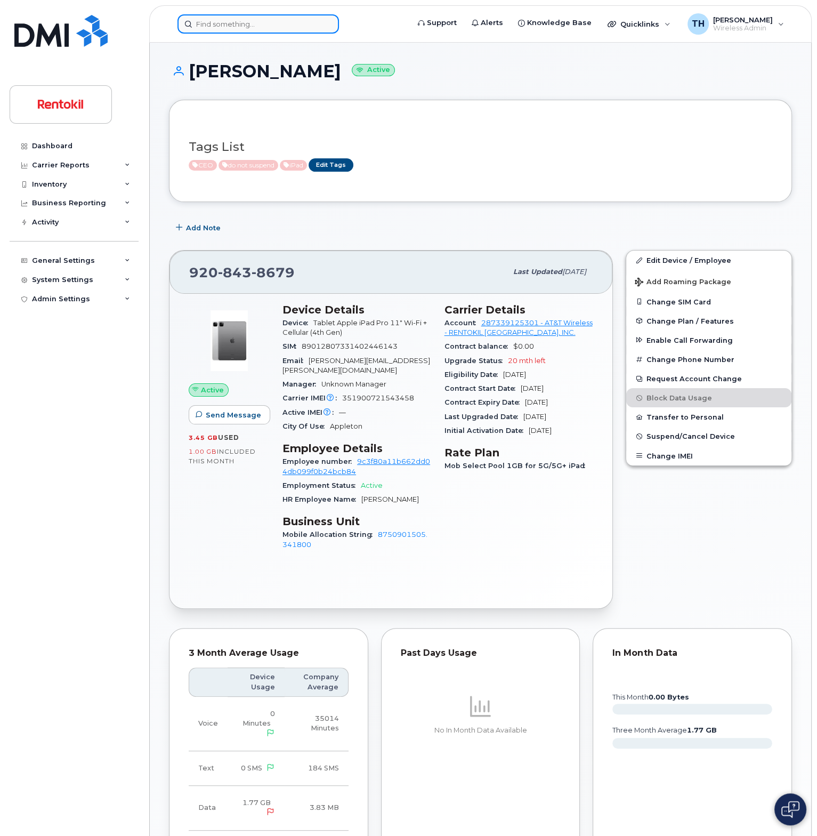
click at [255, 19] on input at bounding box center [259, 23] width 162 height 19
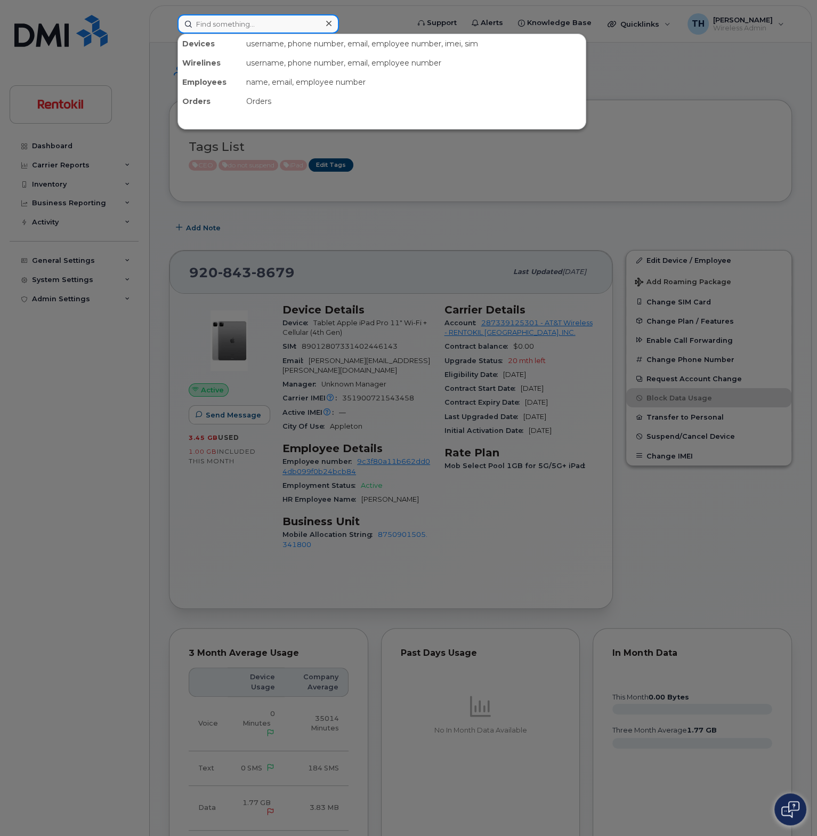
paste input "6122127838"
type input "6122127838"
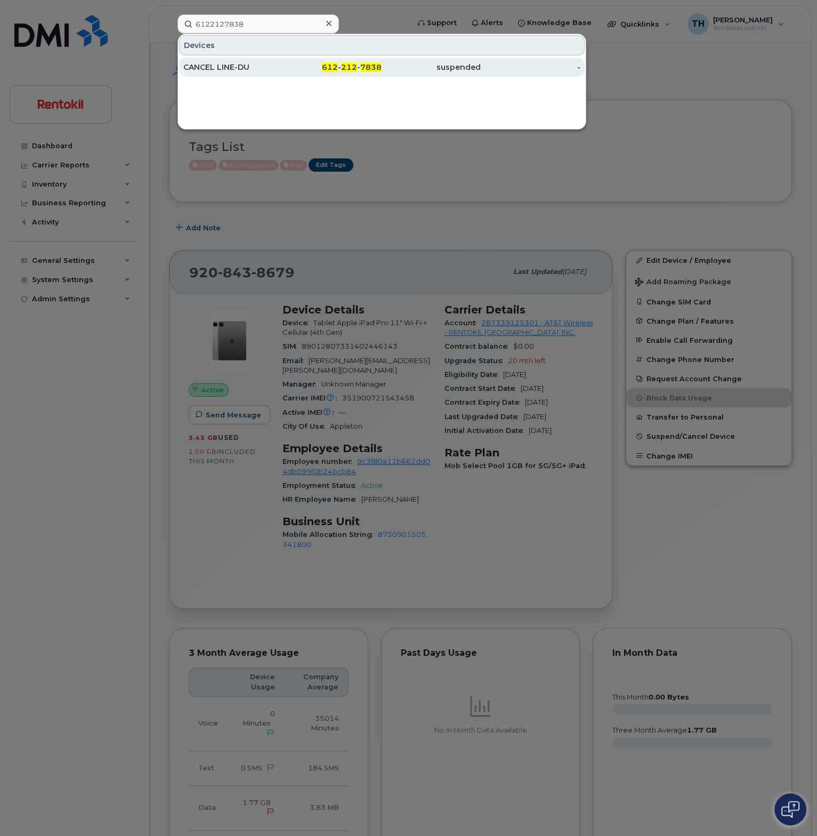
click at [260, 75] on div "CANCEL LINE-DU" at bounding box center [232, 67] width 99 height 19
click at [263, 61] on div "CANCEL LINE-DU" at bounding box center [232, 67] width 99 height 19
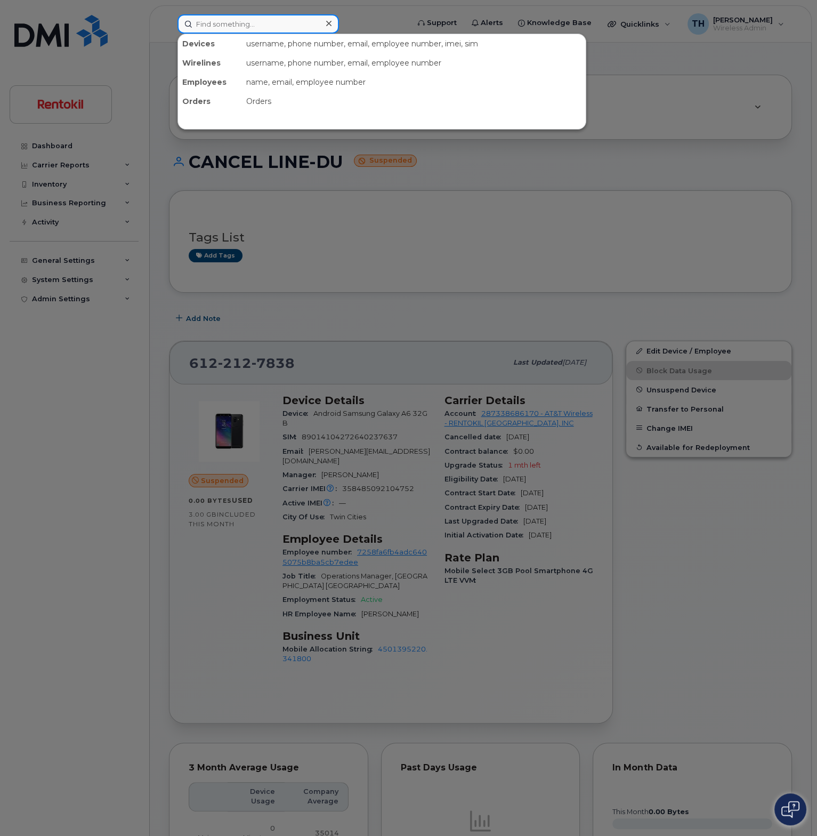
click at [279, 28] on input at bounding box center [259, 23] width 162 height 19
paste input "8352248020"
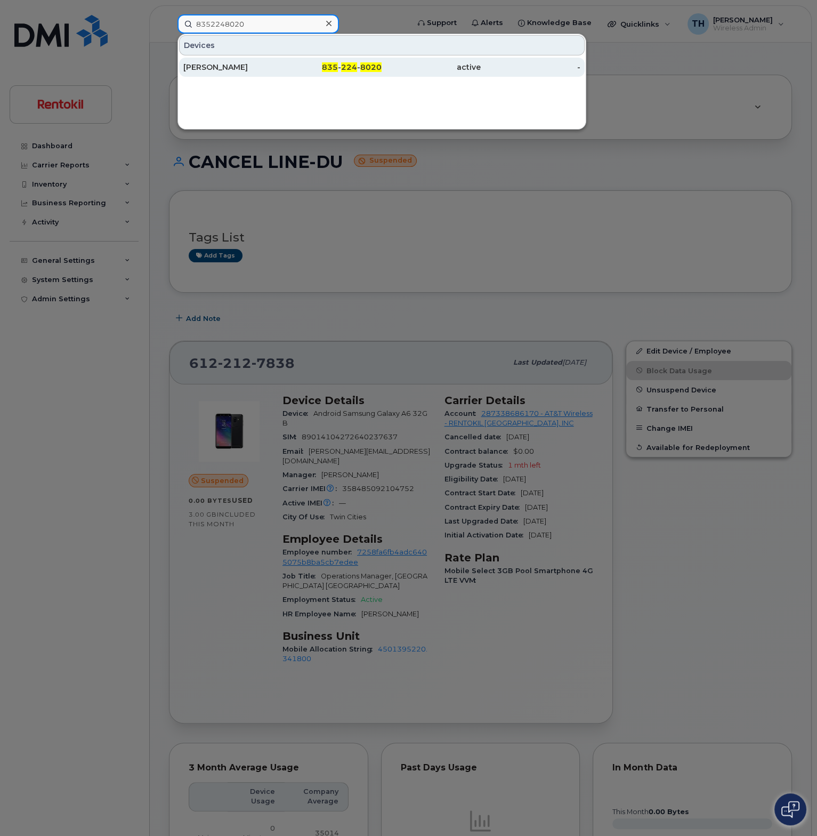
type input "8352248020"
click at [273, 72] on div "RAYMOND VICTORELL" at bounding box center [232, 67] width 99 height 19
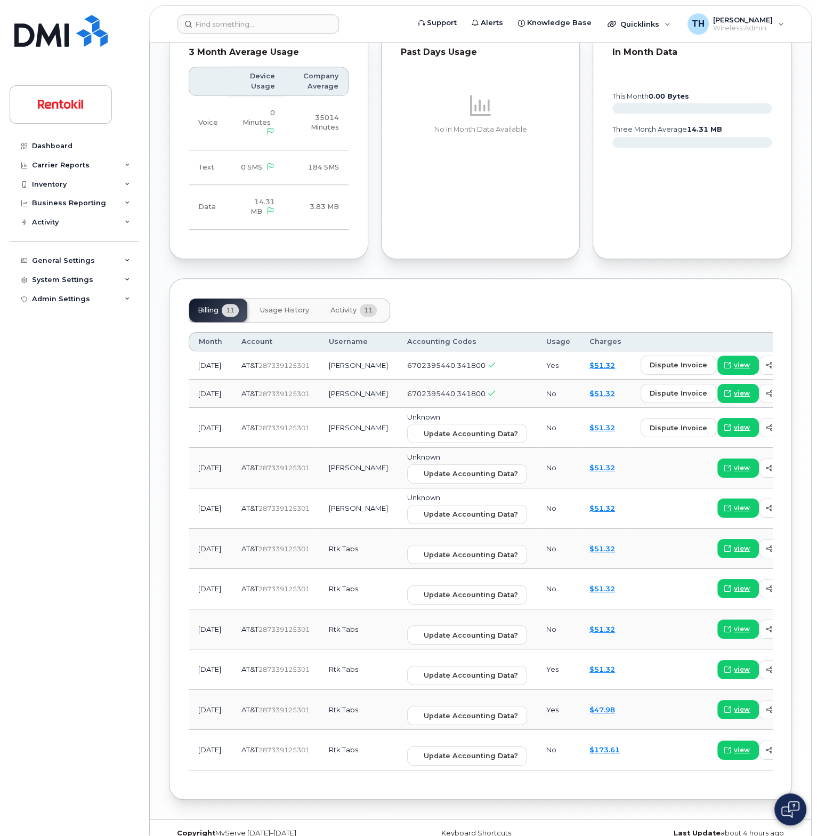
click at [288, 299] on button "Usage History" at bounding box center [285, 310] width 66 height 23
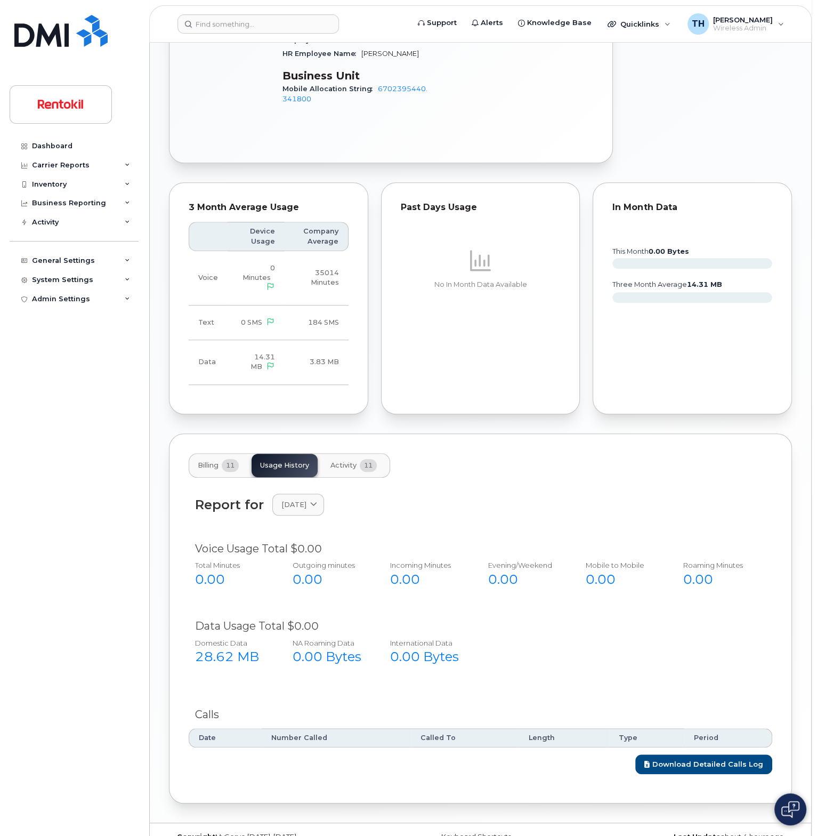
click at [337, 454] on button "Activity 11" at bounding box center [353, 465] width 63 height 23
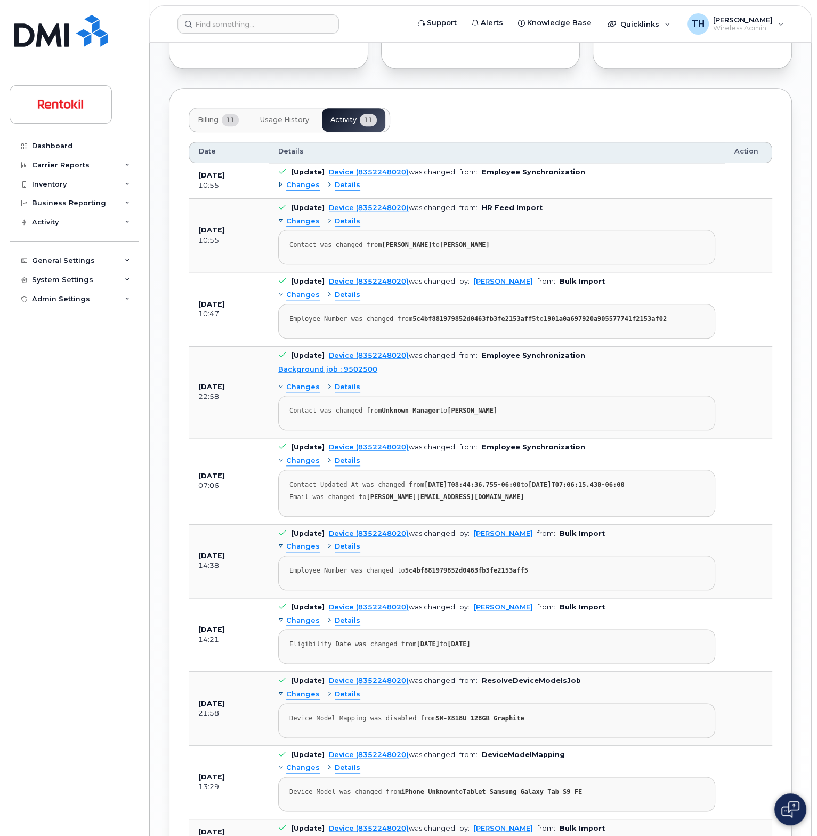
scroll to position [943, 0]
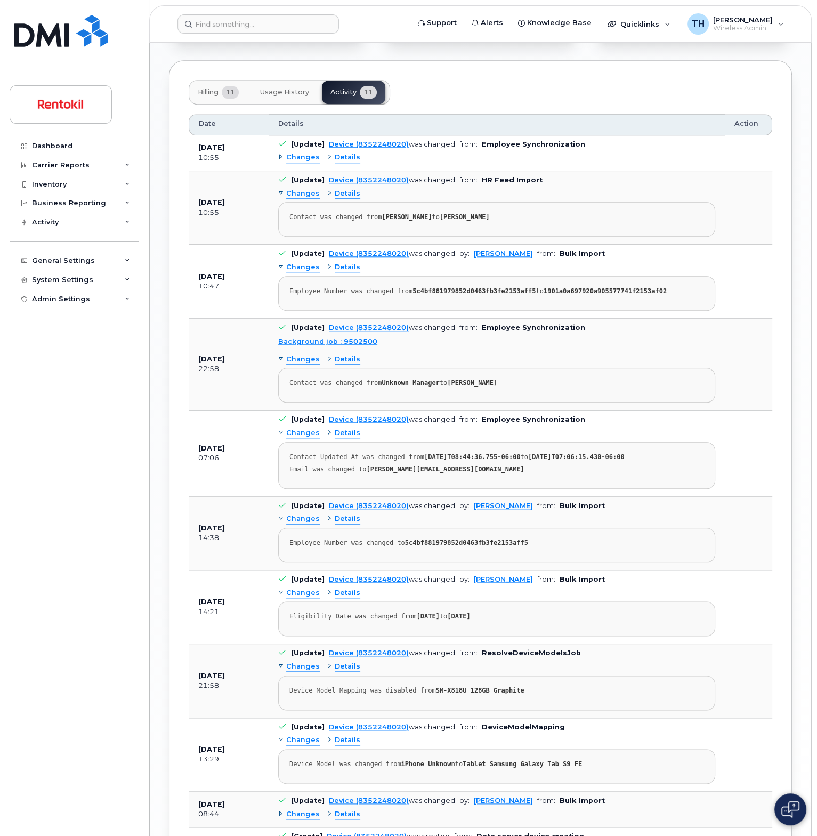
click at [339, 514] on span "Details" at bounding box center [348, 519] width 26 height 10
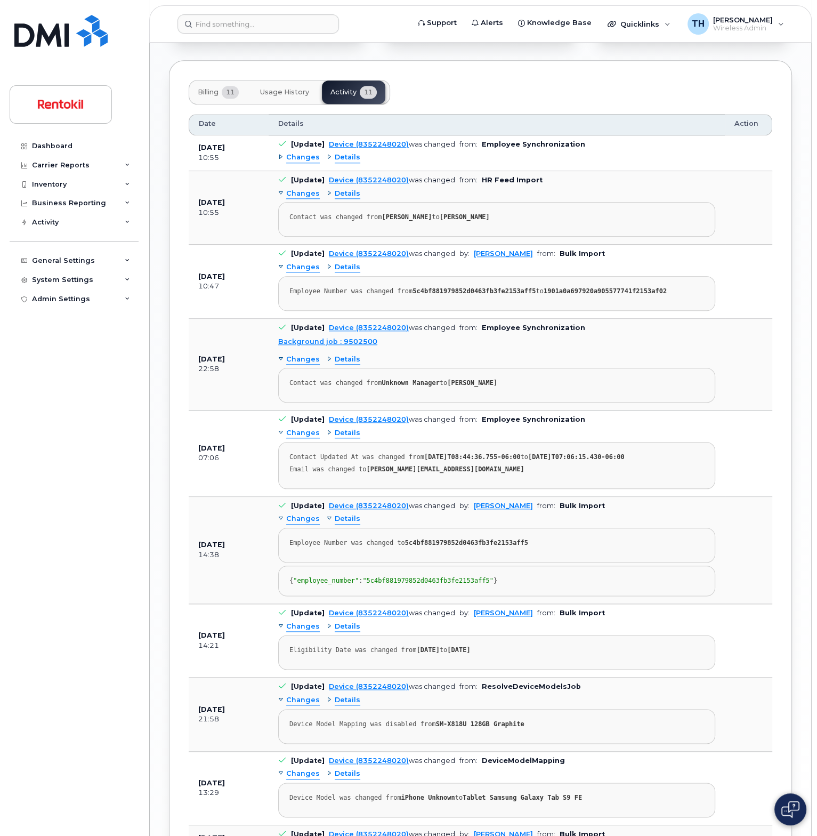
click at [303, 514] on span "Changes" at bounding box center [303, 519] width 34 height 10
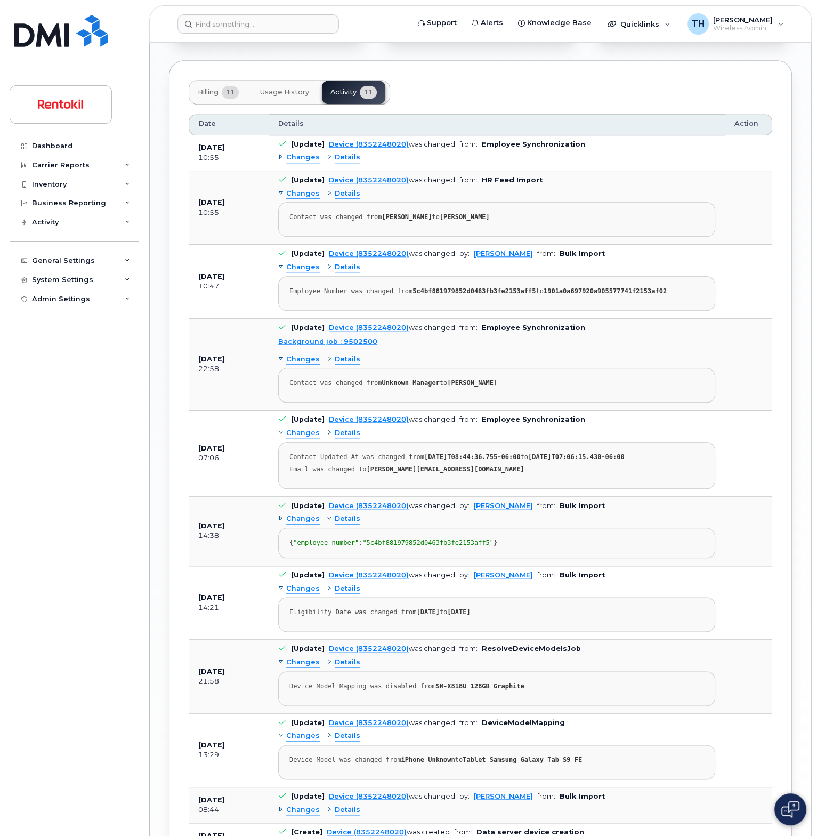
click at [345, 514] on span "Details" at bounding box center [348, 519] width 26 height 10
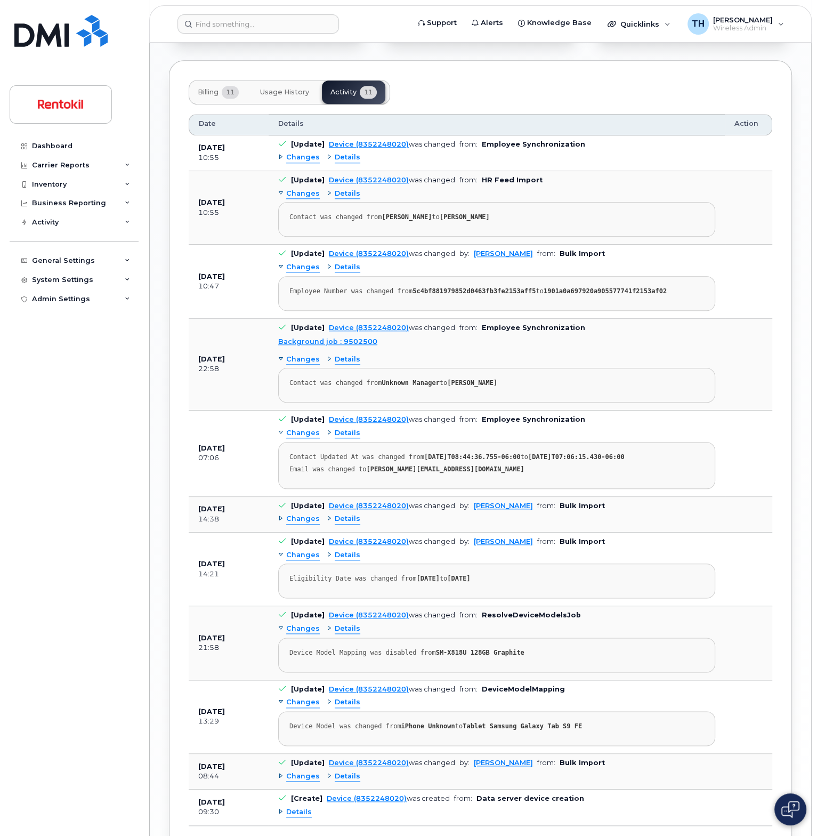
click at [348, 514] on span "Details" at bounding box center [348, 519] width 26 height 10
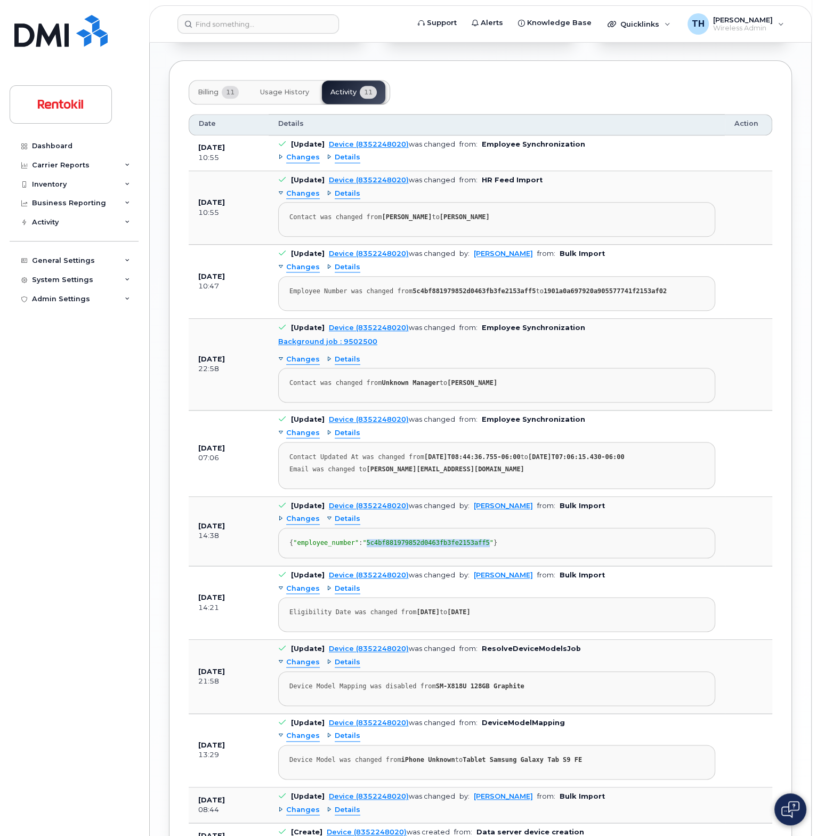
drag, startPoint x: 368, startPoint y: 529, endPoint x: 478, endPoint y: 530, distance: 109.8
click at [478, 539] on span ""5c4bf881979852d0463fb3fe2153aff5"" at bounding box center [427, 542] width 131 height 7
copy span "5c4bf881979852d0463fb3fe2153aff5"
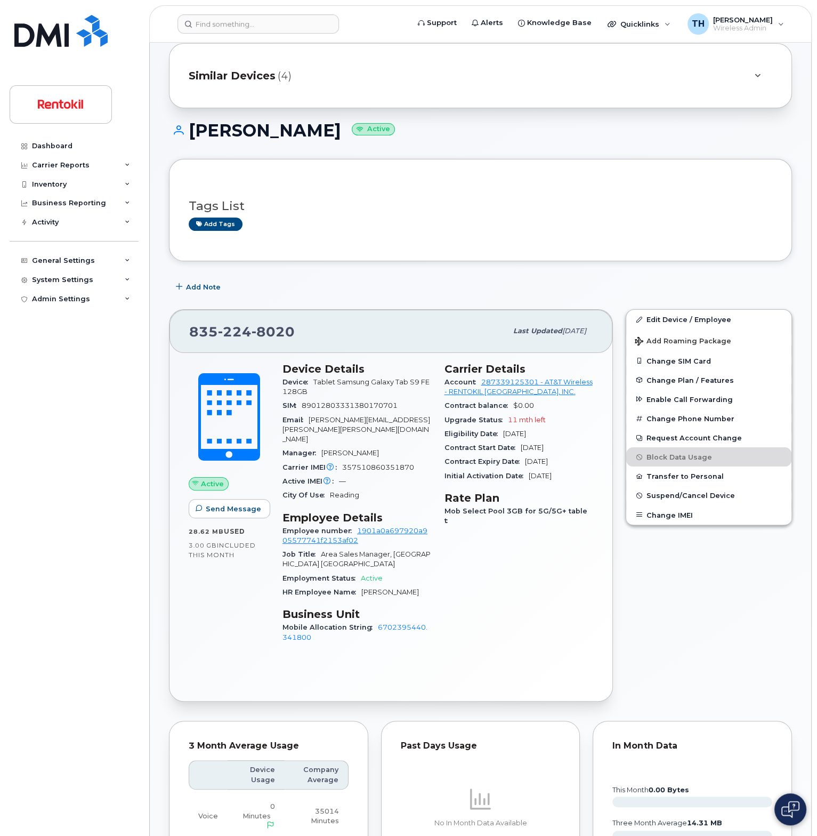
scroll to position [0, 0]
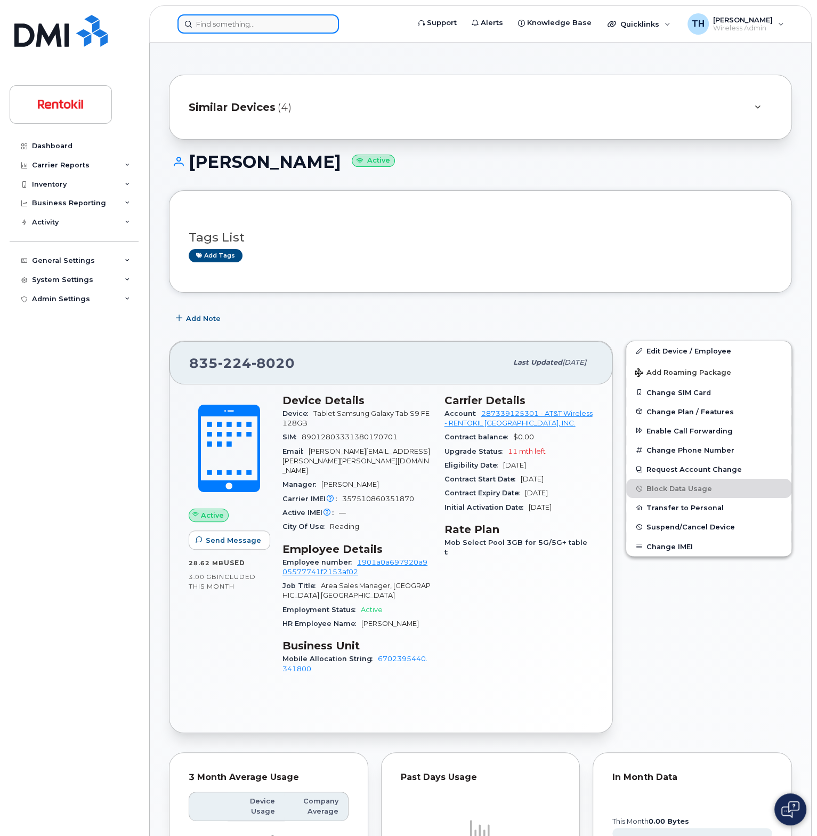
click at [258, 31] on input at bounding box center [259, 23] width 162 height 19
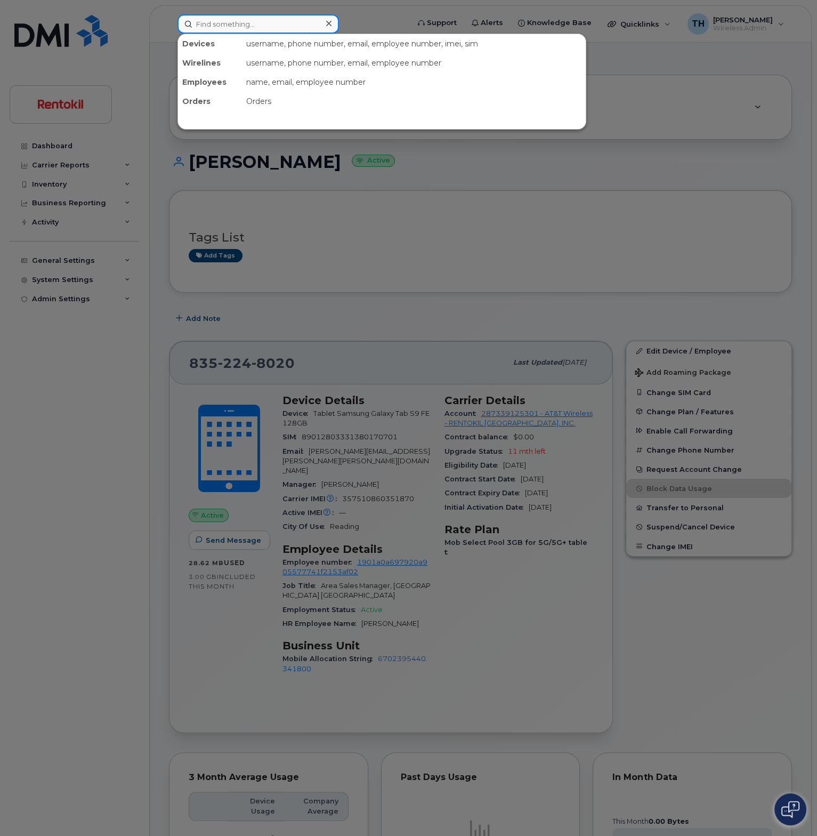
paste input "9208438679"
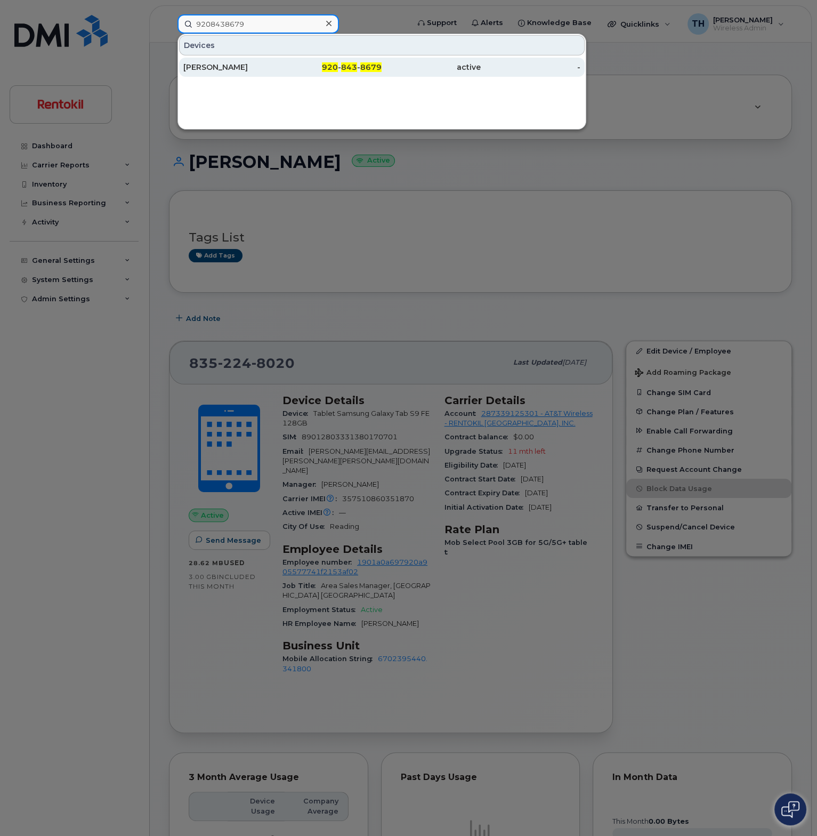
type input "9208438679"
click at [266, 70] on div "[PERSON_NAME]" at bounding box center [232, 67] width 99 height 11
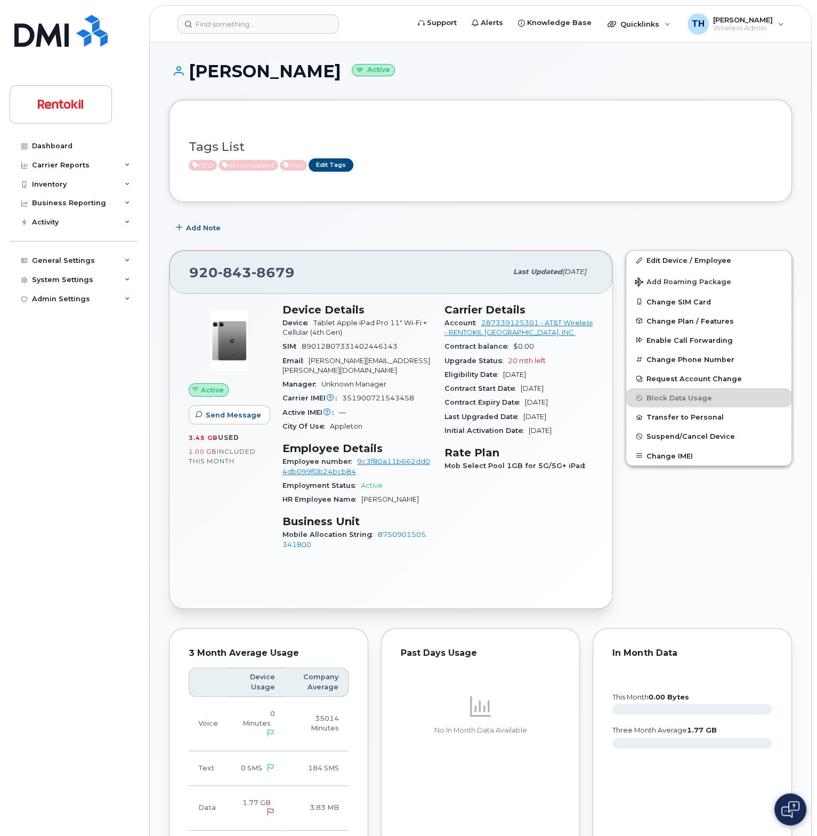
click at [233, 264] on span "843" at bounding box center [235, 272] width 34 height 16
copy span "[PHONE_NUMBER]"
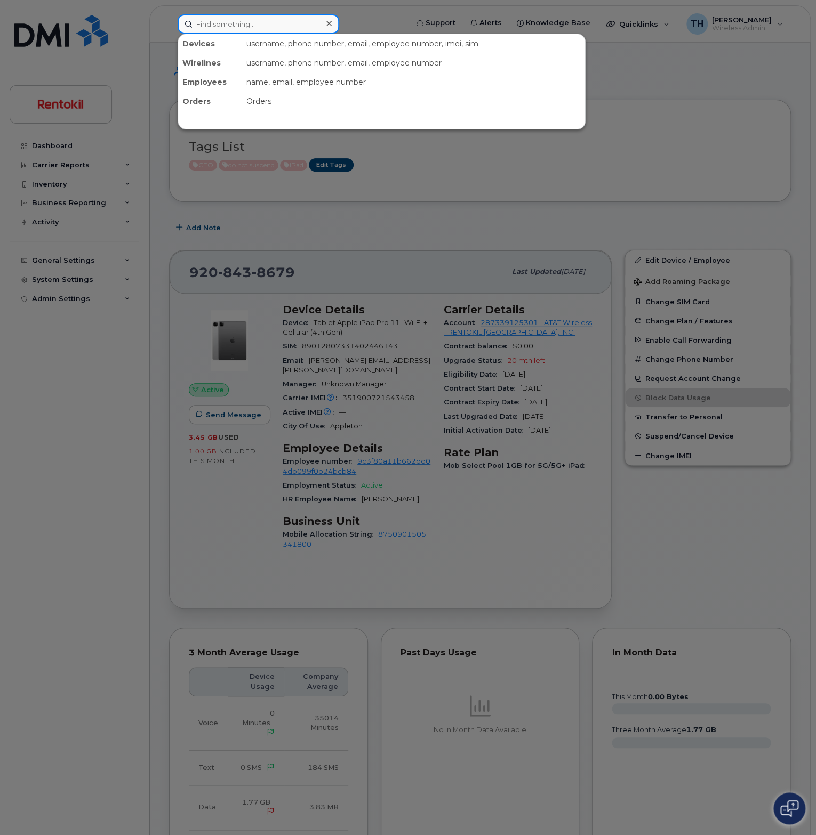
click at [241, 21] on input at bounding box center [259, 23] width 162 height 19
paste input "6083203730"
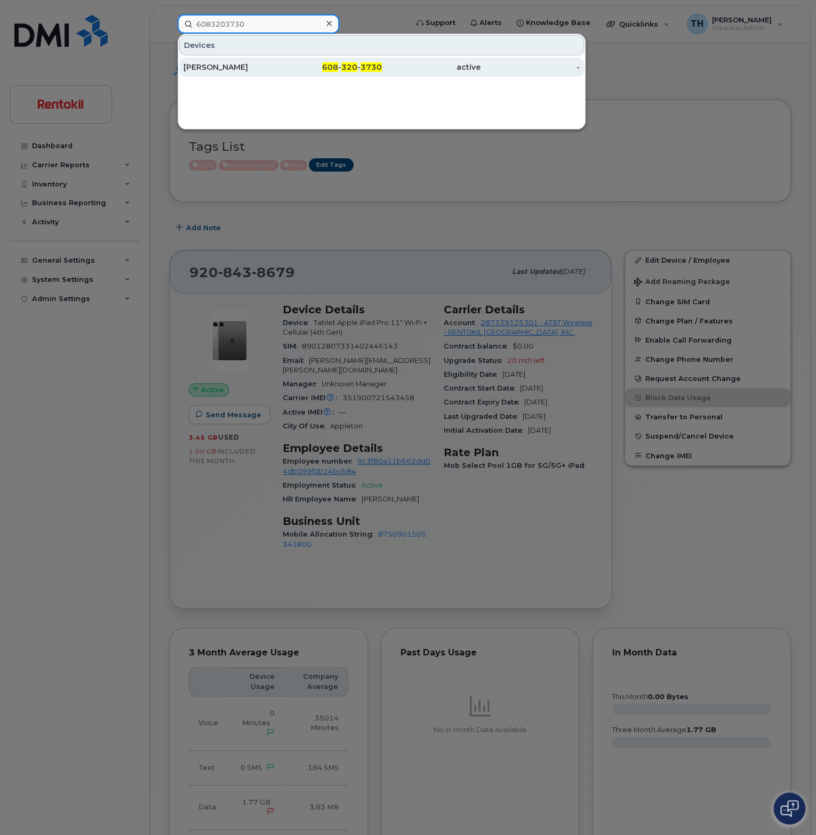
type input "6083203730"
click at [266, 76] on div "[PERSON_NAME]" at bounding box center [232, 67] width 99 height 19
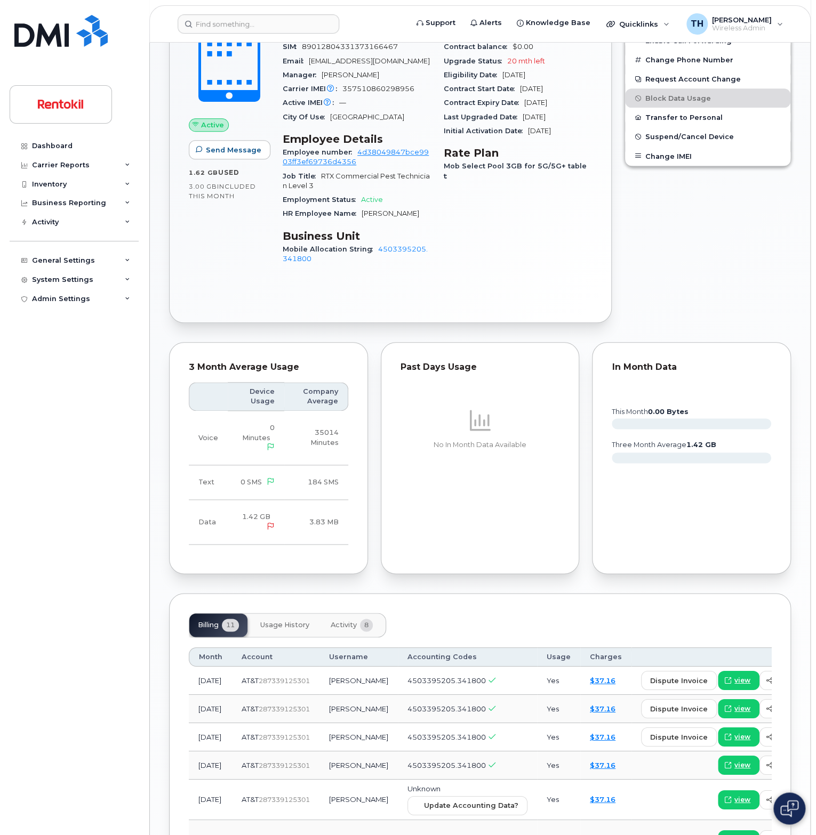
scroll to position [586, 0]
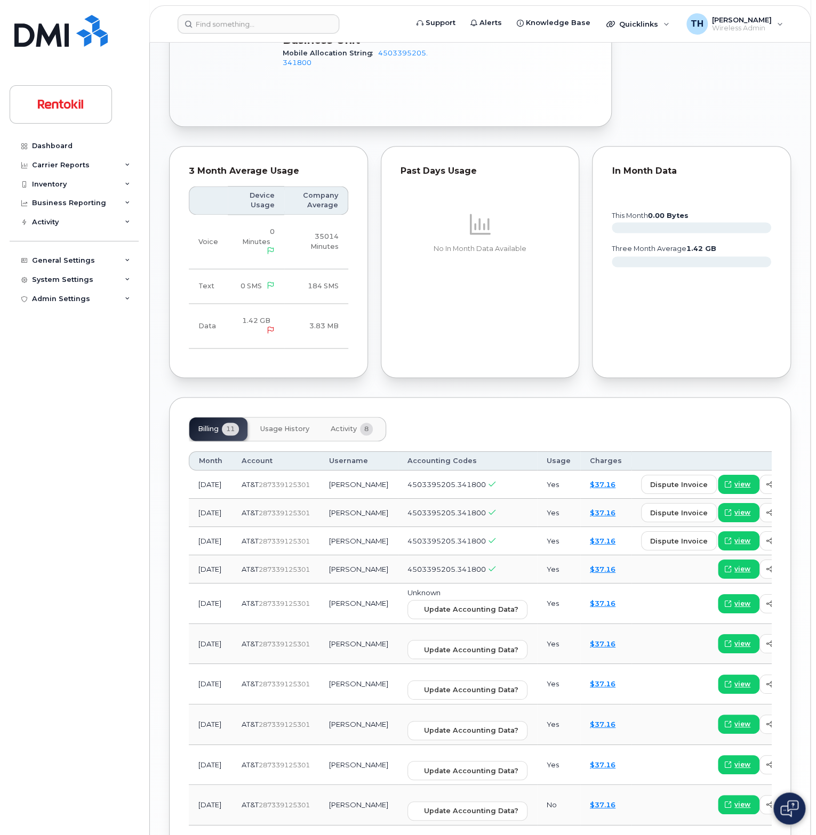
drag, startPoint x: 347, startPoint y: 409, endPoint x: 347, endPoint y: 417, distance: 8.5
click at [347, 410] on div "Billing 11 Usage History Activity 8 Month Account Username Accounting Codes Usa…" at bounding box center [480, 645] width 622 height 497
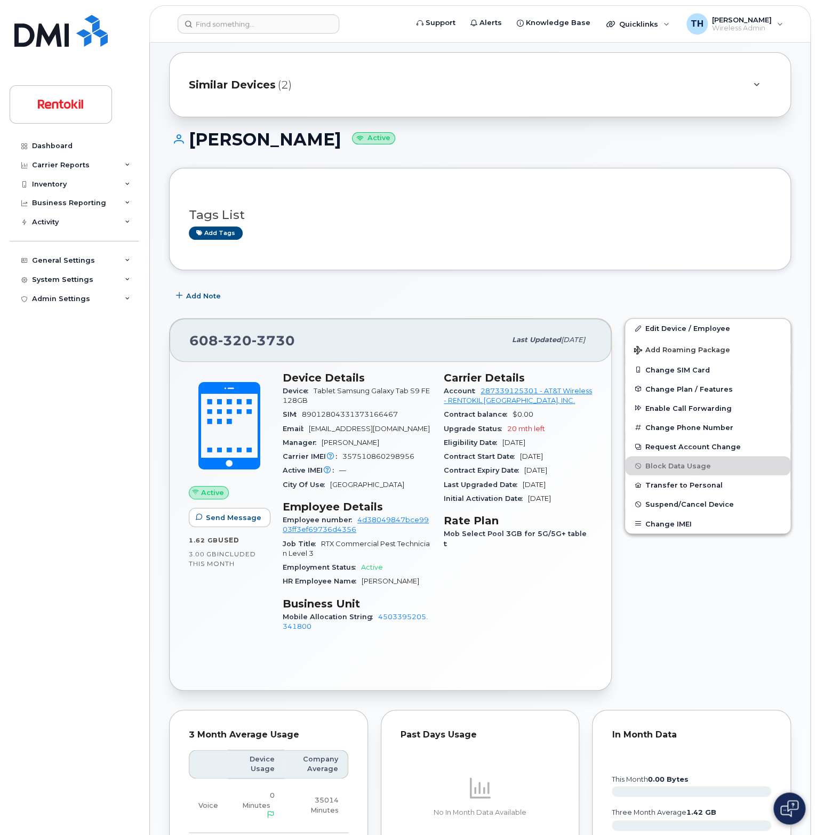
scroll to position [9, 0]
